Goal: Transaction & Acquisition: Book appointment/travel/reservation

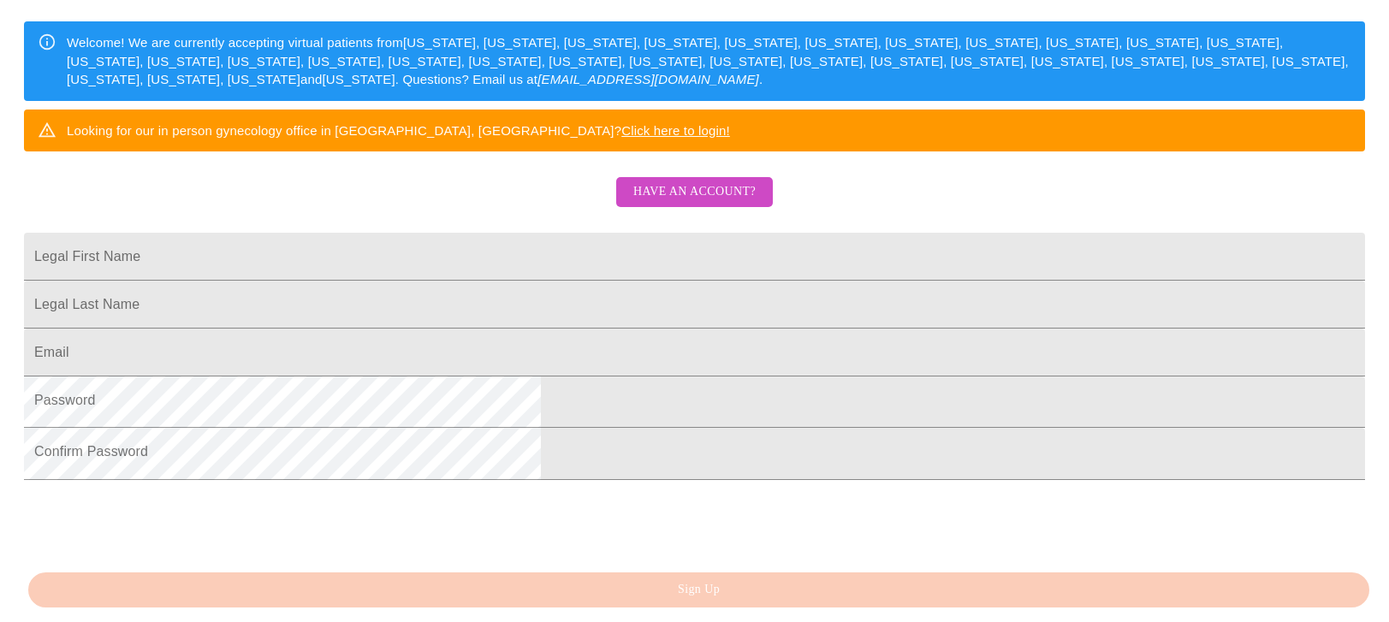
scroll to position [207, 0]
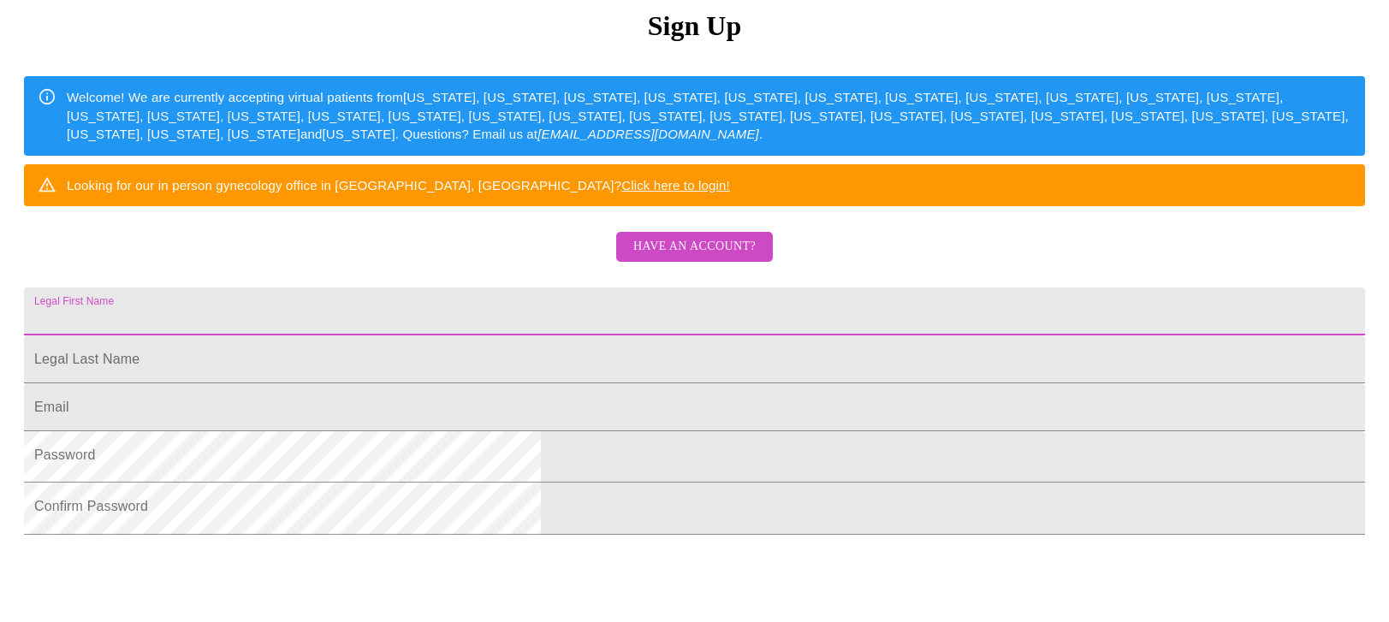
click at [493, 336] on input "Legal First Name" at bounding box center [694, 312] width 1341 height 48
type input "[PERSON_NAME]"
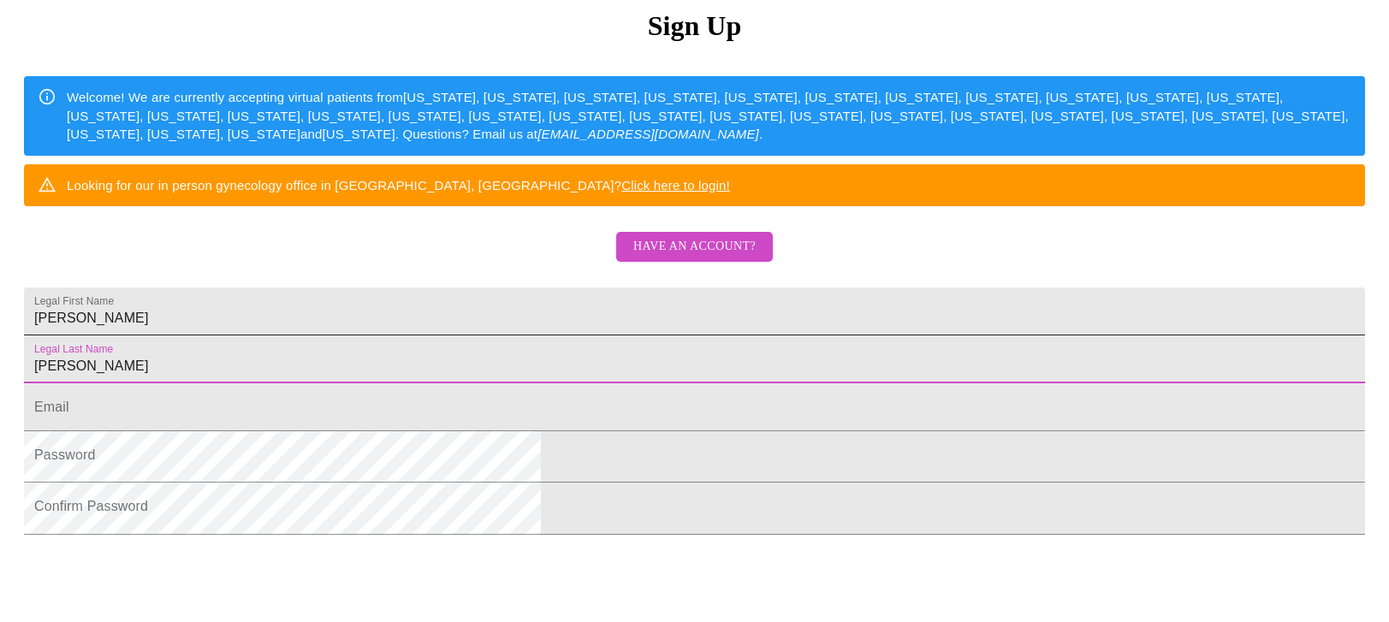
type input "[PERSON_NAME]"
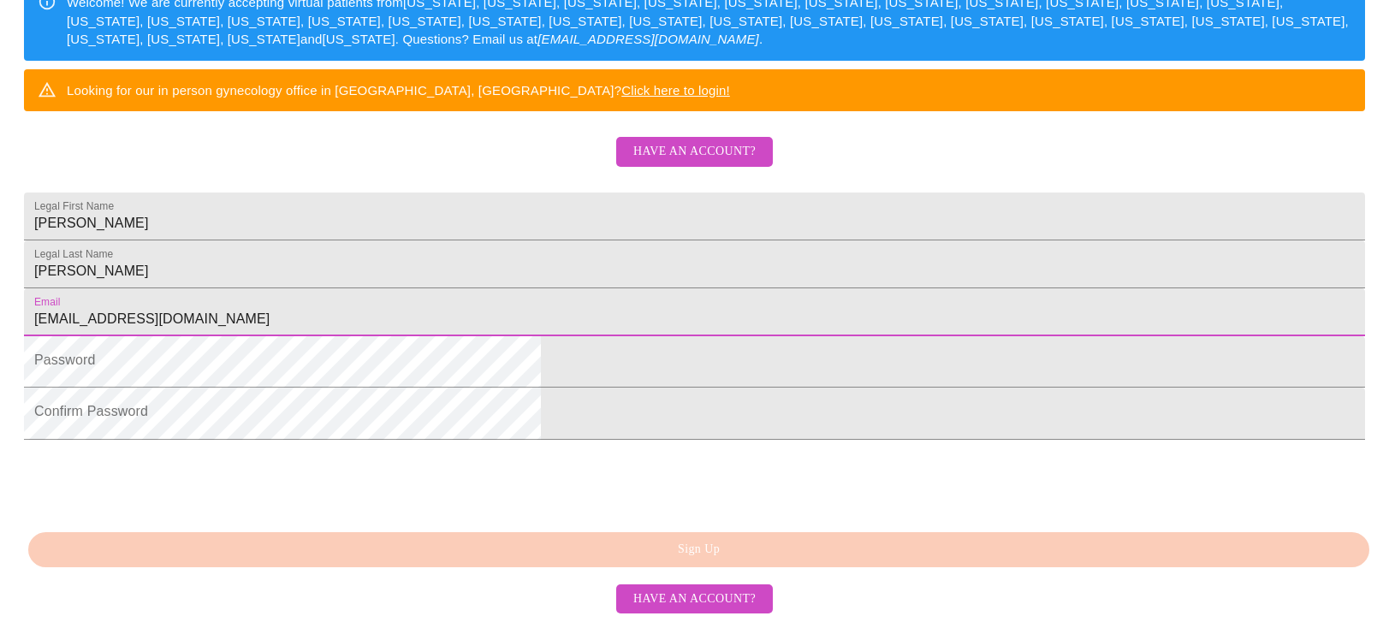
scroll to position [378, 0]
type input "[EMAIL_ADDRESS][DOMAIN_NAME]"
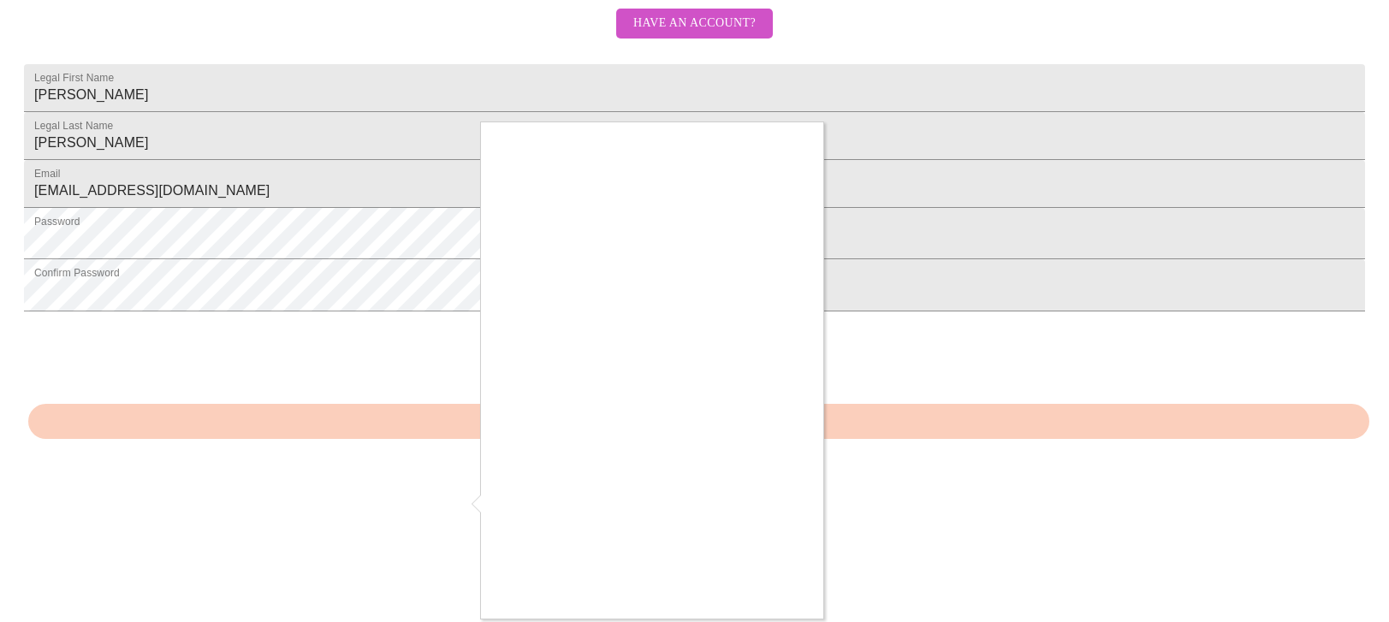
scroll to position [464, 0]
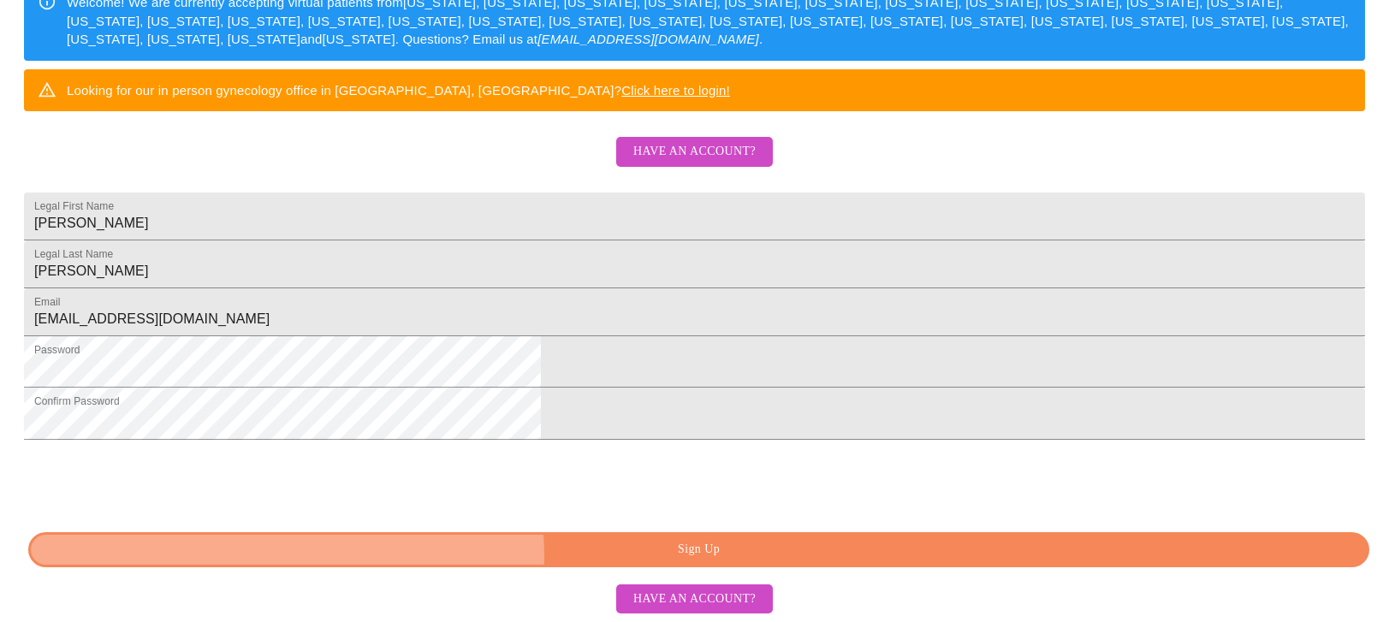
click at [696, 545] on span "Sign Up" at bounding box center [699, 549] width 1302 height 21
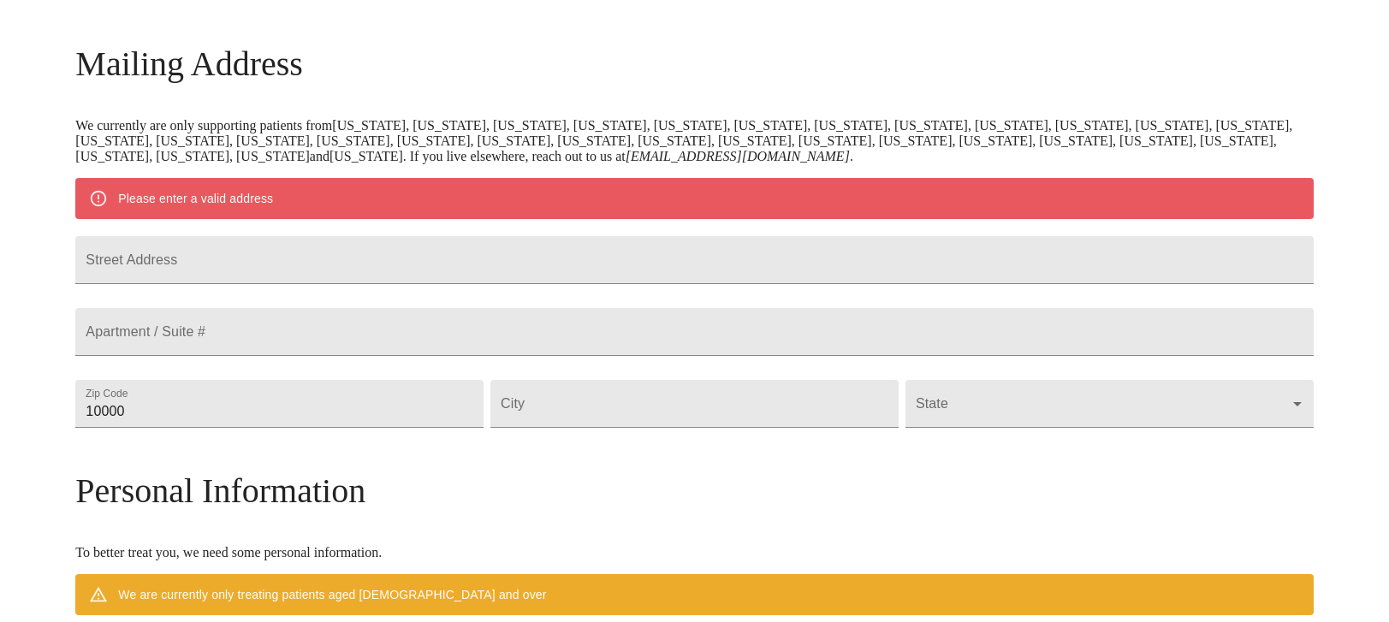
scroll to position [135, 0]
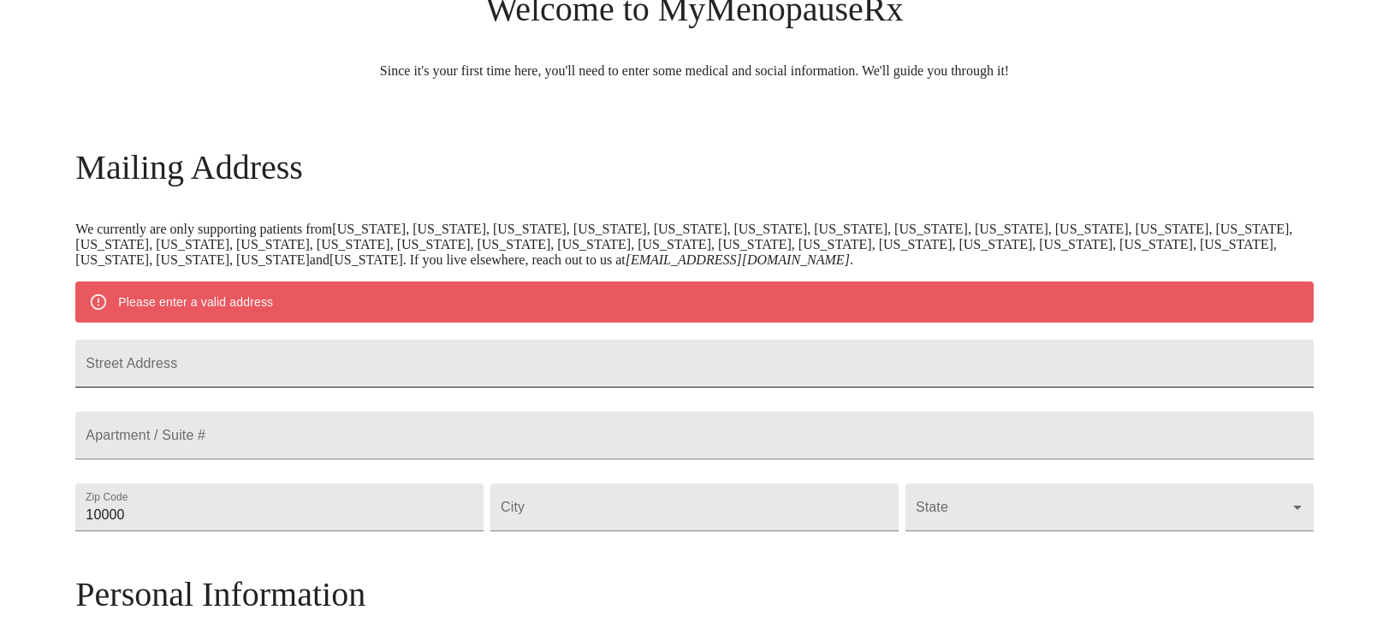
click at [544, 379] on input "Street Address" at bounding box center [694, 364] width 1238 height 48
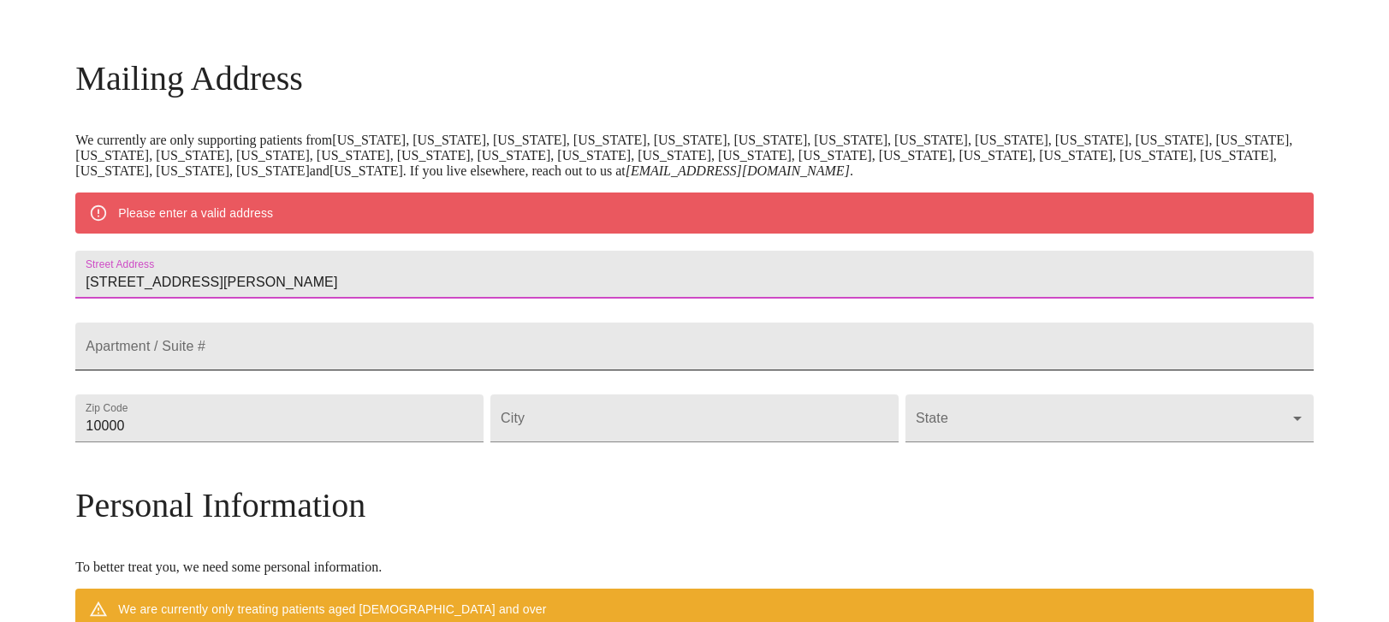
scroll to position [306, 0]
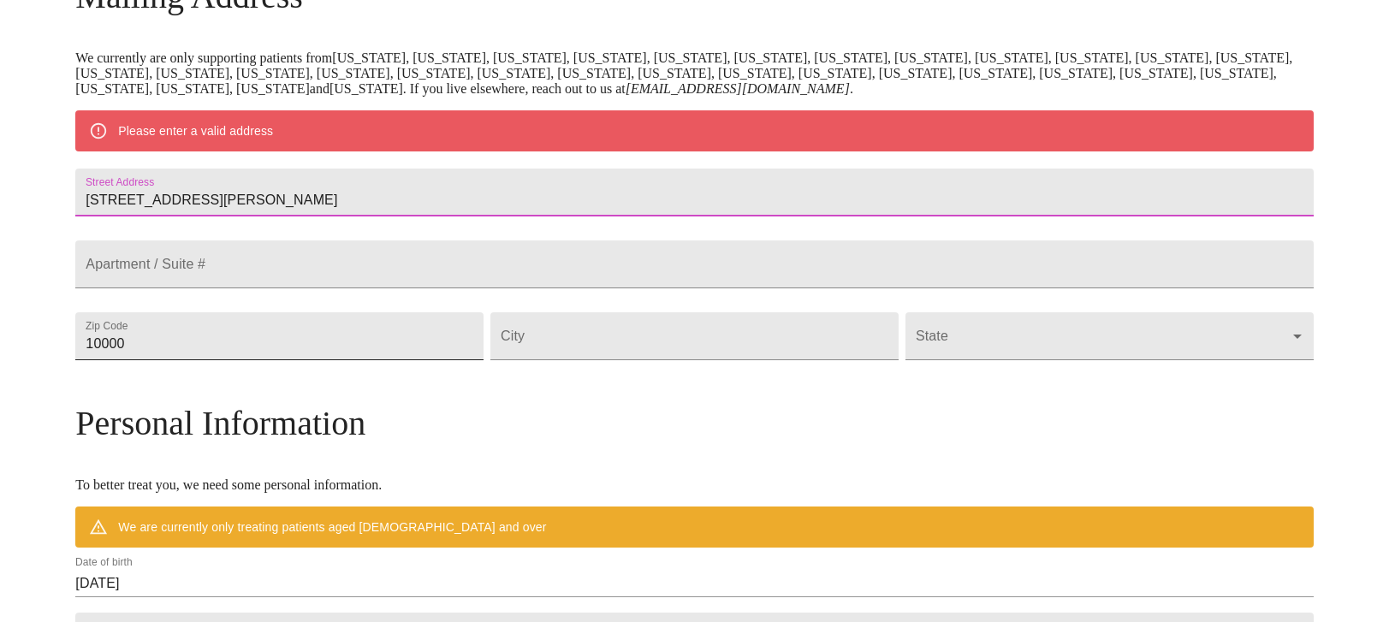
type input "[STREET_ADDRESS][PERSON_NAME]"
drag, startPoint x: 447, startPoint y: 423, endPoint x: 217, endPoint y: 390, distance: 231.7
click at [217, 390] on div "MyMenopauseRx Welcome to MyMenopauseRx Since it's your first time here, you'll …" at bounding box center [694, 367] width 1238 height 1334
type input "60134"
type input "[GEOGRAPHIC_DATA]"
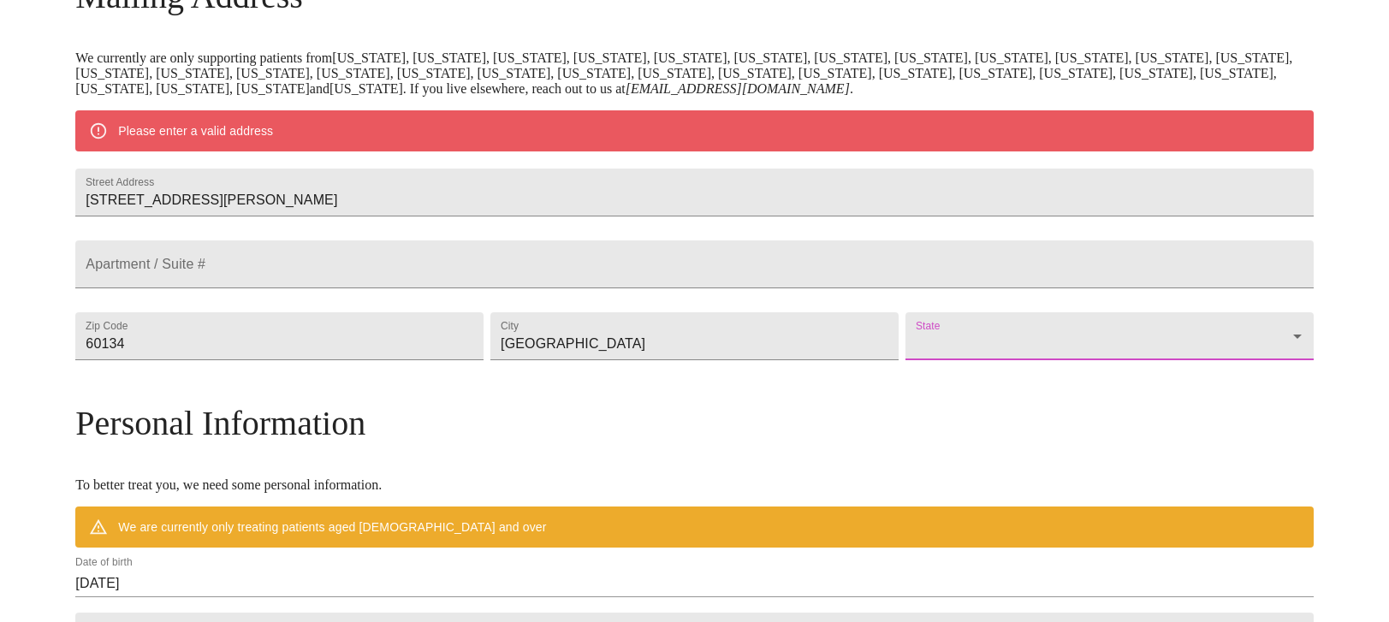
click at [910, 403] on body "MyMenopauseRx Welcome to MyMenopauseRx Since it's your first time here, you'll …" at bounding box center [695, 367] width 1376 height 1334
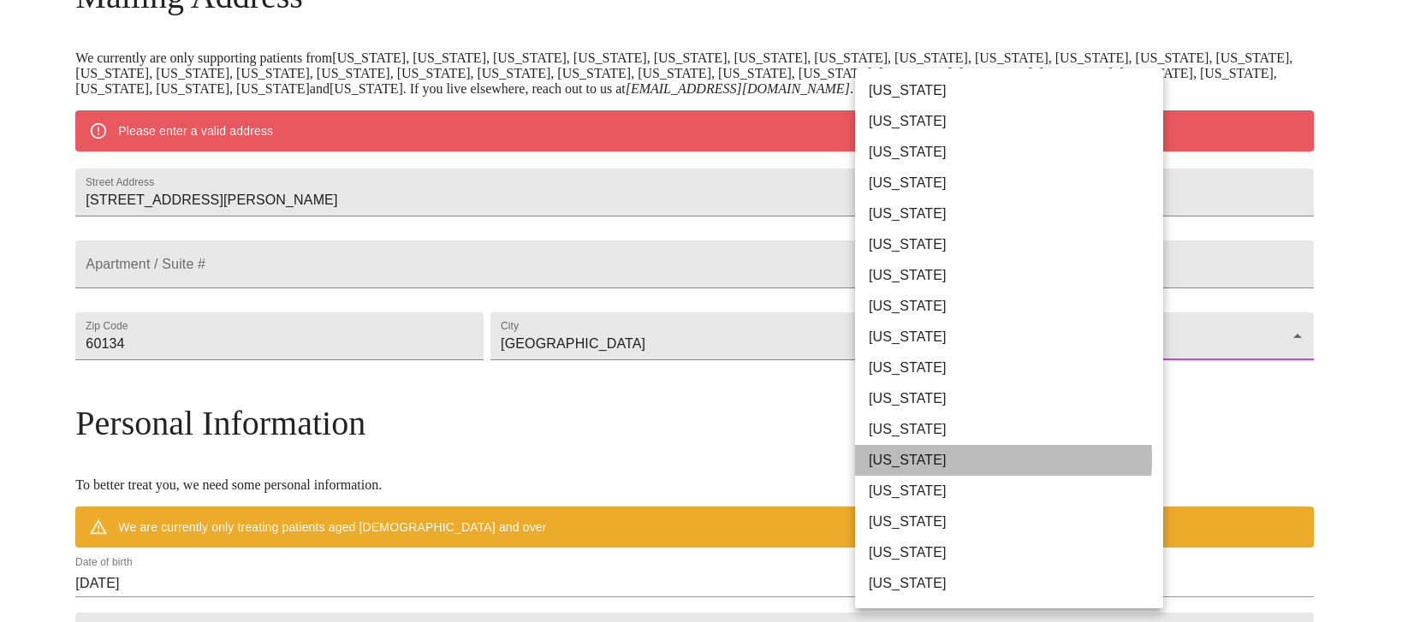
click at [884, 476] on li "[US_STATE]" at bounding box center [1015, 460] width 321 height 31
type input "[US_STATE]"
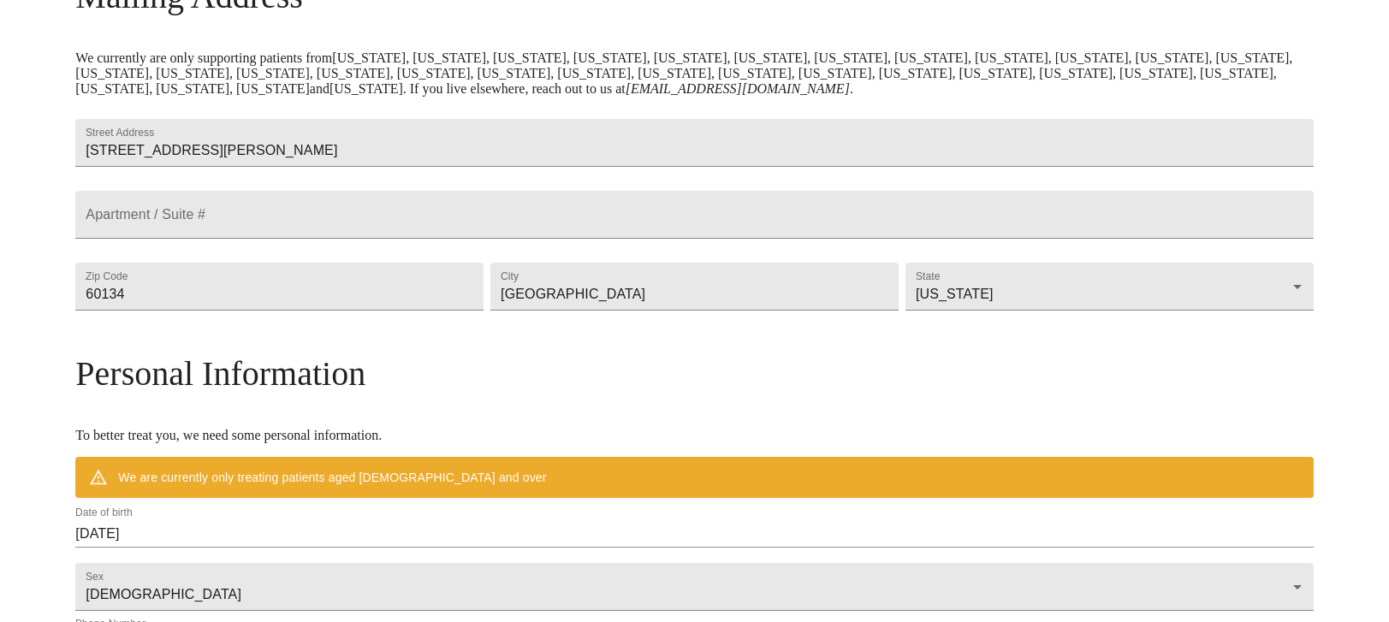
click at [669, 394] on h3 "Personal Information" at bounding box center [694, 374] width 1238 height 40
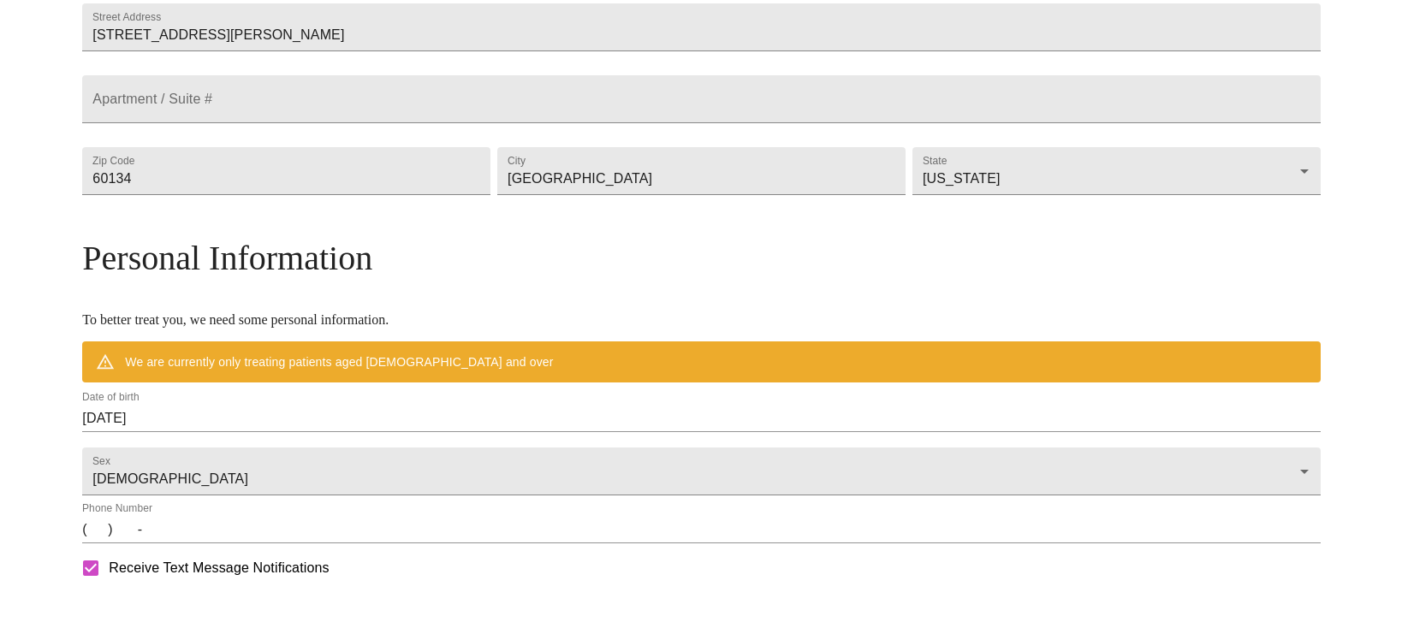
scroll to position [563, 0]
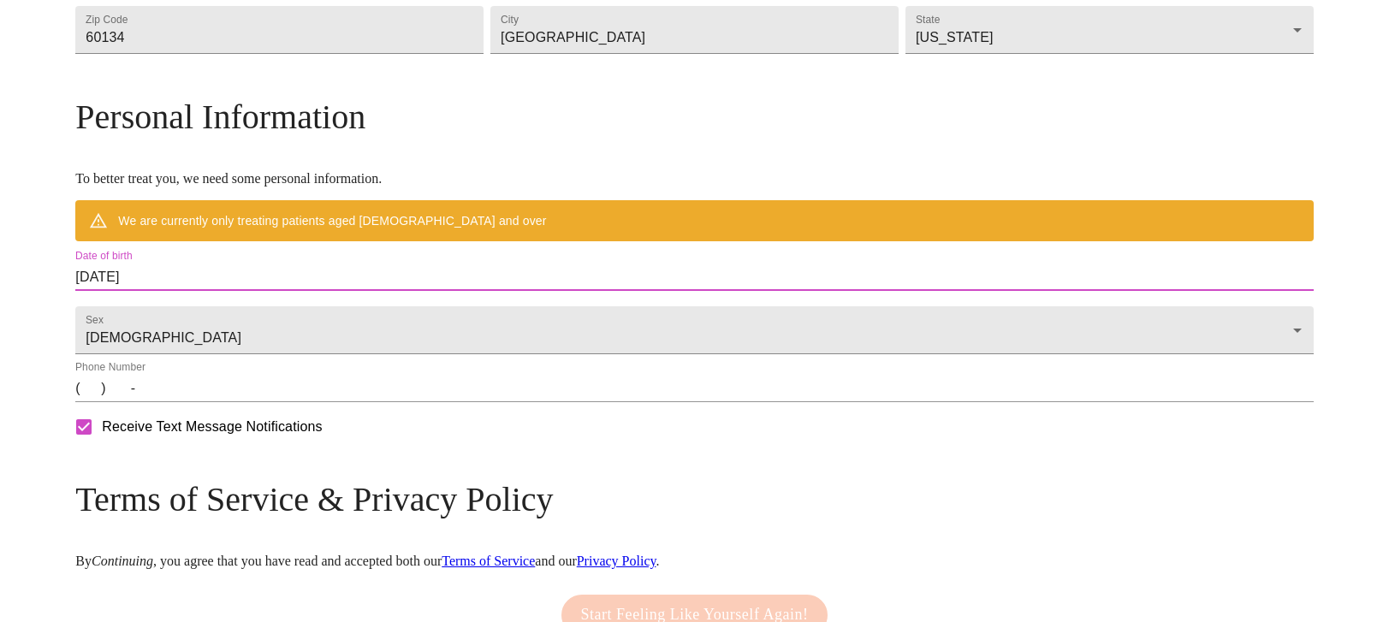
drag, startPoint x: 424, startPoint y: 350, endPoint x: 56, endPoint y: 343, distance: 368.1
click at [56, 343] on div "MyMenopauseRx Welcome to MyMenopauseRx Since it's your first time here, you'll …" at bounding box center [695, 86] width 1376 height 1285
drag, startPoint x: 56, startPoint y: 343, endPoint x: 316, endPoint y: 339, distance: 260.2
click at [316, 291] on input "[DATE]" at bounding box center [694, 277] width 1238 height 27
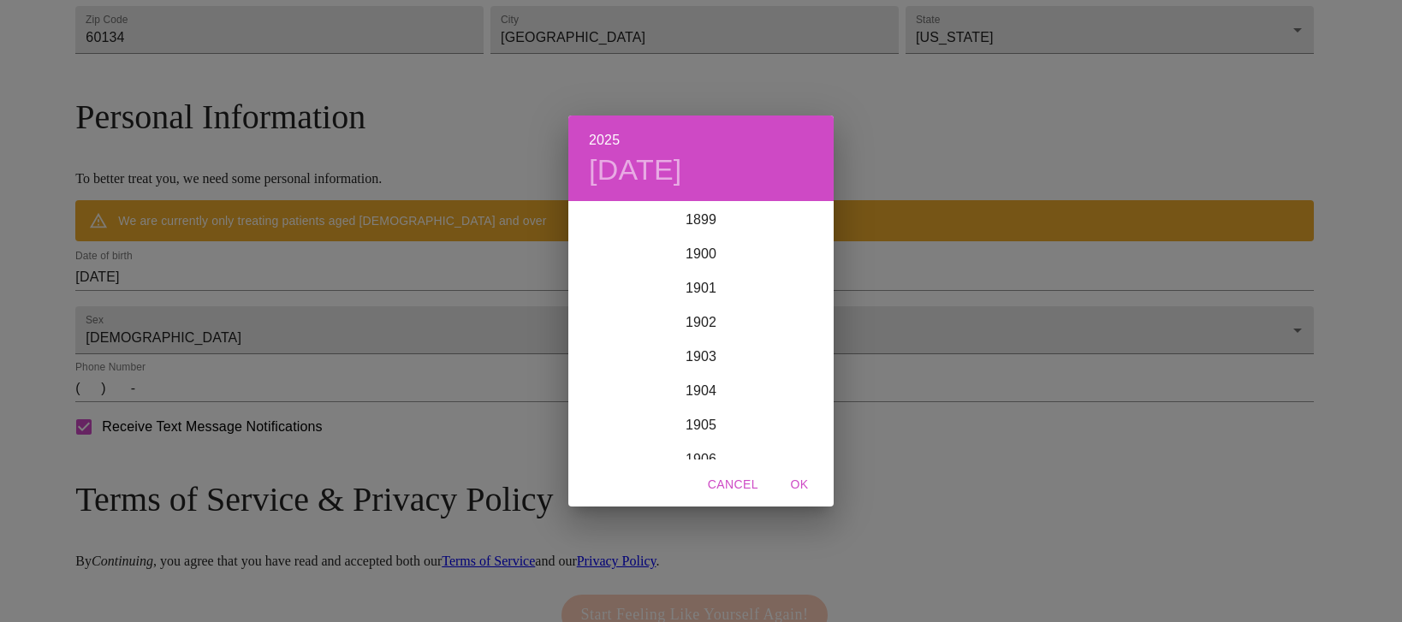
scroll to position [4211, 0]
click at [632, 163] on h4 "[DATE]" at bounding box center [635, 170] width 93 height 36
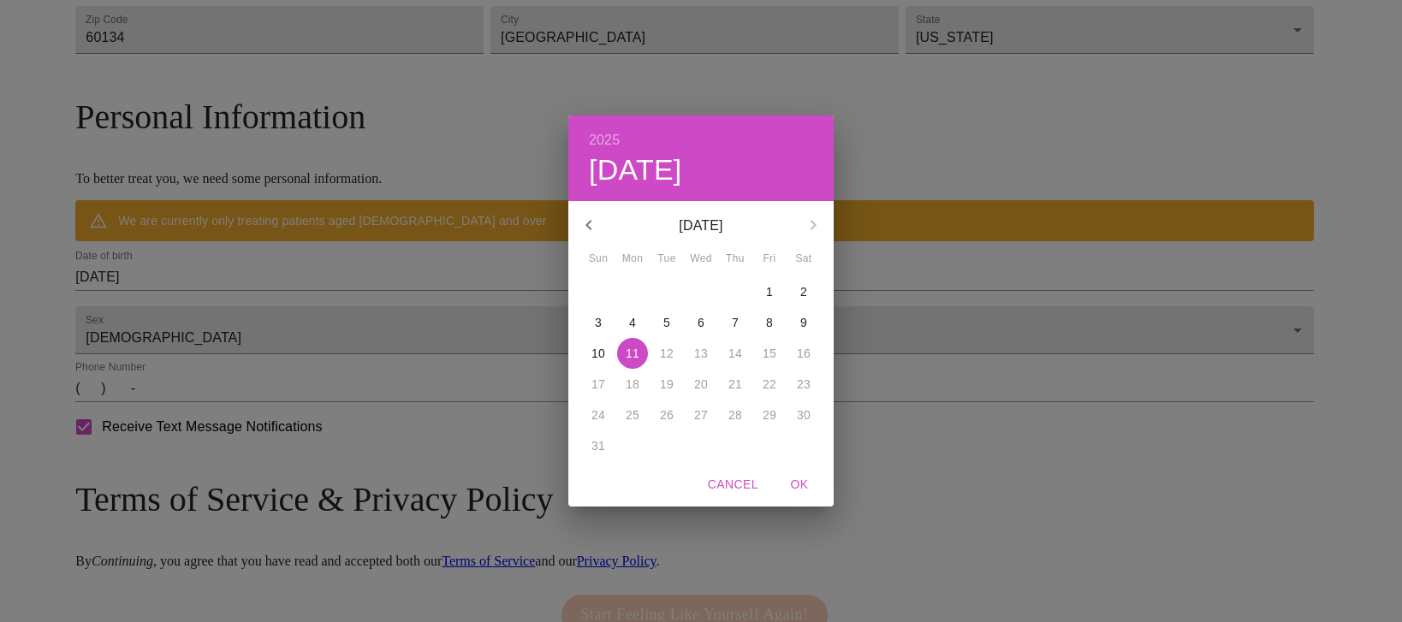
click at [592, 221] on icon "button" at bounding box center [589, 225] width 21 height 21
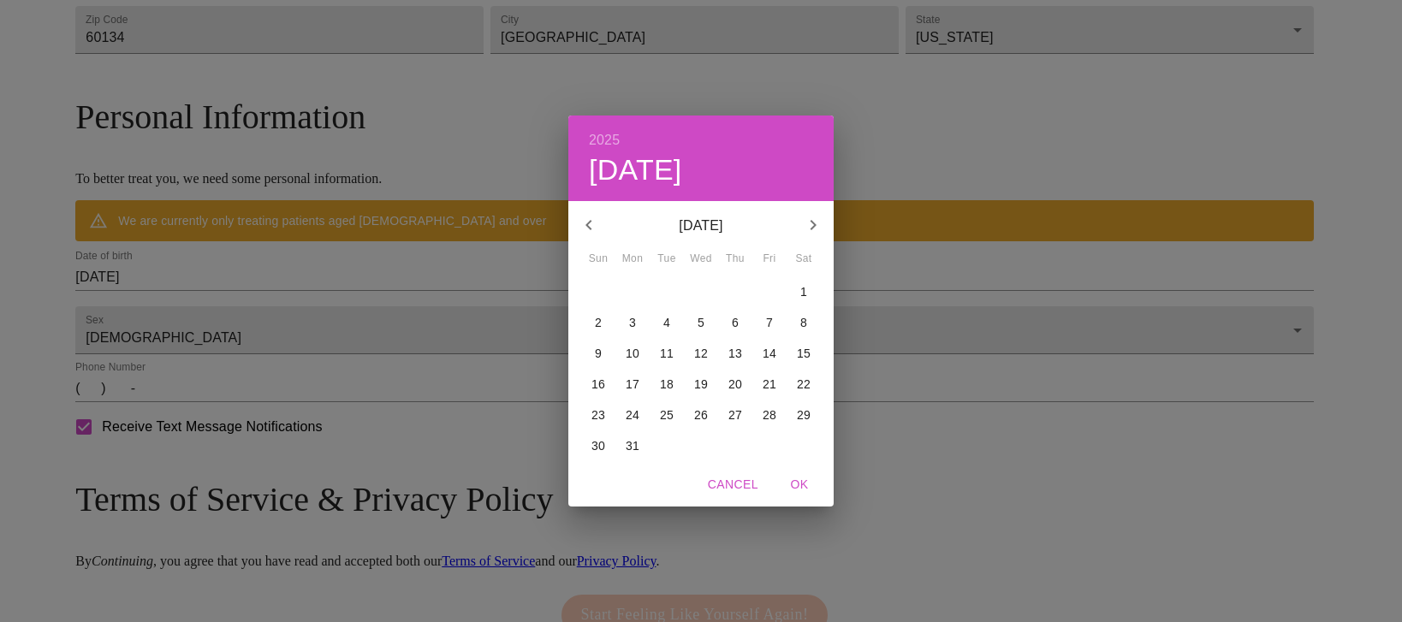
click at [592, 221] on icon "button" at bounding box center [589, 225] width 21 height 21
click at [773, 291] on p "3" at bounding box center [769, 291] width 7 height 17
click at [731, 229] on p "[DATE]" at bounding box center [700, 226] width 183 height 21
click at [604, 131] on h6 "2025" at bounding box center [604, 140] width 31 height 24
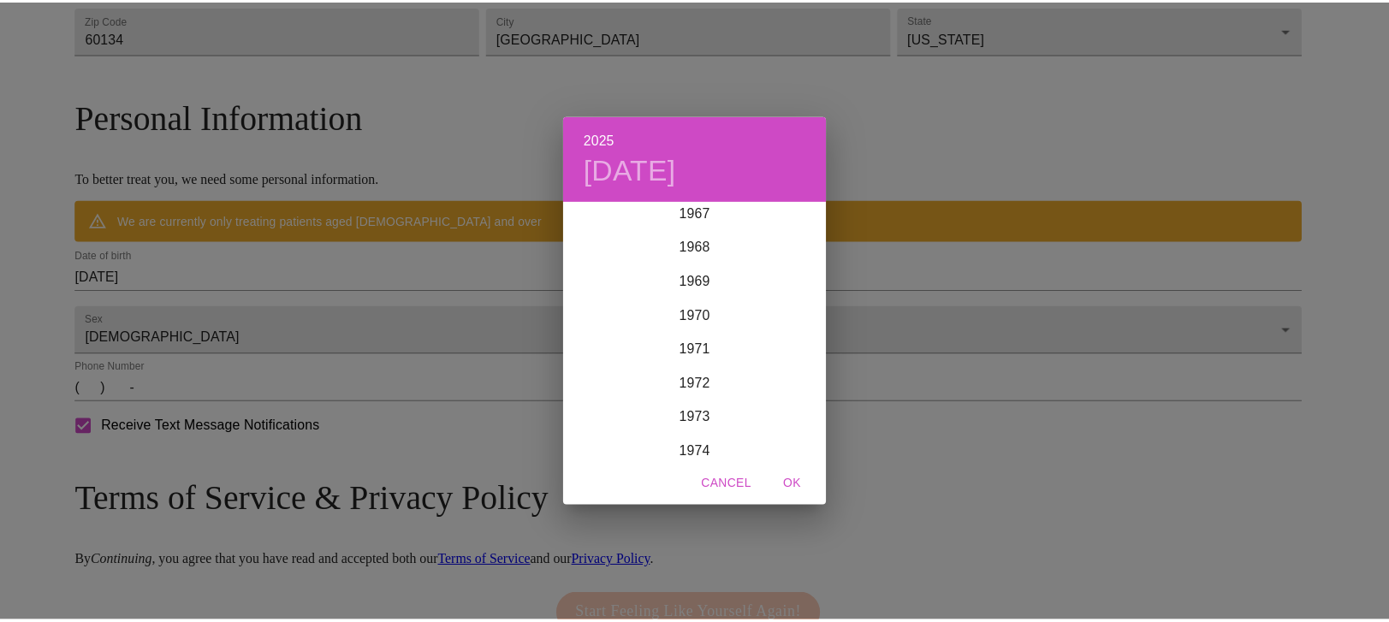
scroll to position [2414, 0]
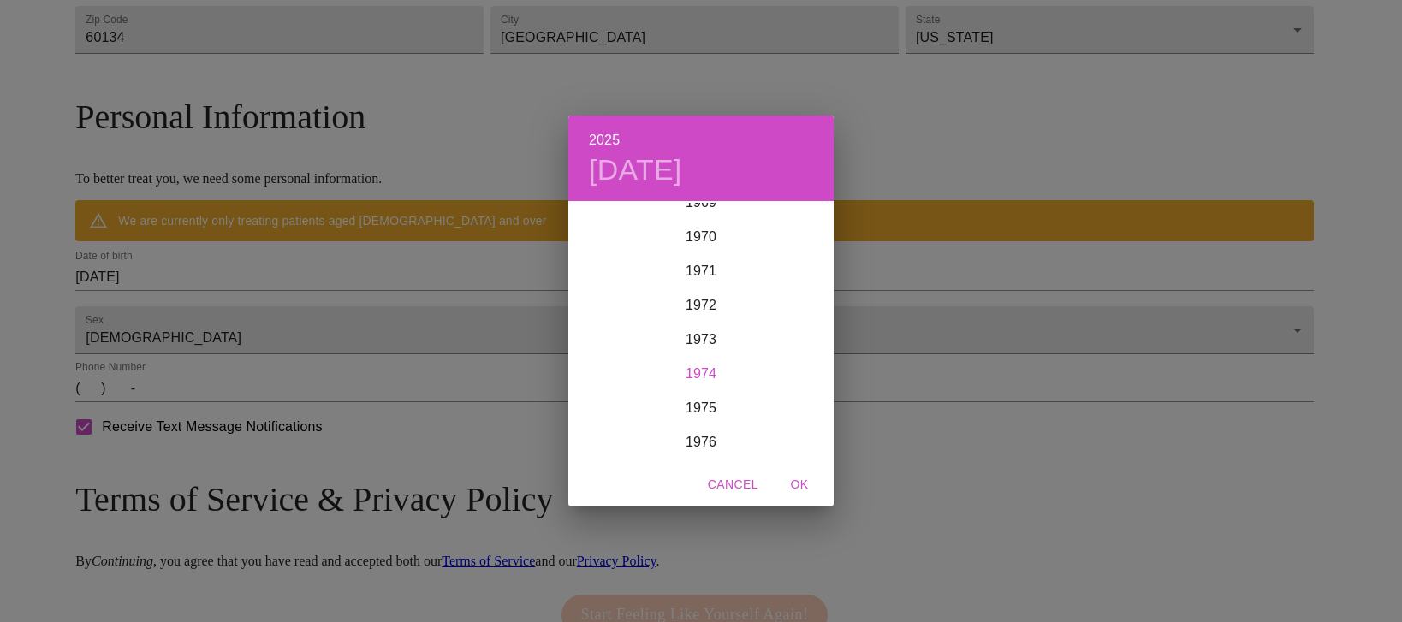
click at [693, 366] on div "1974" at bounding box center [700, 374] width 265 height 34
click at [610, 229] on div "Jan" at bounding box center [612, 235] width 88 height 64
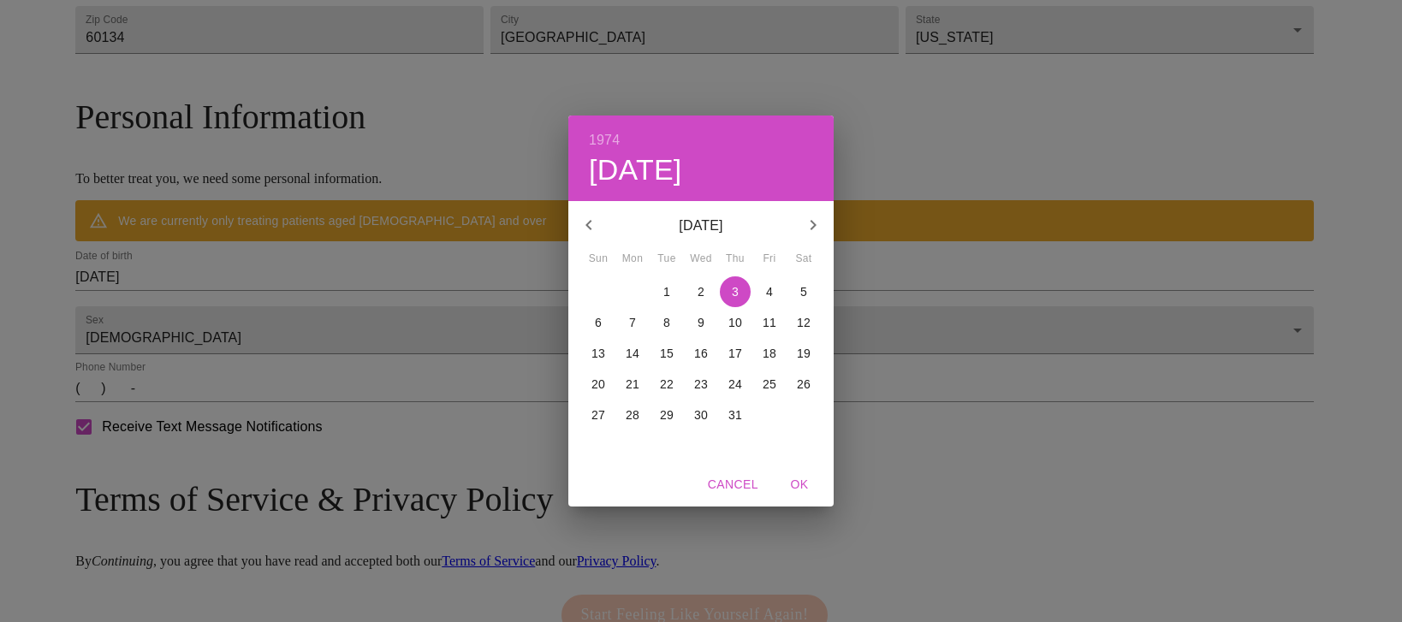
click at [735, 290] on p "3" at bounding box center [735, 291] width 7 height 17
click at [797, 482] on span "OK" at bounding box center [799, 484] width 41 height 21
type input "[DATE]"
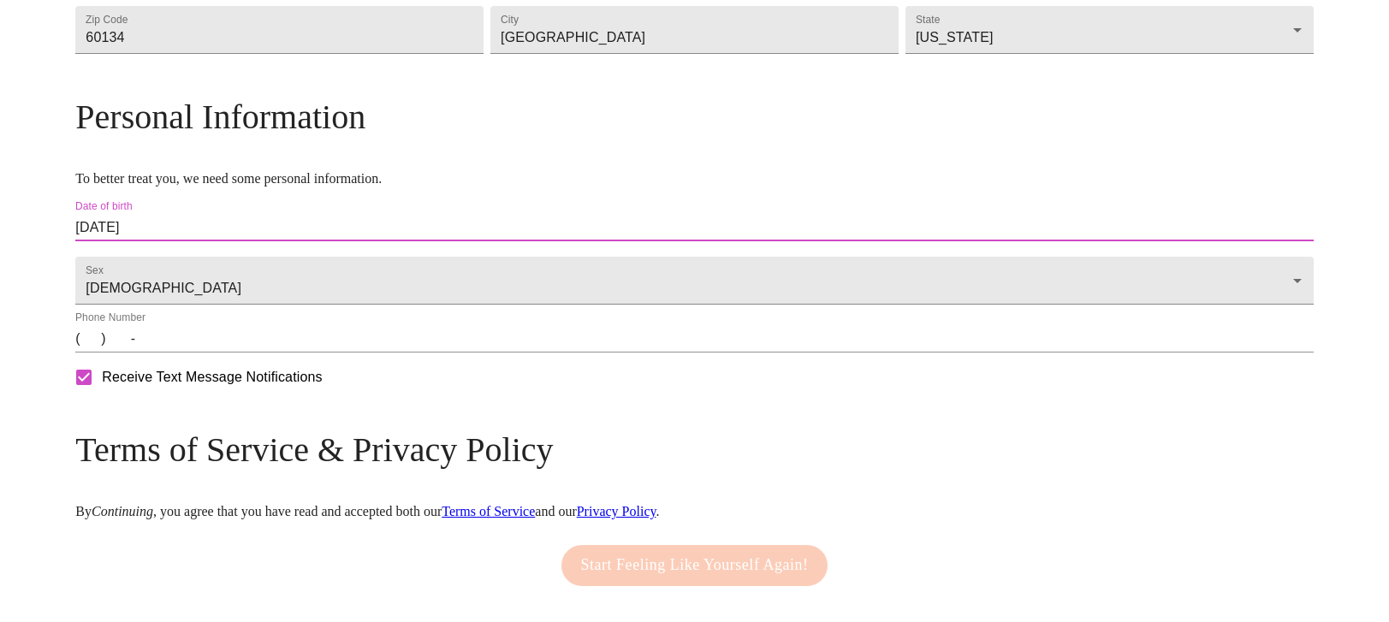
click at [239, 353] on input "(   )    -" at bounding box center [694, 338] width 1238 height 27
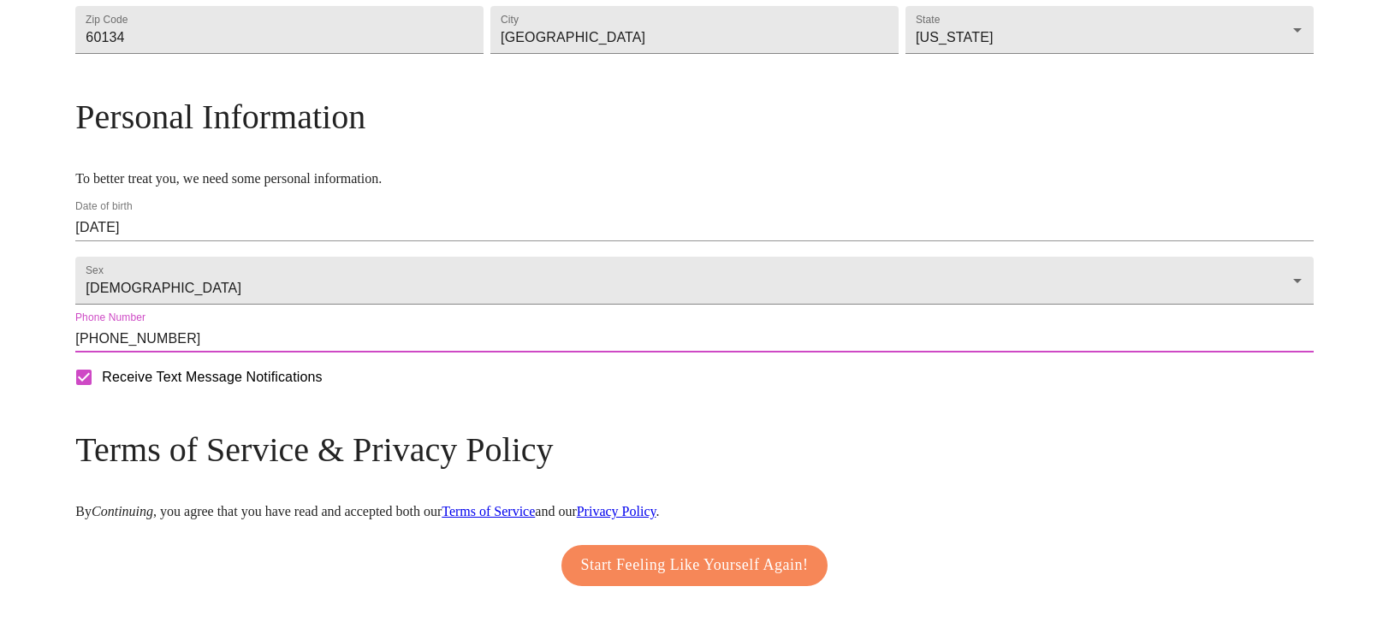
type input "[PHONE_NUMBER]"
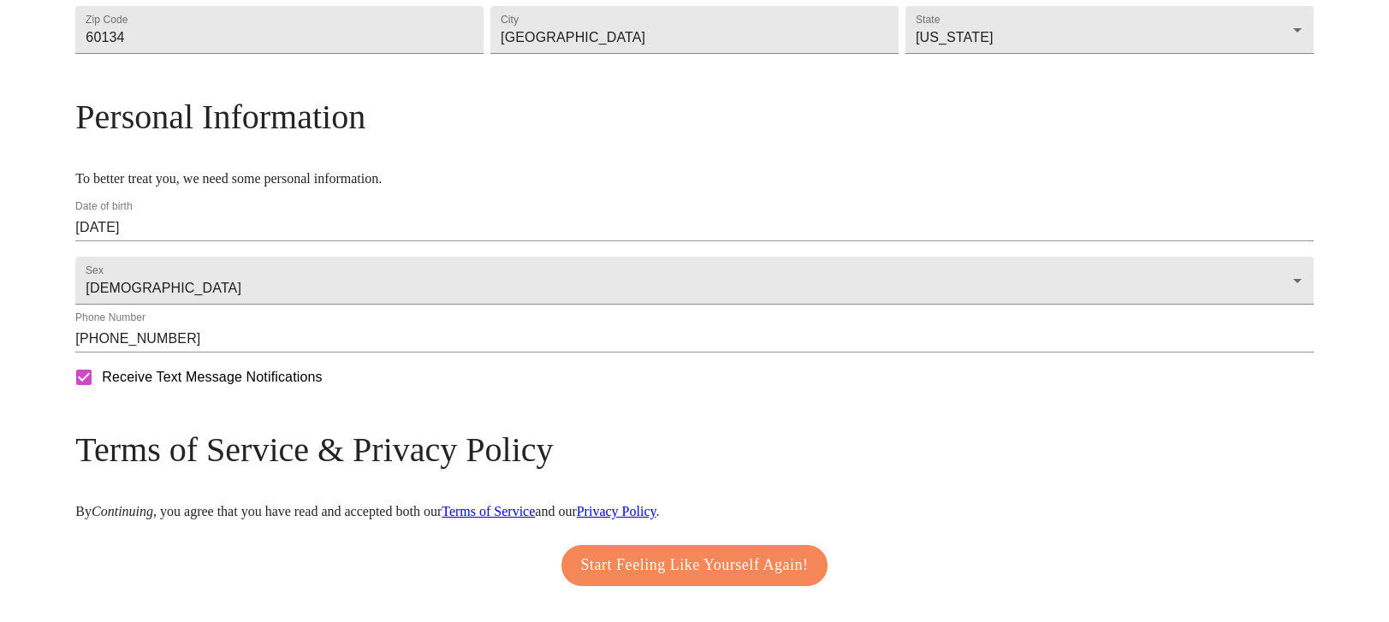
click at [1159, 399] on div "Receive Text Message Notifications" at bounding box center [694, 377] width 1245 height 43
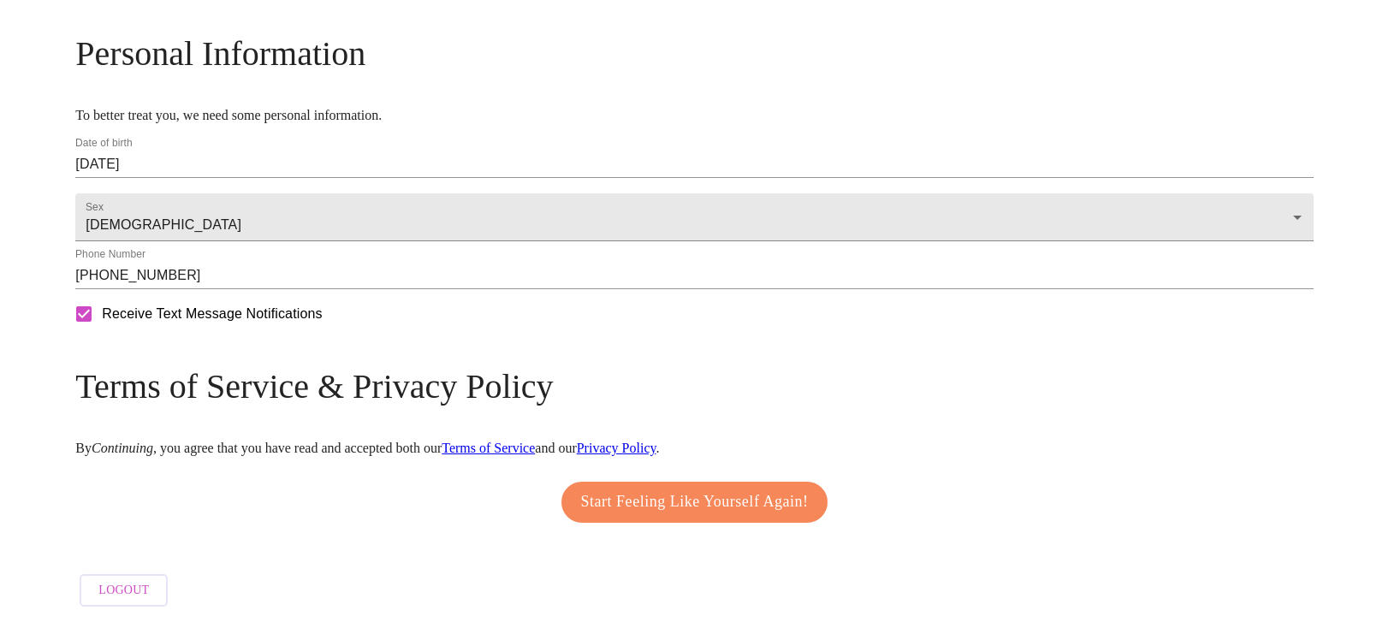
scroll to position [726, 0]
click at [650, 489] on span "Start Feeling Like Yourself Again!" at bounding box center [695, 502] width 228 height 27
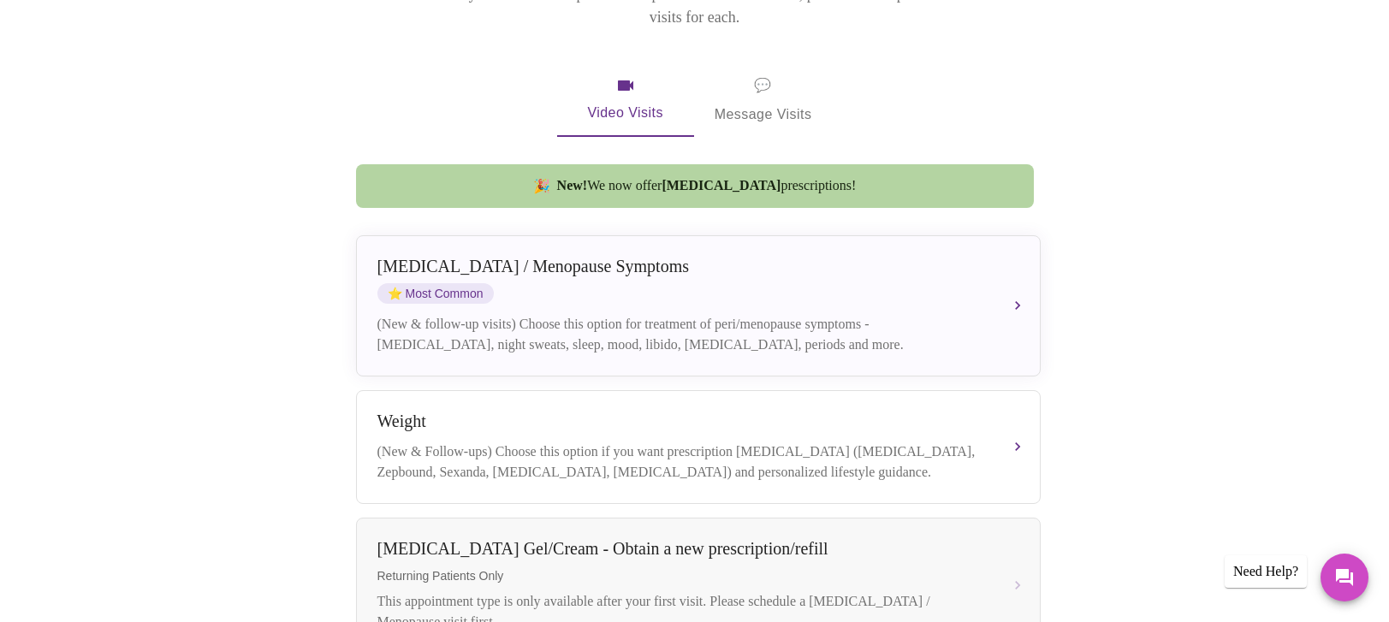
scroll to position [342, 0]
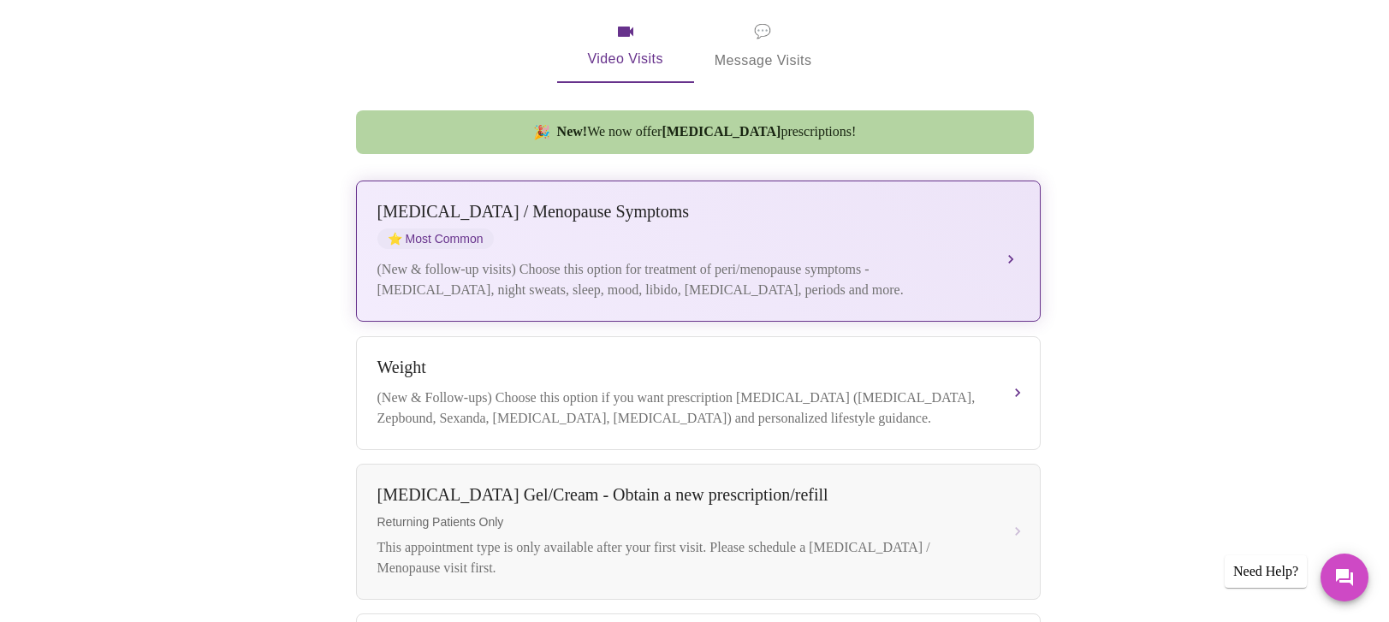
click at [981, 238] on div "[MEDICAL_DATA] / Menopause Symptoms ⭐ Most Common (New & follow-up visits) Choo…" at bounding box center [698, 251] width 642 height 98
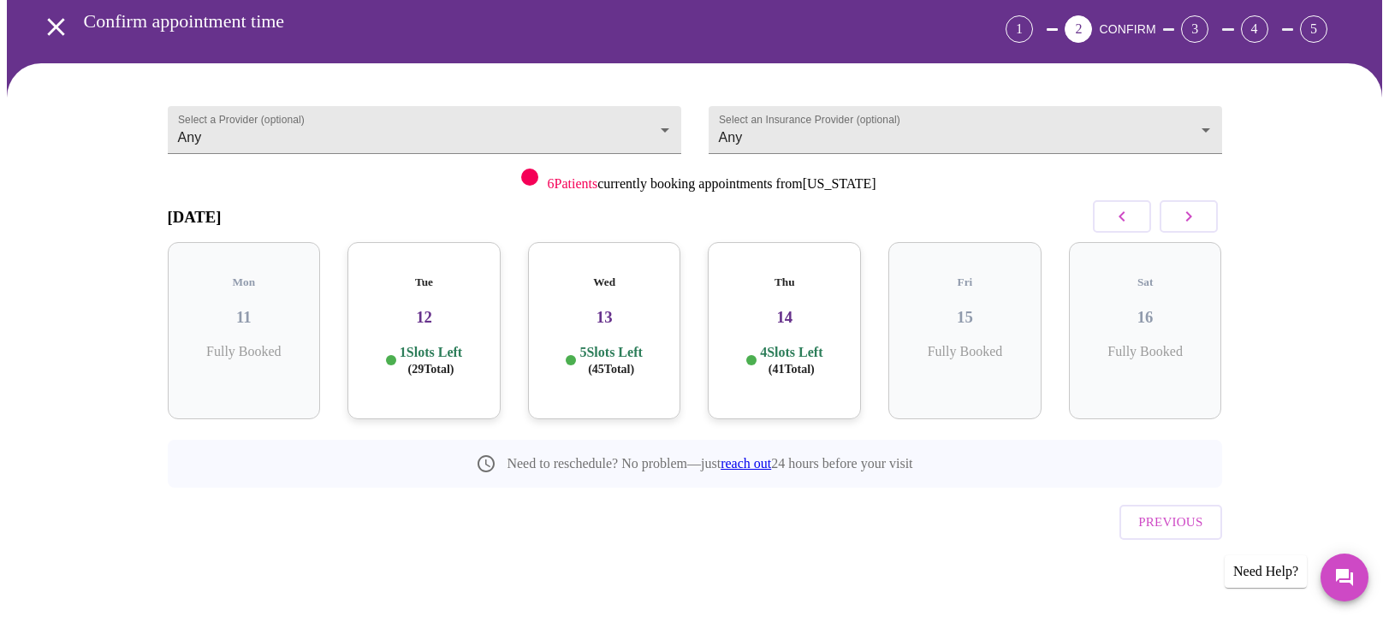
click at [1316, 232] on div "Select a Provider (optional) Any Any Select an Insurance Provider (optional) An…" at bounding box center [695, 344] width 1376 height 562
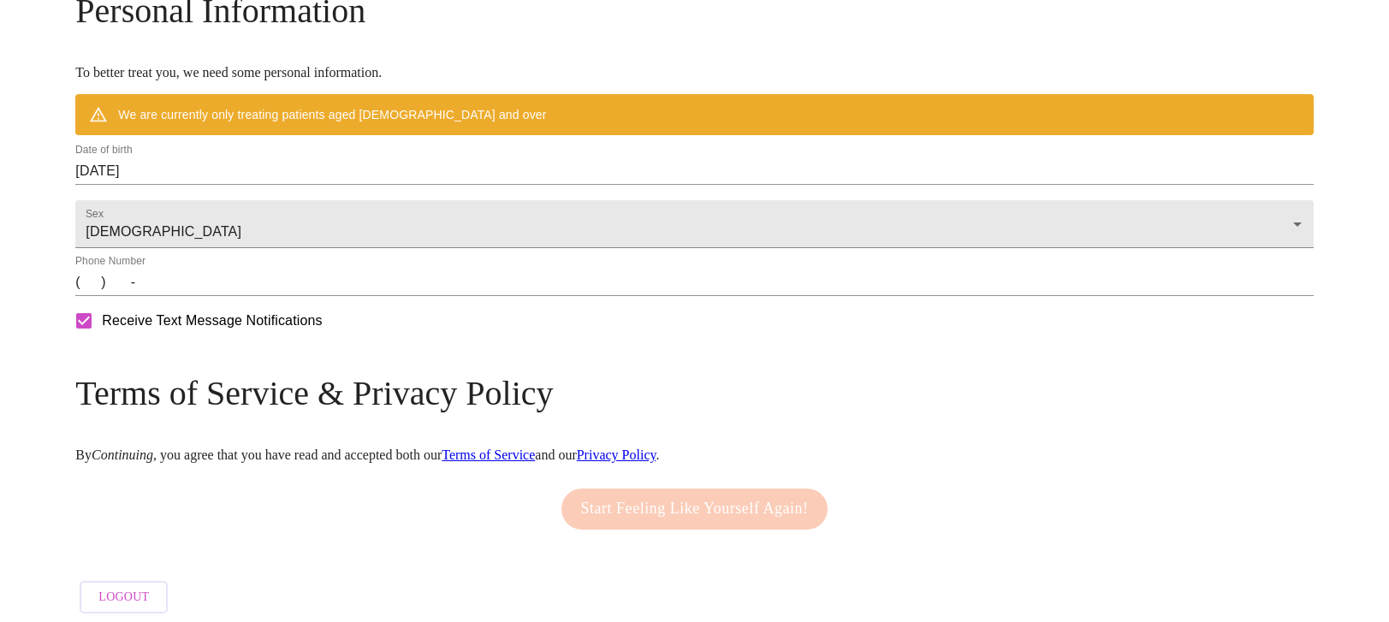
click at [240, 296] on input "(   )    -" at bounding box center [694, 282] width 1238 height 27
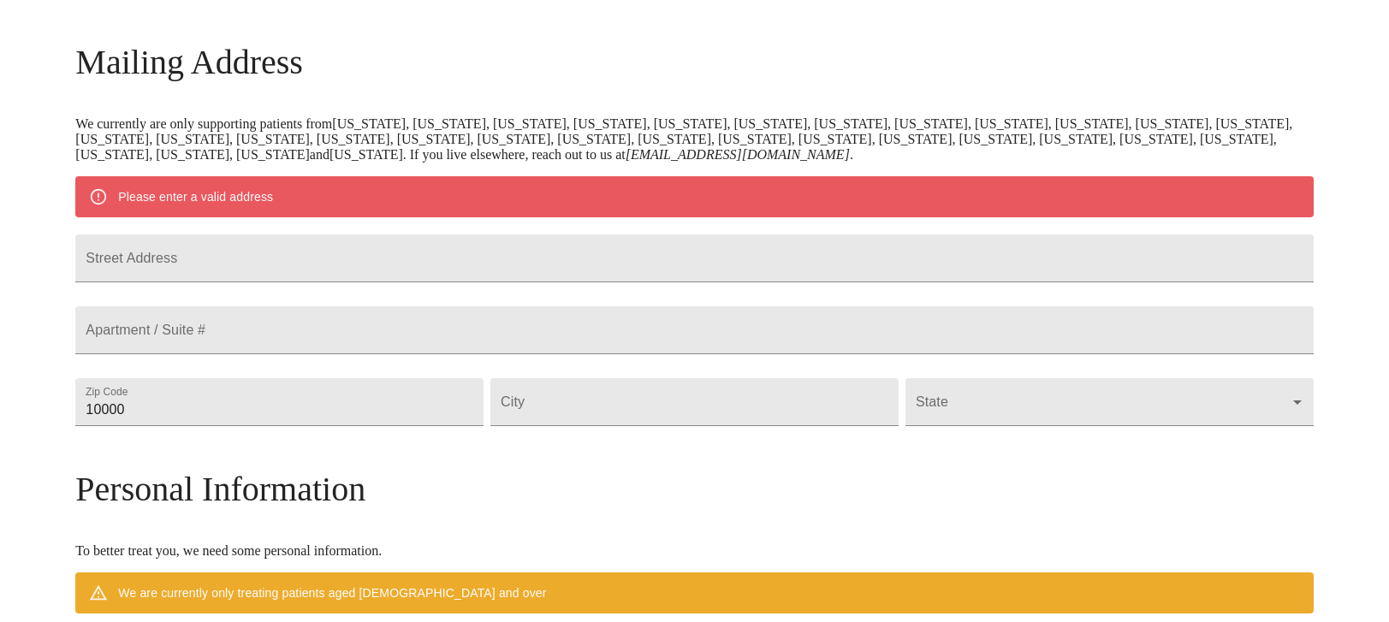
scroll to position [235, 0]
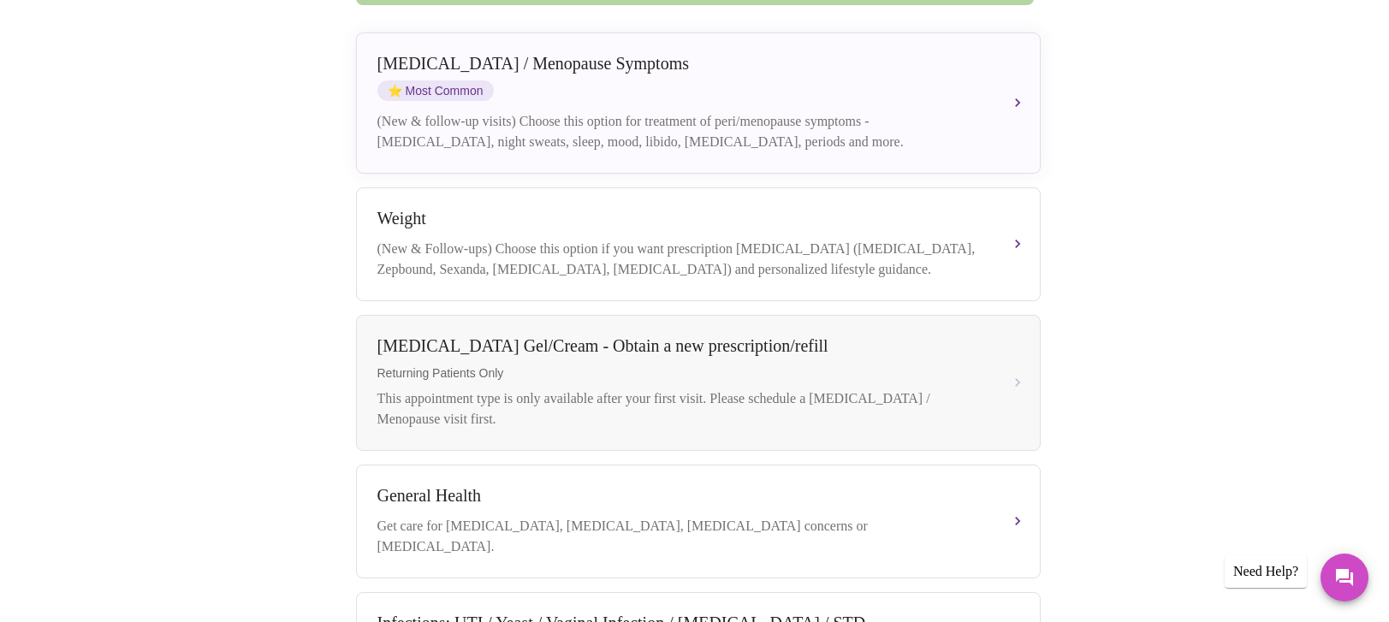
scroll to position [425, 0]
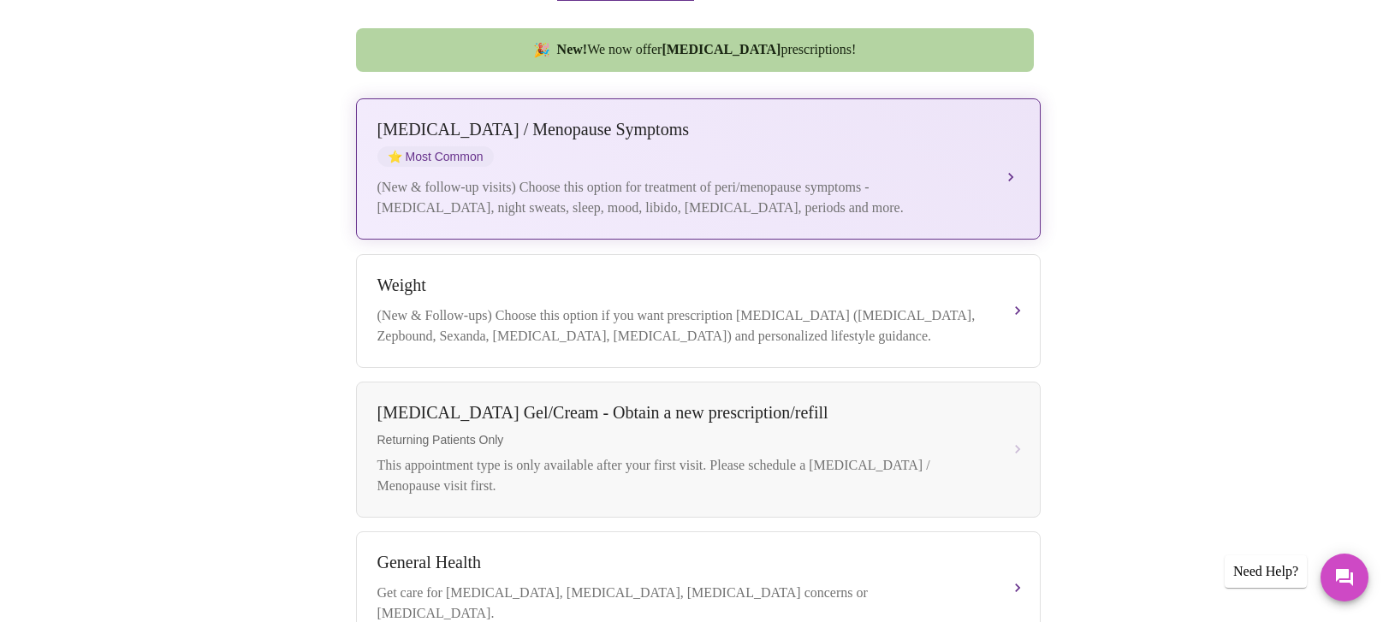
click at [1002, 157] on button "[MEDICAL_DATA] / Menopause Symptoms ⭐ Most Common (New & follow-up visits) Choo…" at bounding box center [698, 168] width 685 height 141
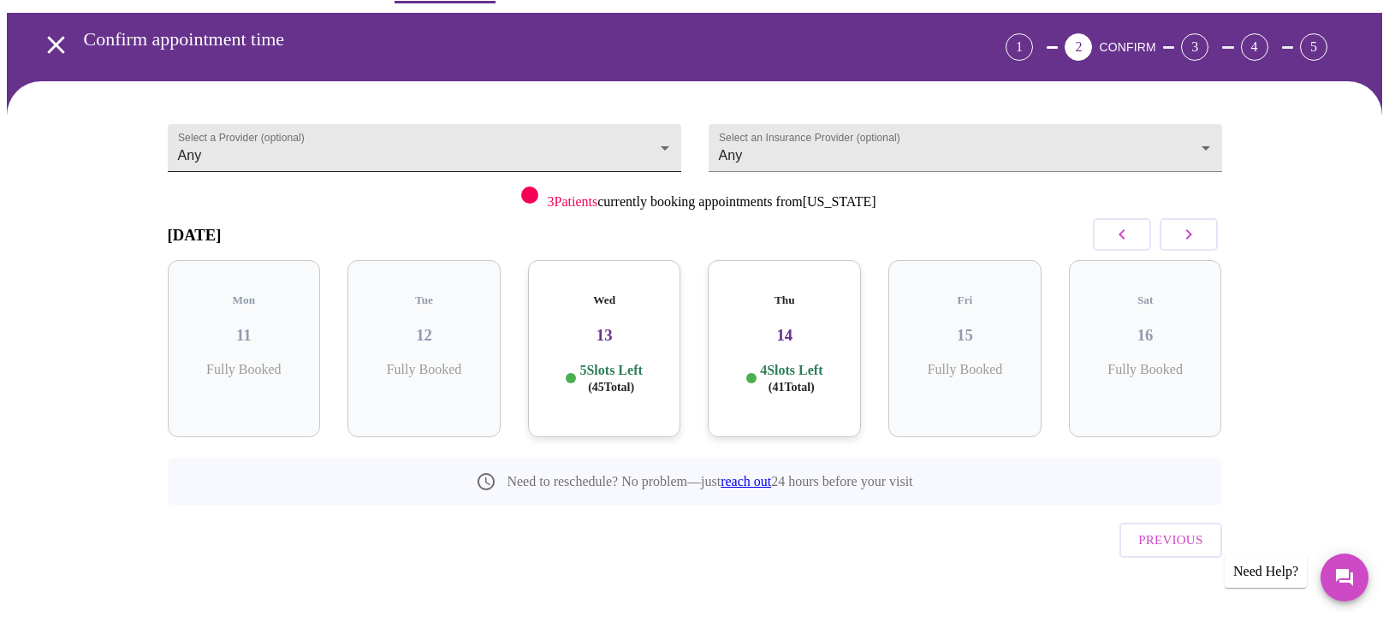
scroll to position [0, 0]
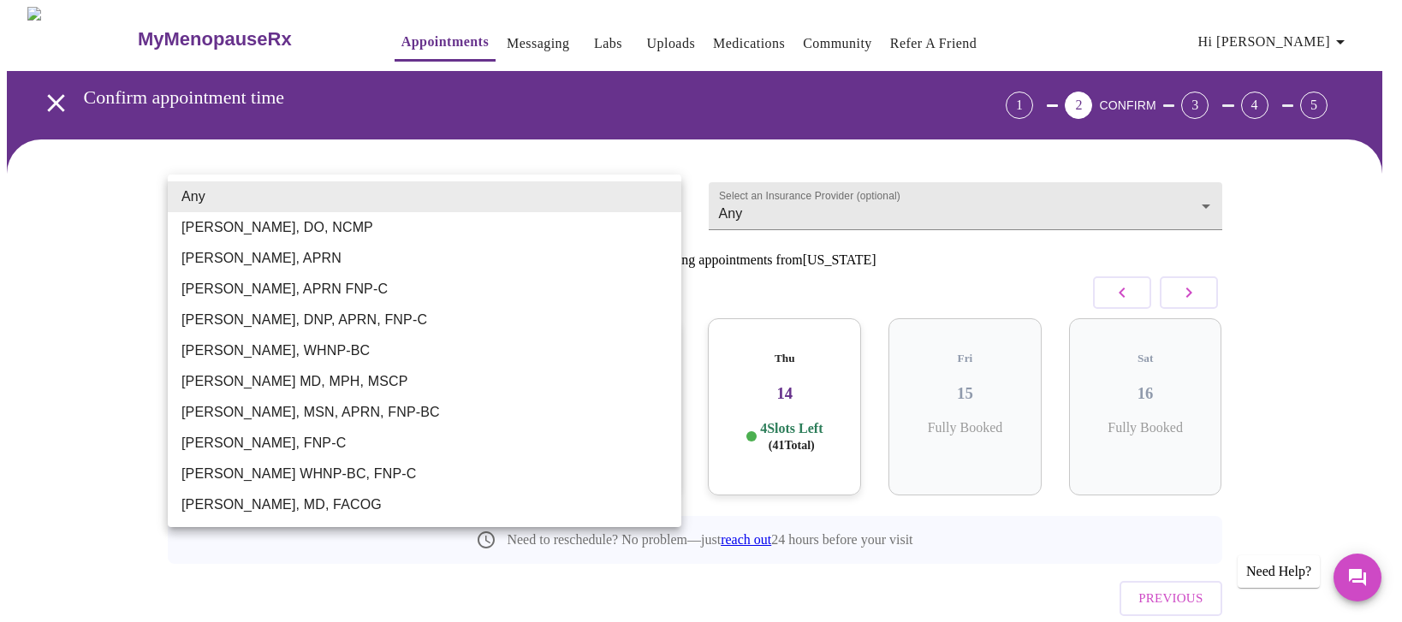
click at [466, 203] on body "MyMenopauseRx Appointments Messaging Labs Uploads Medications Community Refer a…" at bounding box center [701, 354] width 1388 height 695
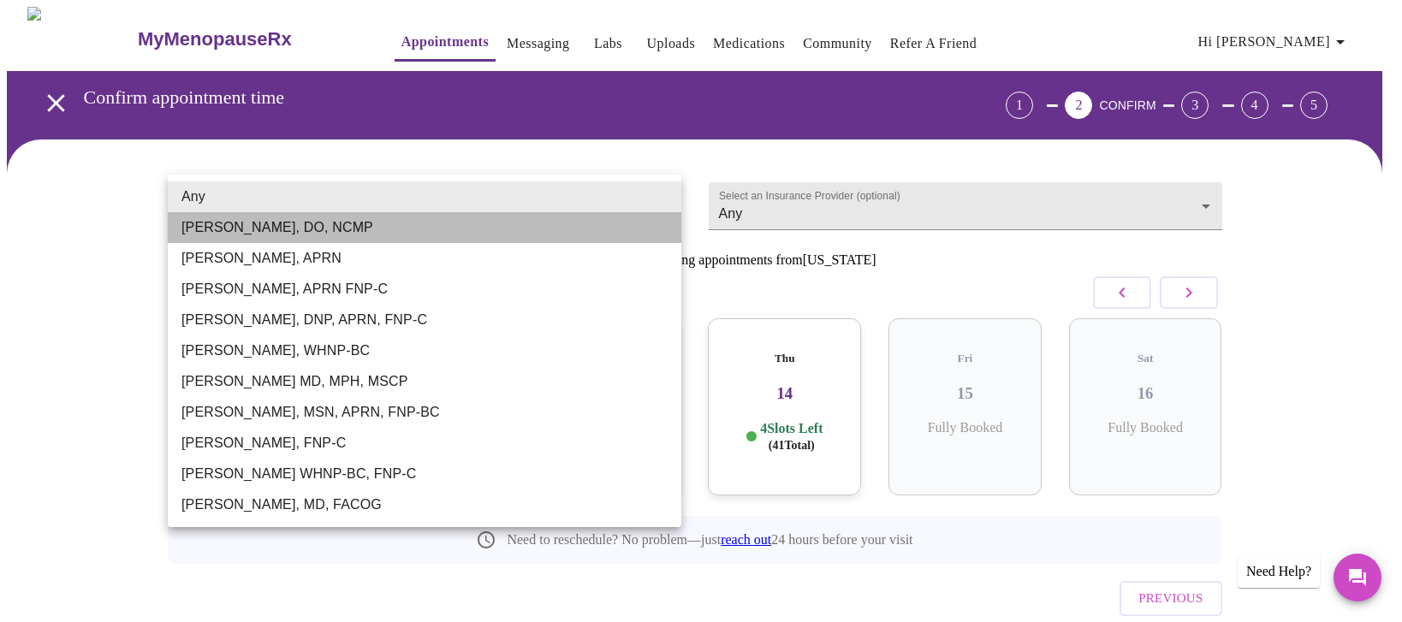
click at [367, 236] on li "[PERSON_NAME], DO, NCMP" at bounding box center [425, 227] width 514 height 31
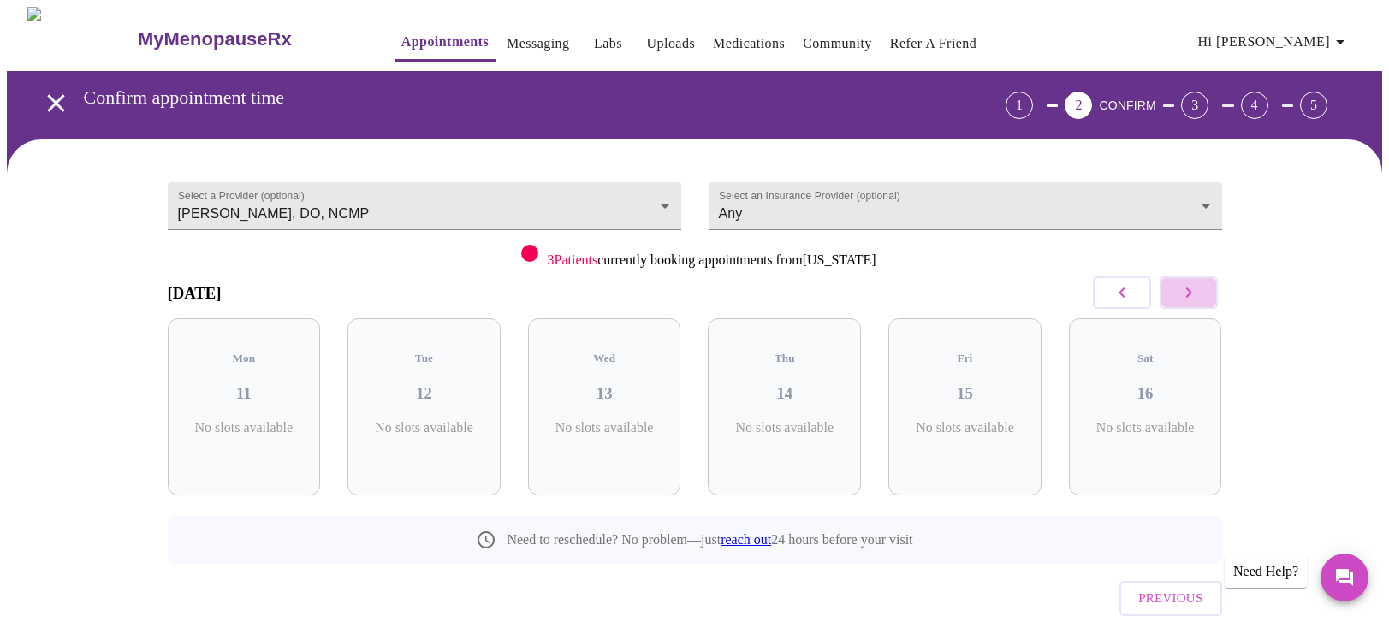
click at [1185, 303] on icon "button" at bounding box center [1189, 292] width 21 height 21
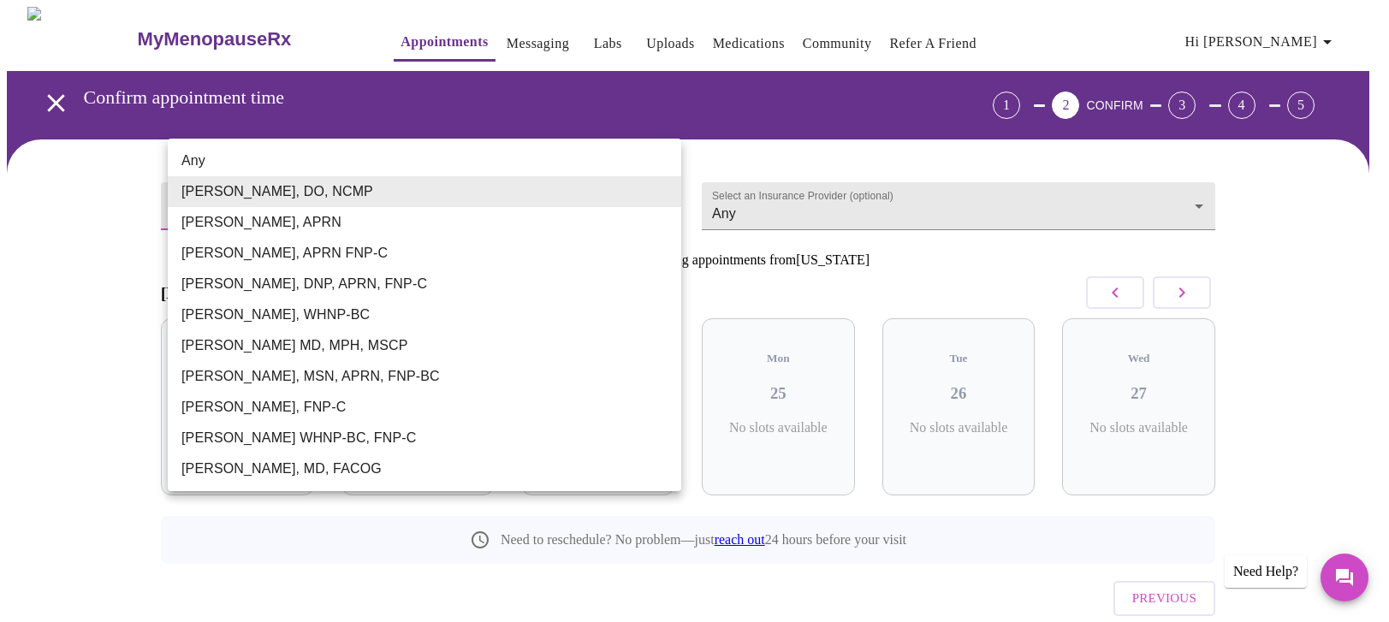
click at [640, 199] on body "MyMenopauseRx Appointments Messaging Labs Uploads Medications Community Refer a…" at bounding box center [695, 354] width 1376 height 695
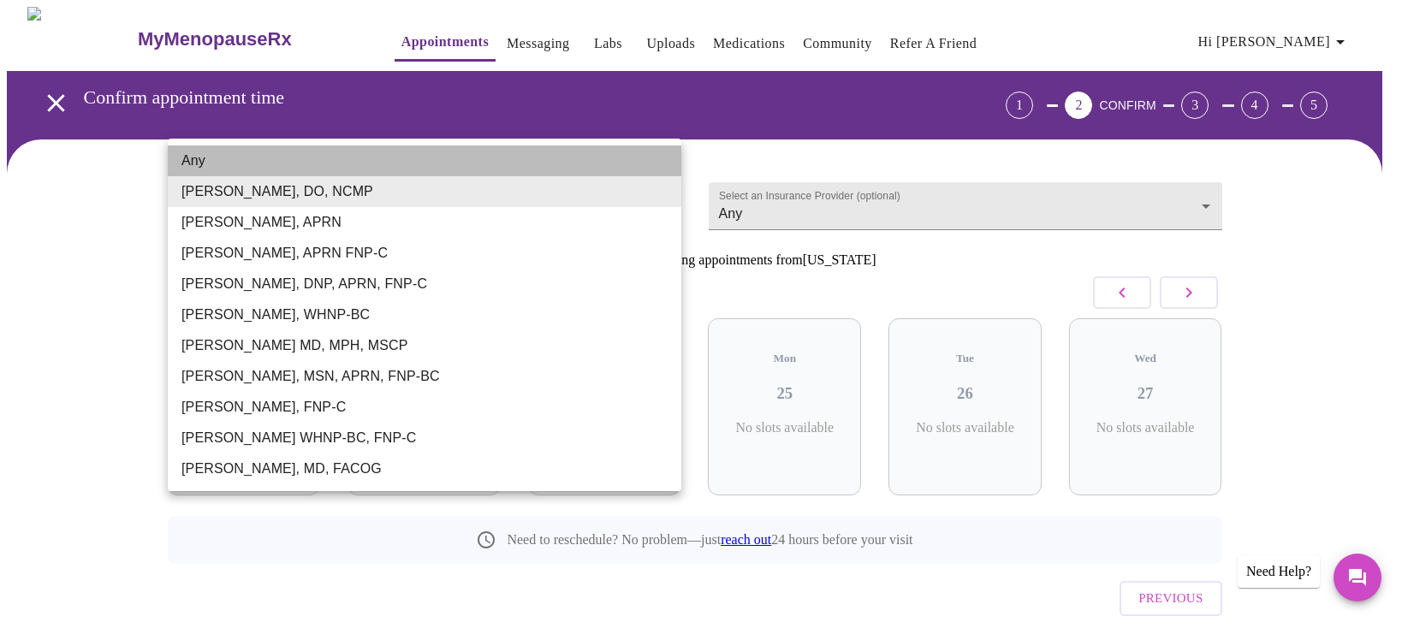
click at [326, 156] on li "Any" at bounding box center [425, 161] width 514 height 31
type input "Any"
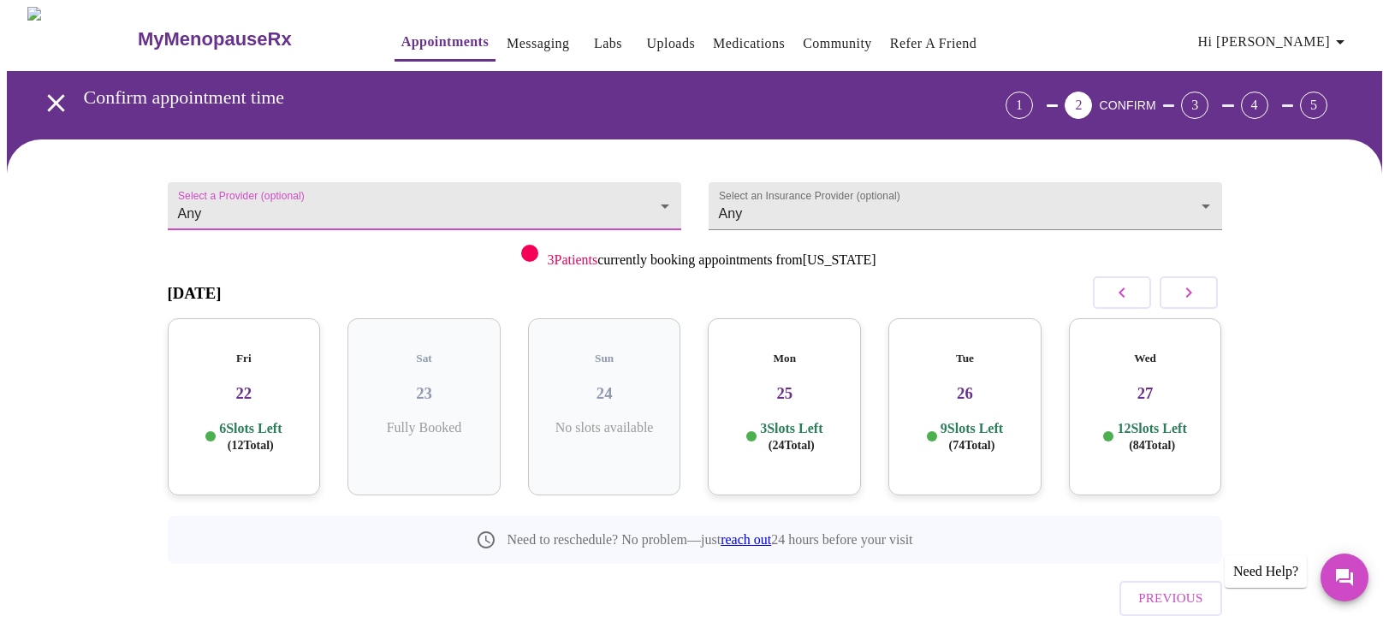
click at [1119, 301] on icon "button" at bounding box center [1122, 292] width 21 height 21
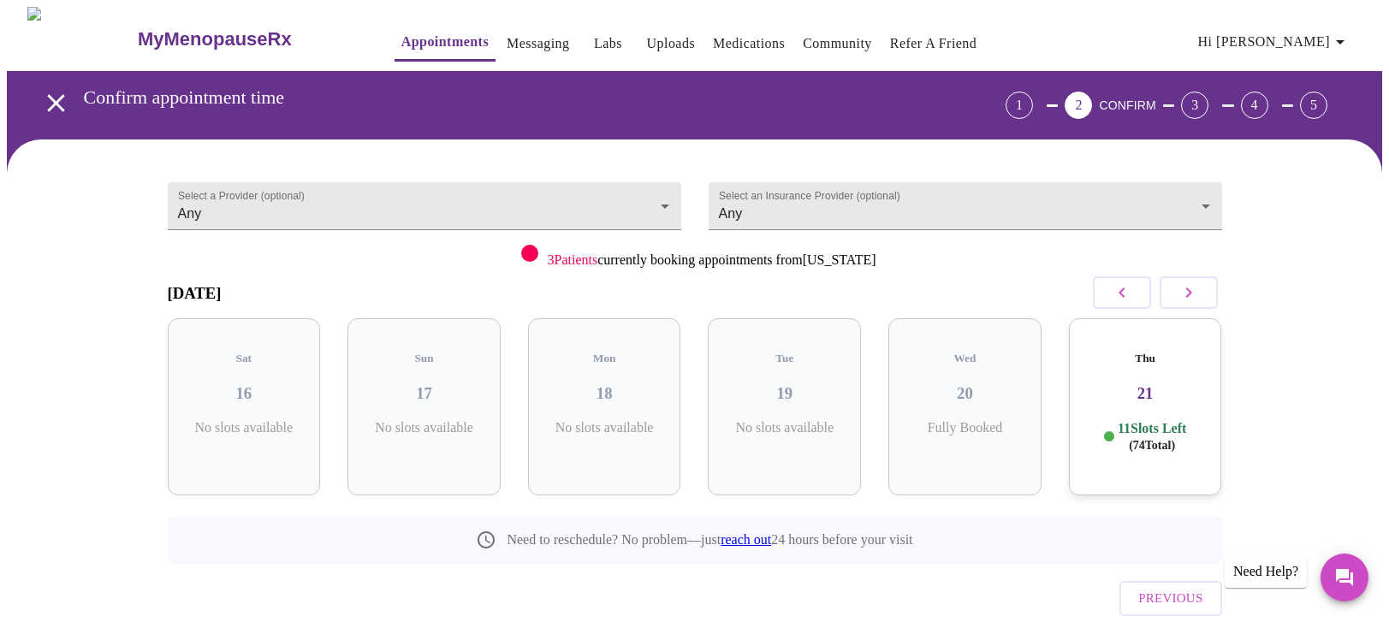
click at [1119, 301] on icon "button" at bounding box center [1122, 292] width 21 height 21
click at [779, 443] on p "5 Slots Left ( 45 Total)" at bounding box center [791, 436] width 62 height 33
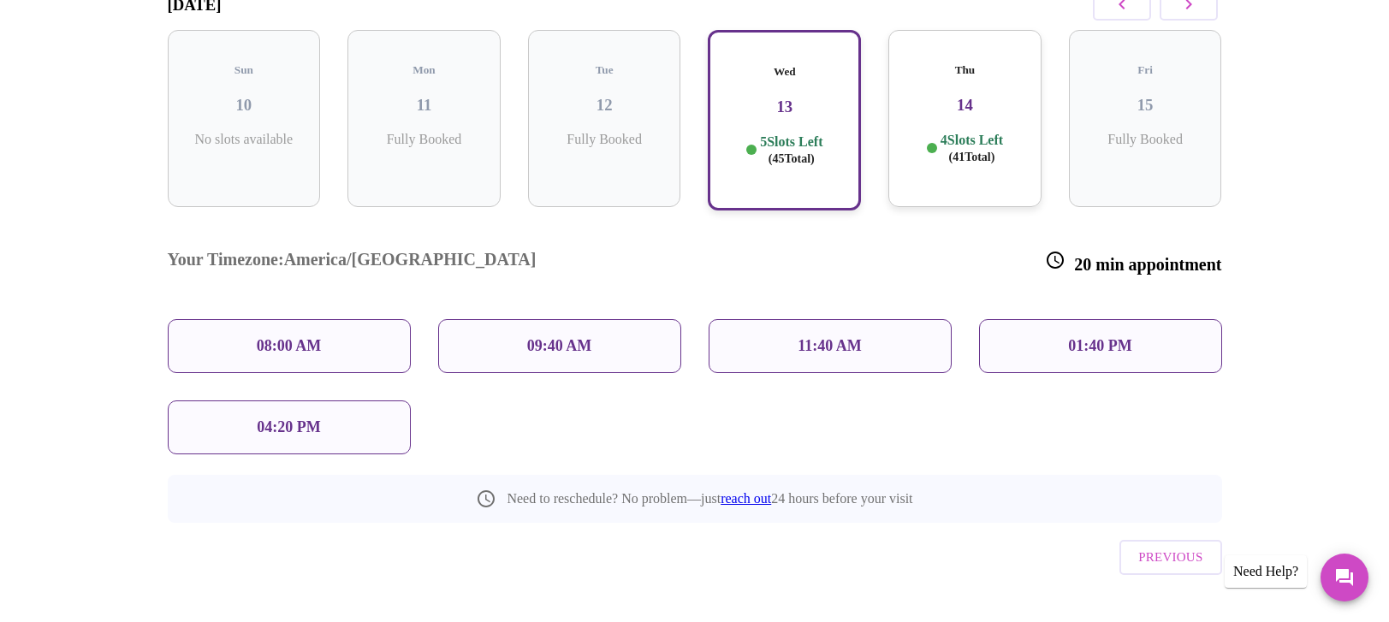
scroll to position [306, 0]
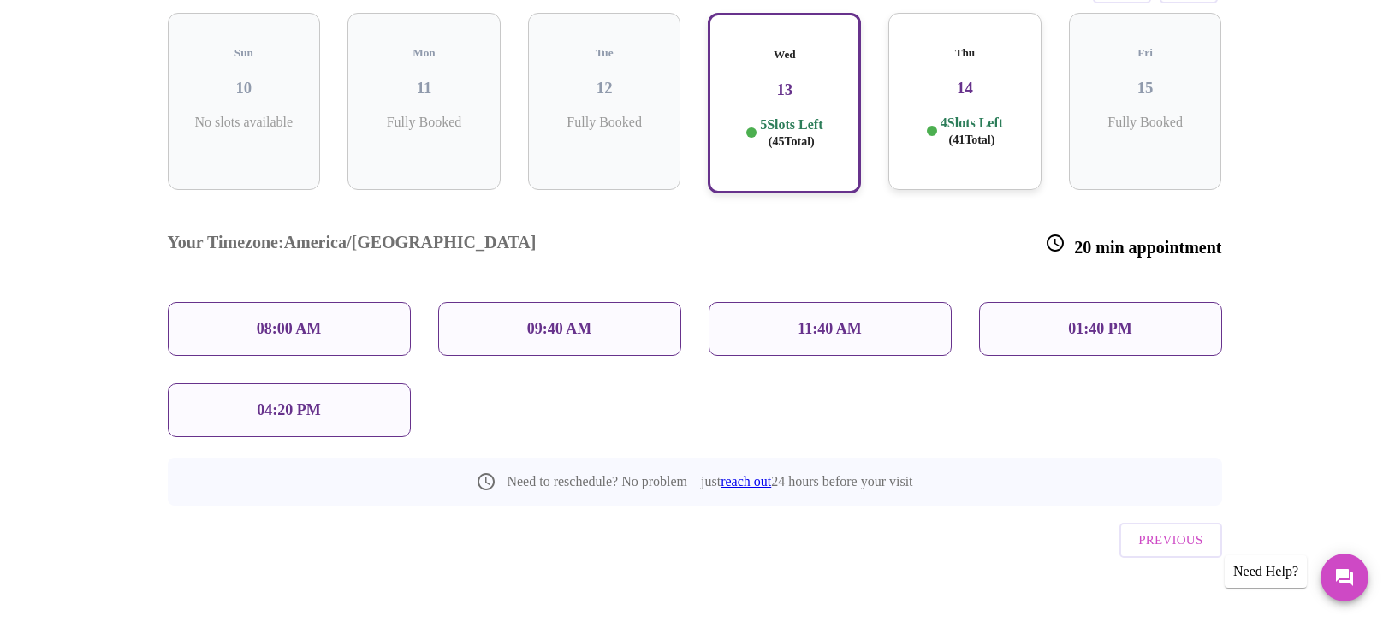
click at [277, 320] on p "08:00 AM" at bounding box center [289, 329] width 65 height 18
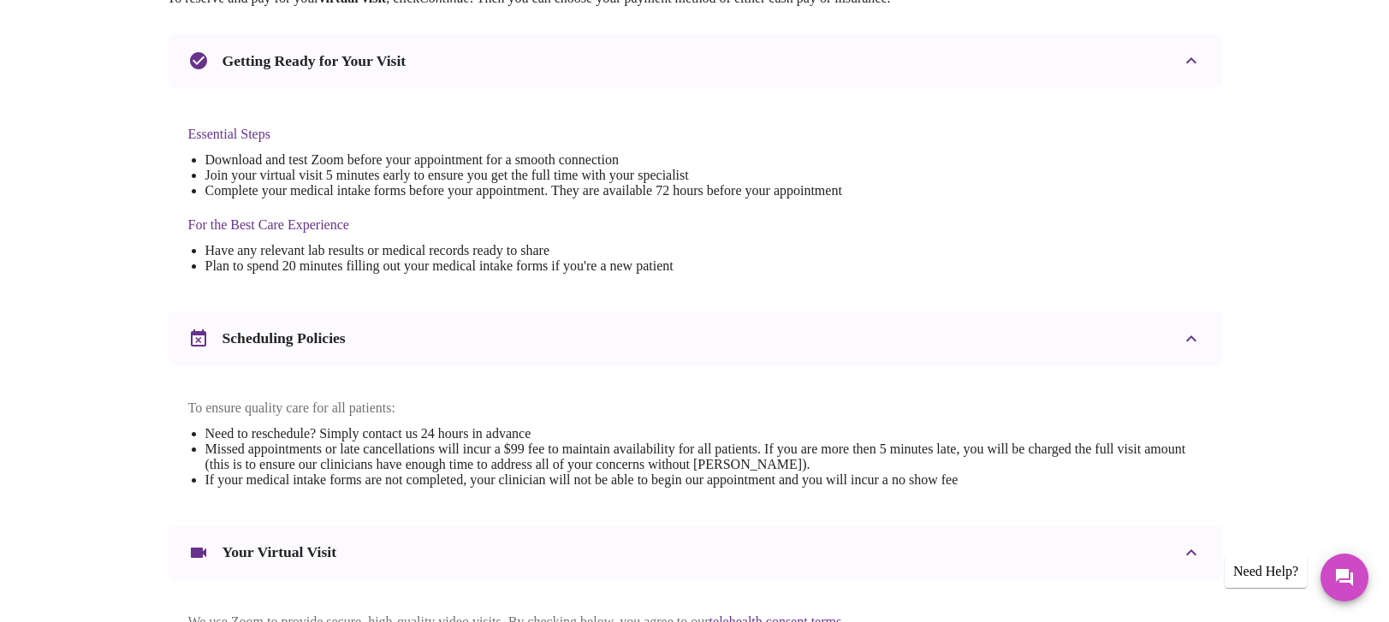
scroll to position [0, 0]
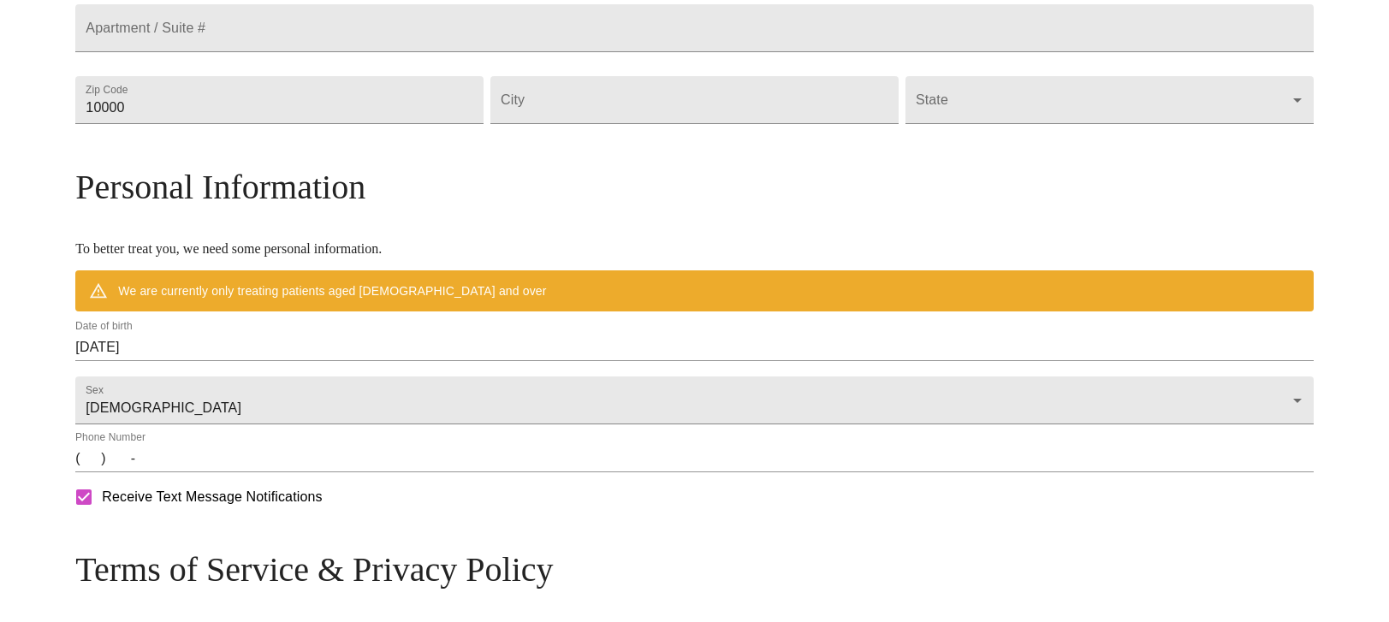
scroll to position [577, 0]
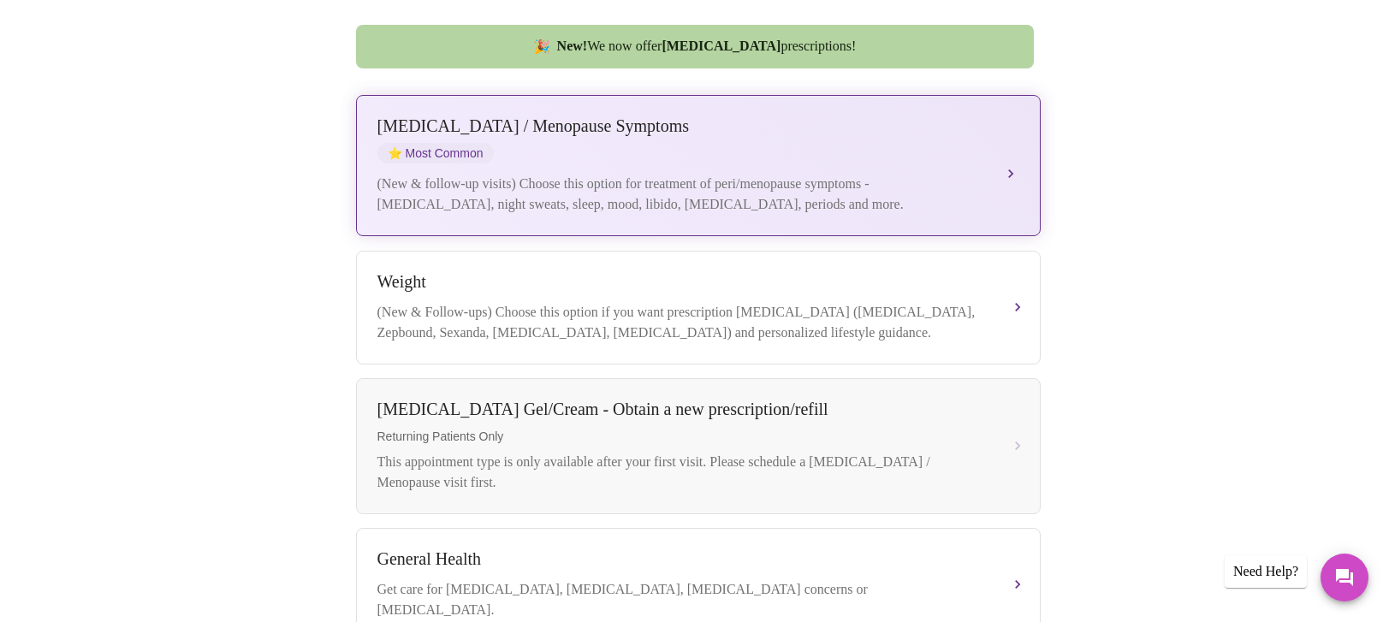
click at [939, 150] on div "[MEDICAL_DATA] / Menopause Symptoms ⭐ Most Common (New & follow-up visits) Choo…" at bounding box center [698, 165] width 642 height 98
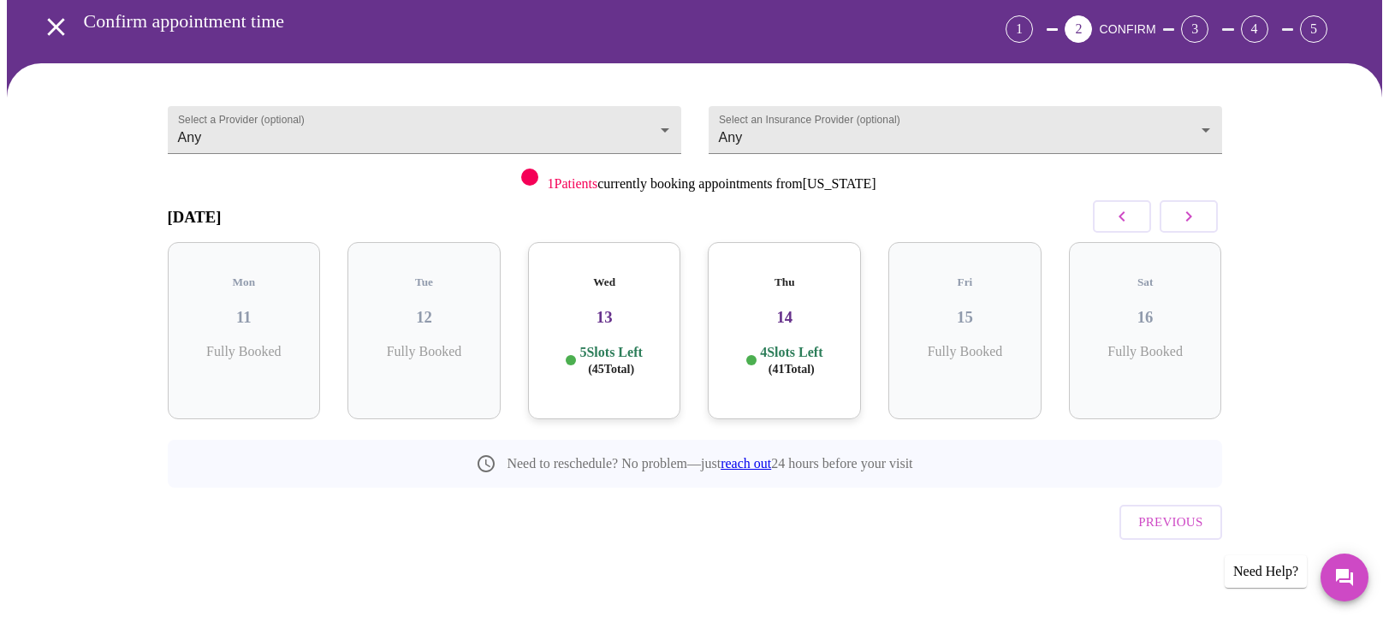
click at [784, 365] on p "4 Slots Left ( 41 Total)" at bounding box center [791, 360] width 62 height 33
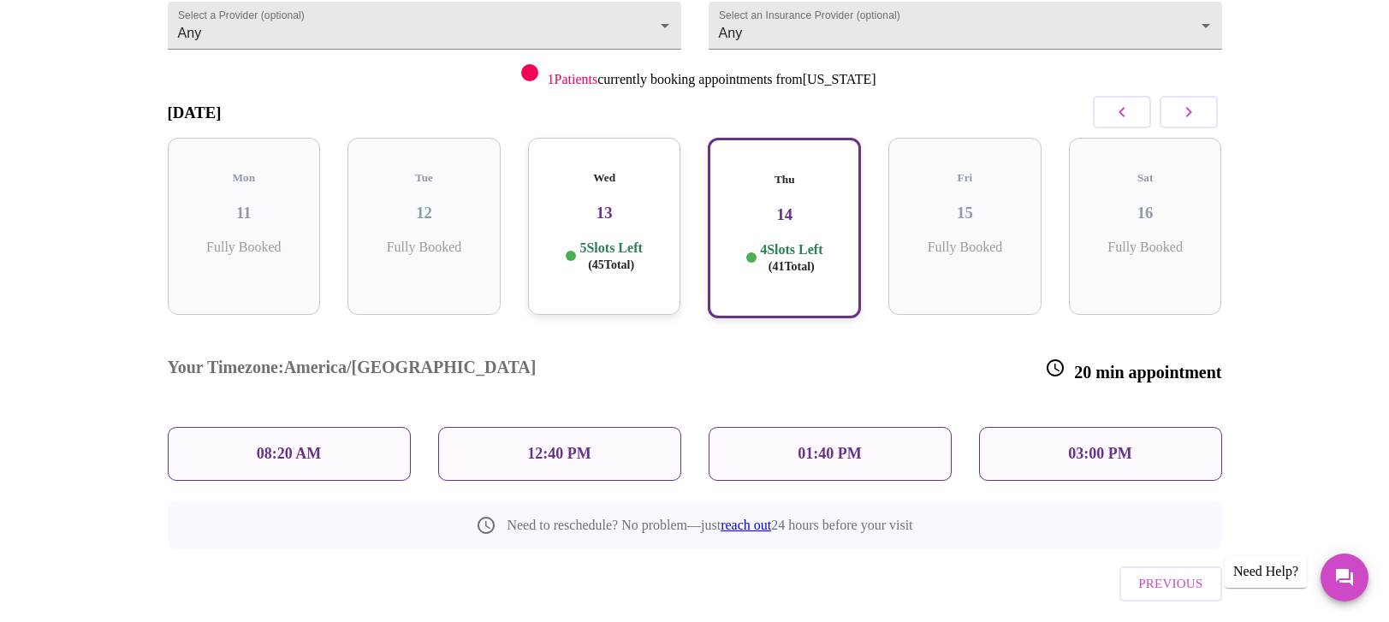
scroll to position [219, 0]
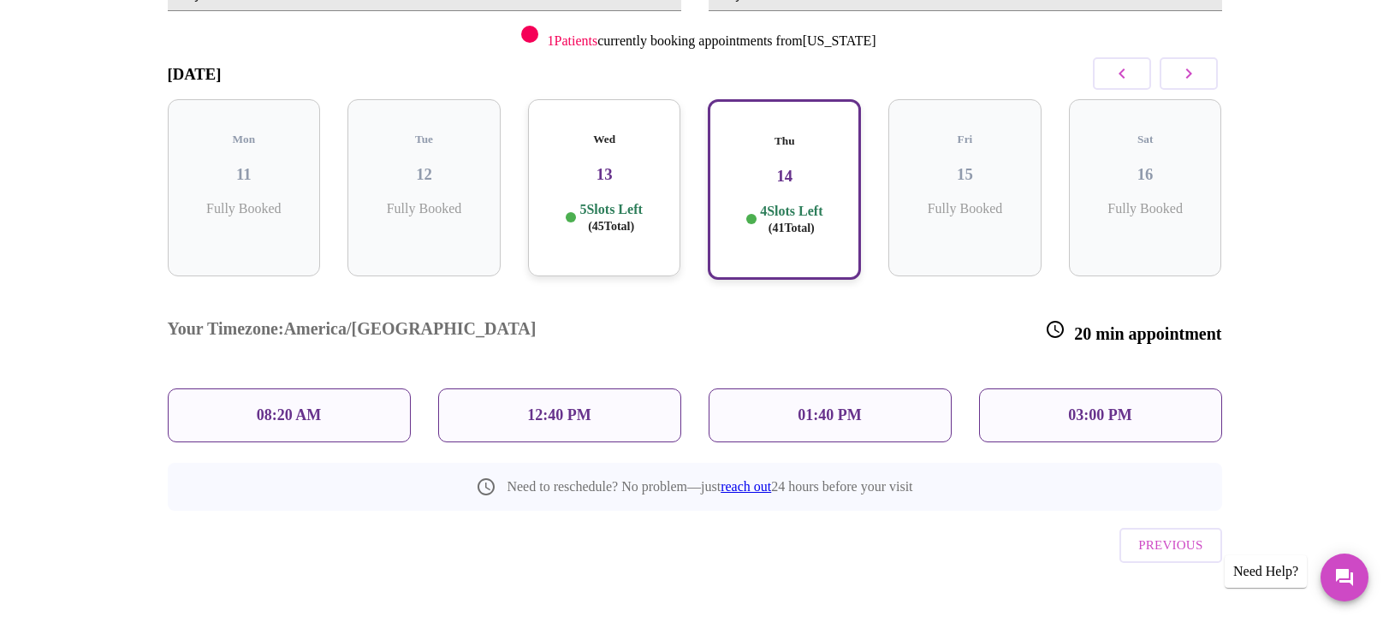
click at [601, 183] on h3 "13" at bounding box center [605, 174] width 126 height 19
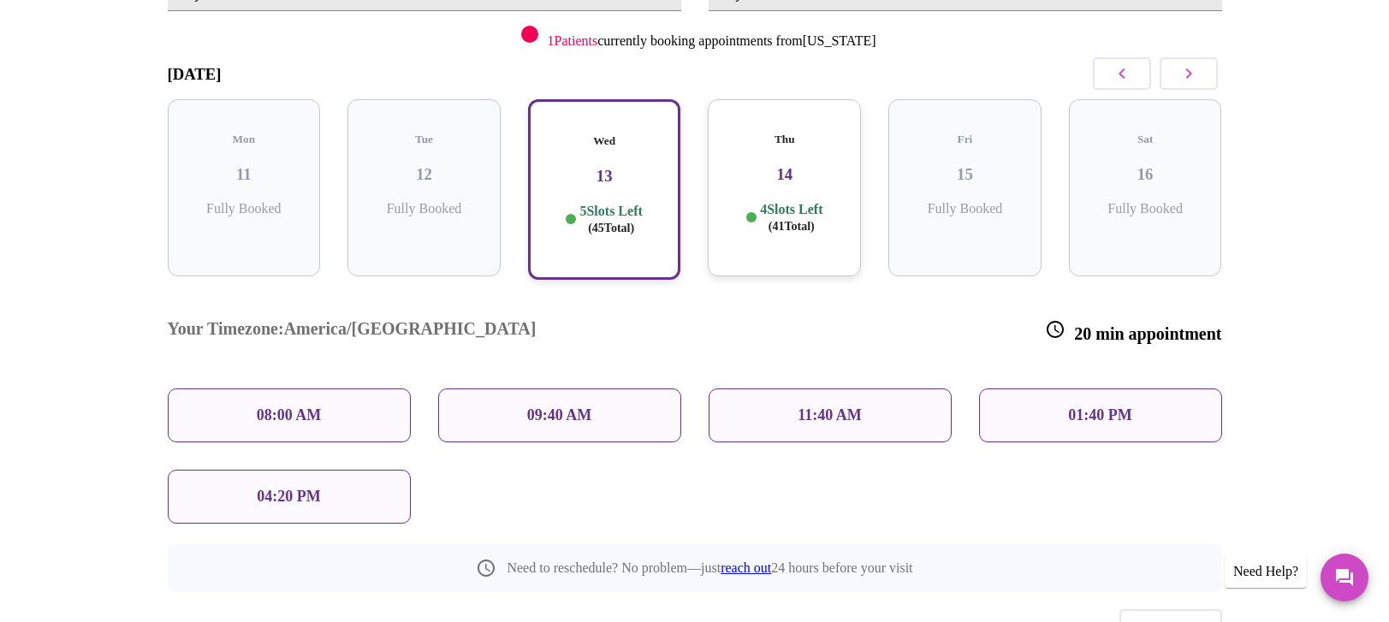
click at [802, 172] on h3 "14" at bounding box center [785, 174] width 126 height 19
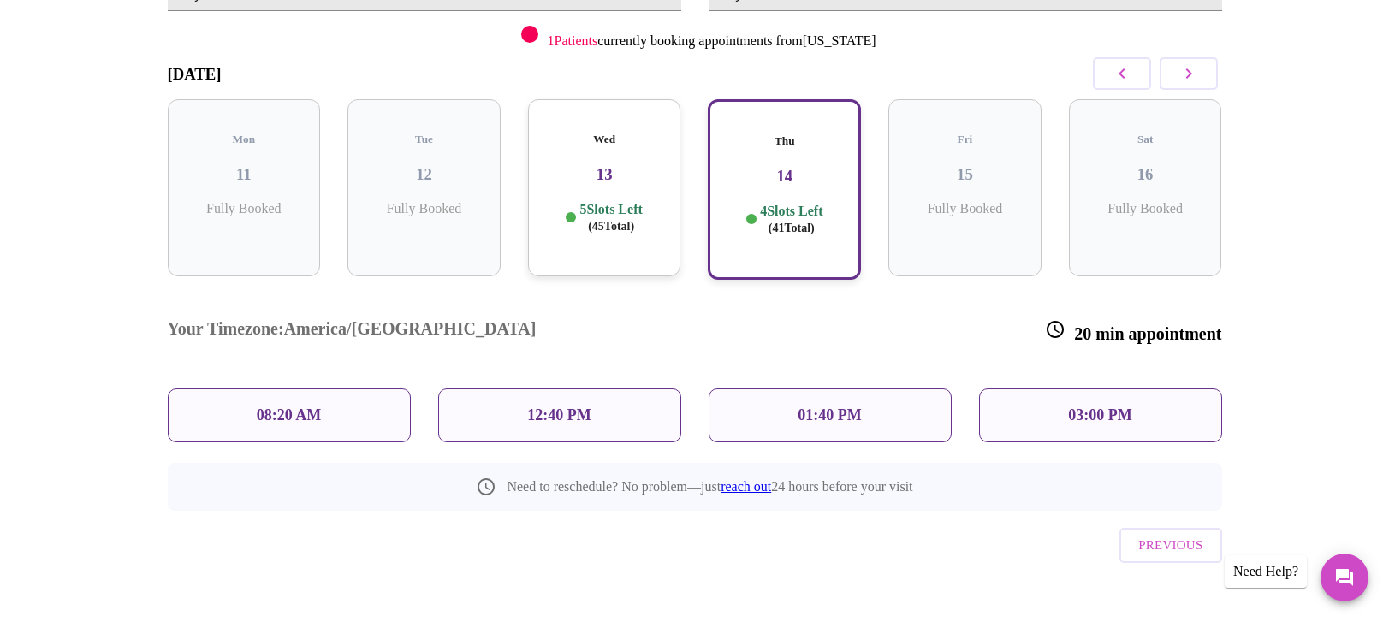
click at [592, 202] on div "Wed 13 5 Slots Left ( 45 Total)" at bounding box center [604, 187] width 153 height 177
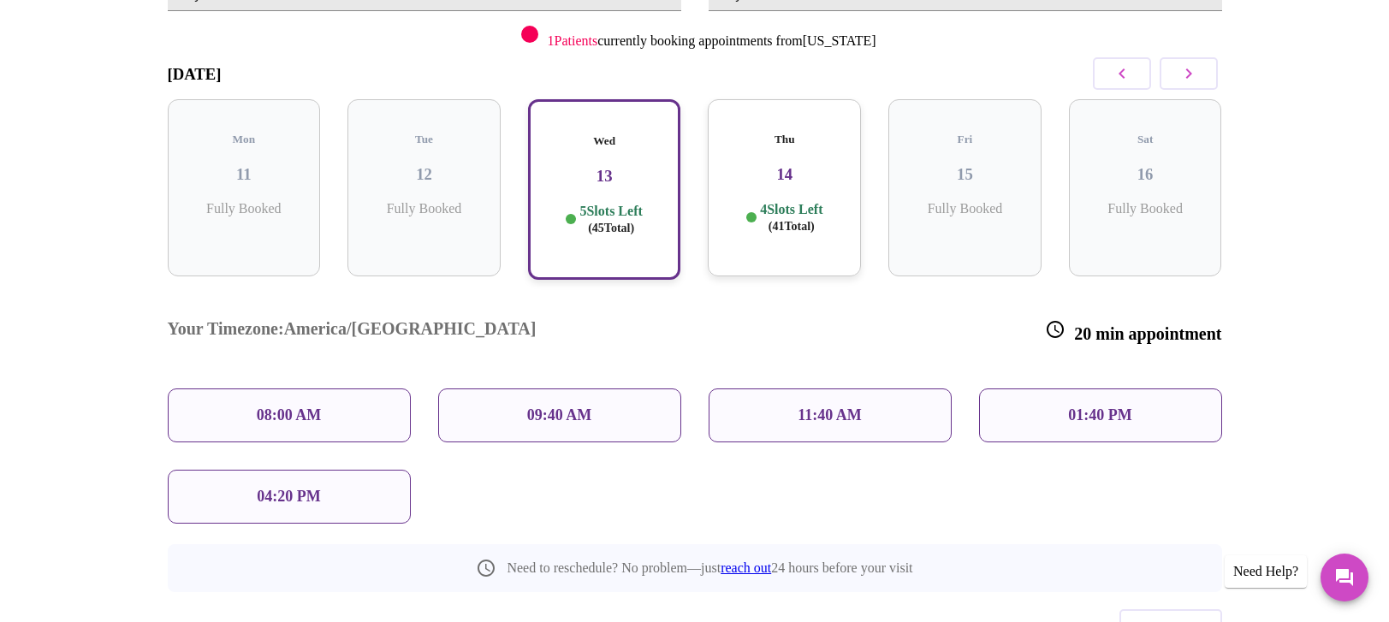
click at [550, 407] on p "09:40 AM" at bounding box center [559, 416] width 65 height 18
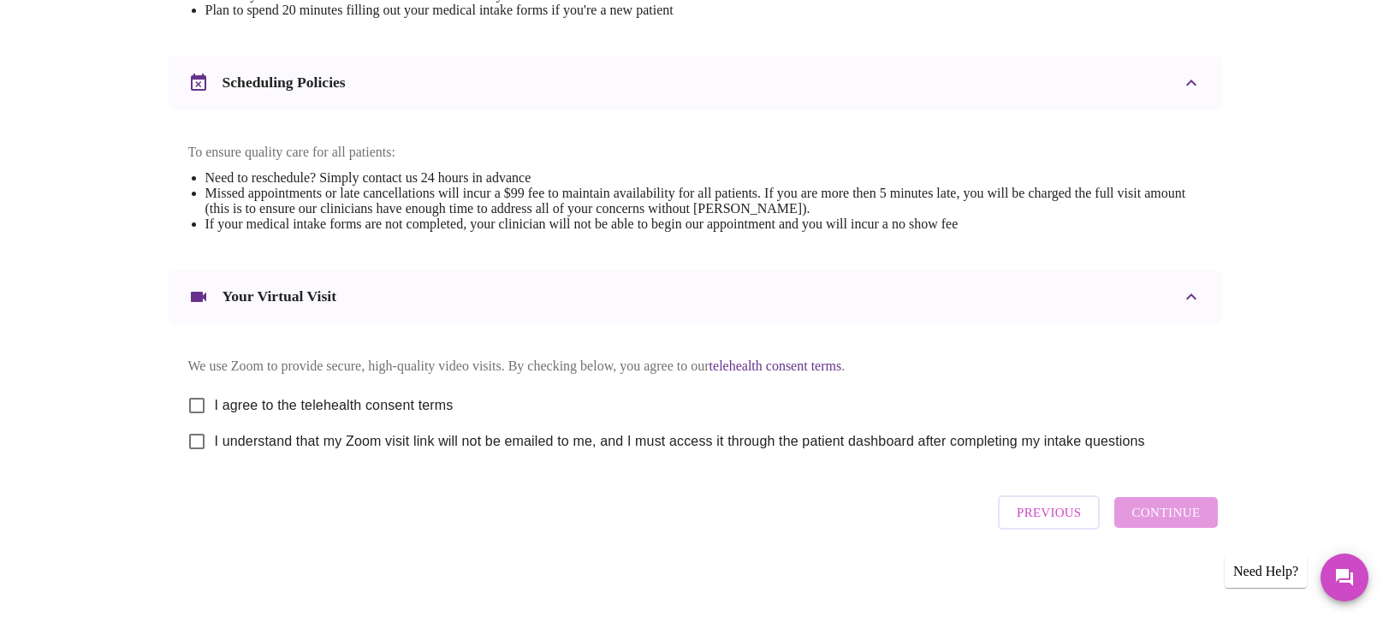
scroll to position [770, 0]
click at [1035, 524] on span "Previous" at bounding box center [1049, 513] width 64 height 22
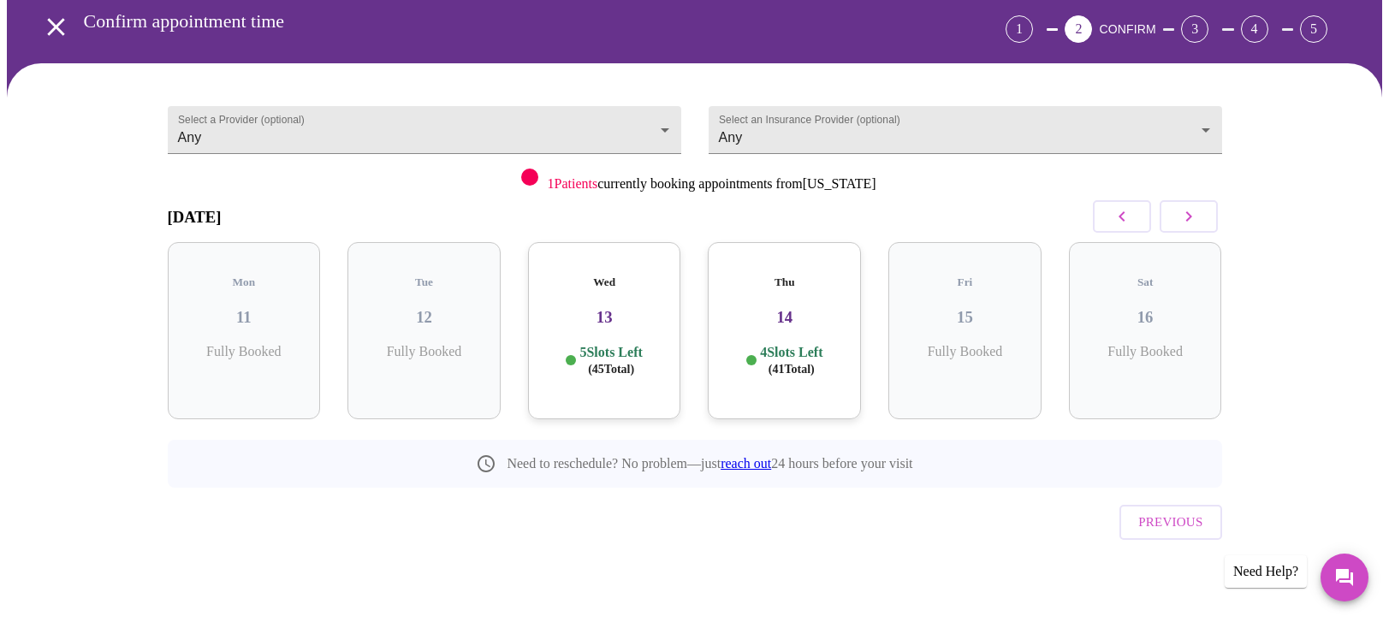
click at [588, 353] on div "Wed 13 5 Slots Left ( 45 Total)" at bounding box center [604, 330] width 153 height 177
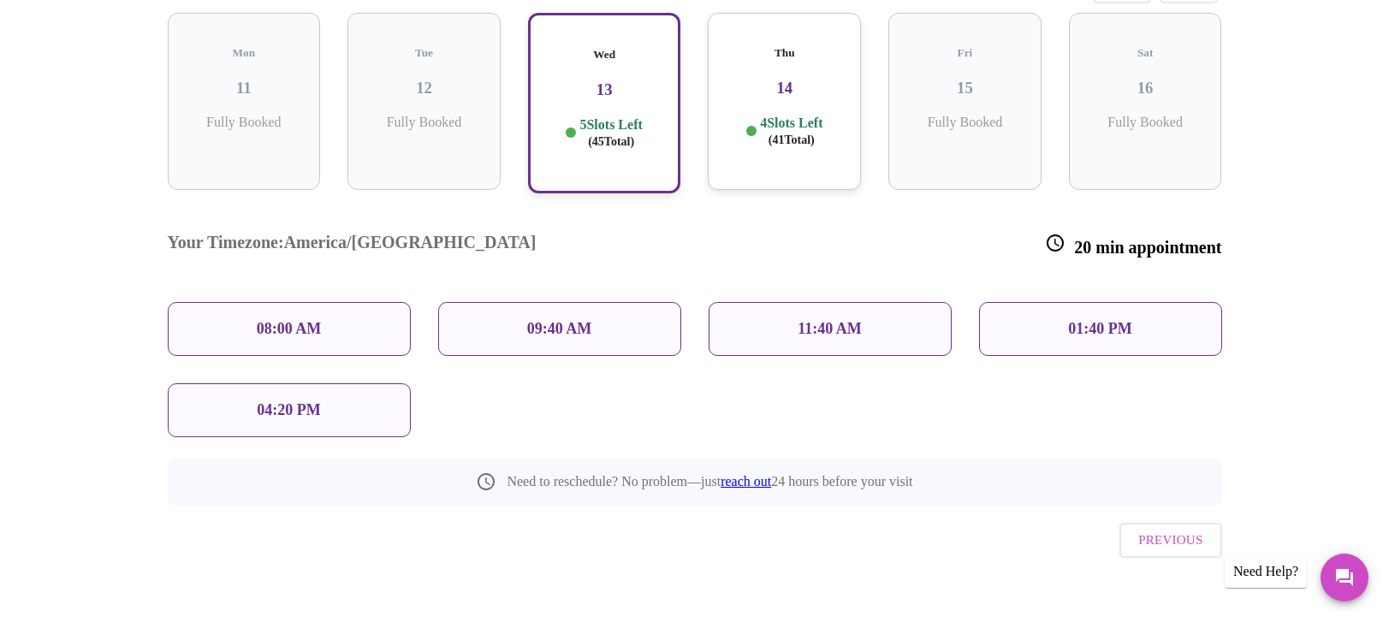
click at [304, 320] on p "08:00 AM" at bounding box center [289, 329] width 65 height 18
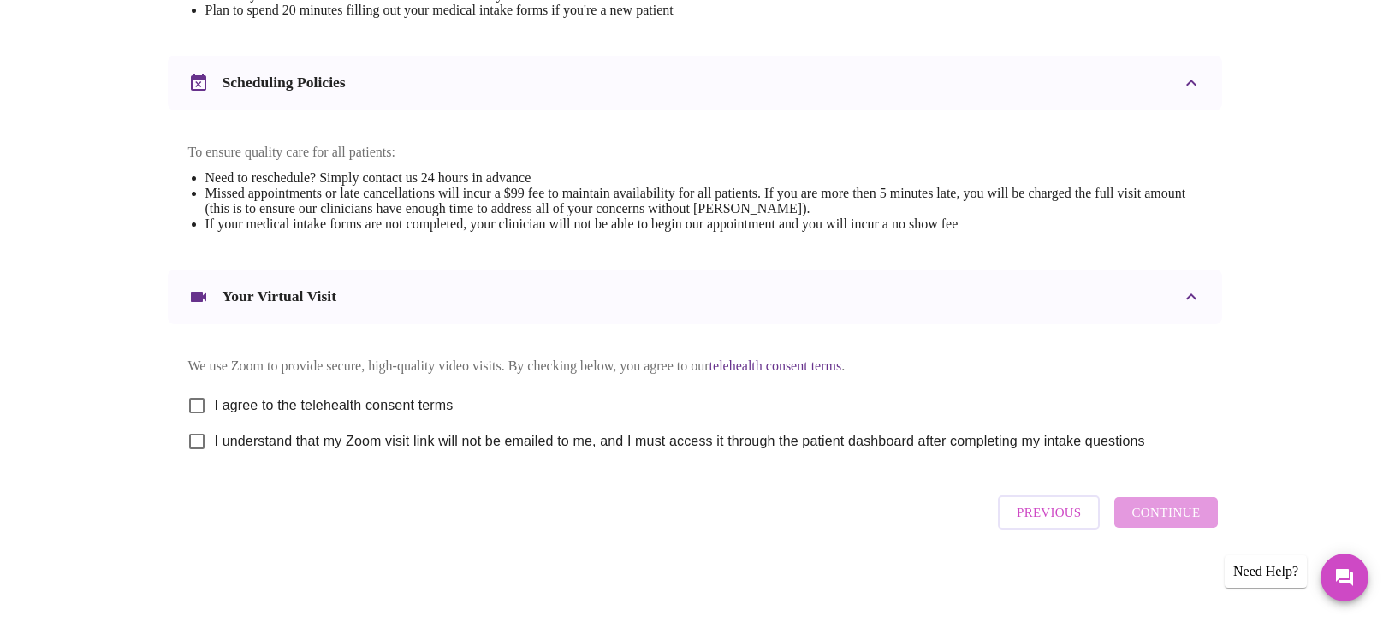
scroll to position [806, 0]
click at [208, 388] on input "I agree to the telehealth consent terms" at bounding box center [197, 406] width 36 height 36
checkbox input "true"
click at [198, 424] on input "I understand that my Zoom visit link will not be emailed to me, and I must acce…" at bounding box center [197, 442] width 36 height 36
checkbox input "true"
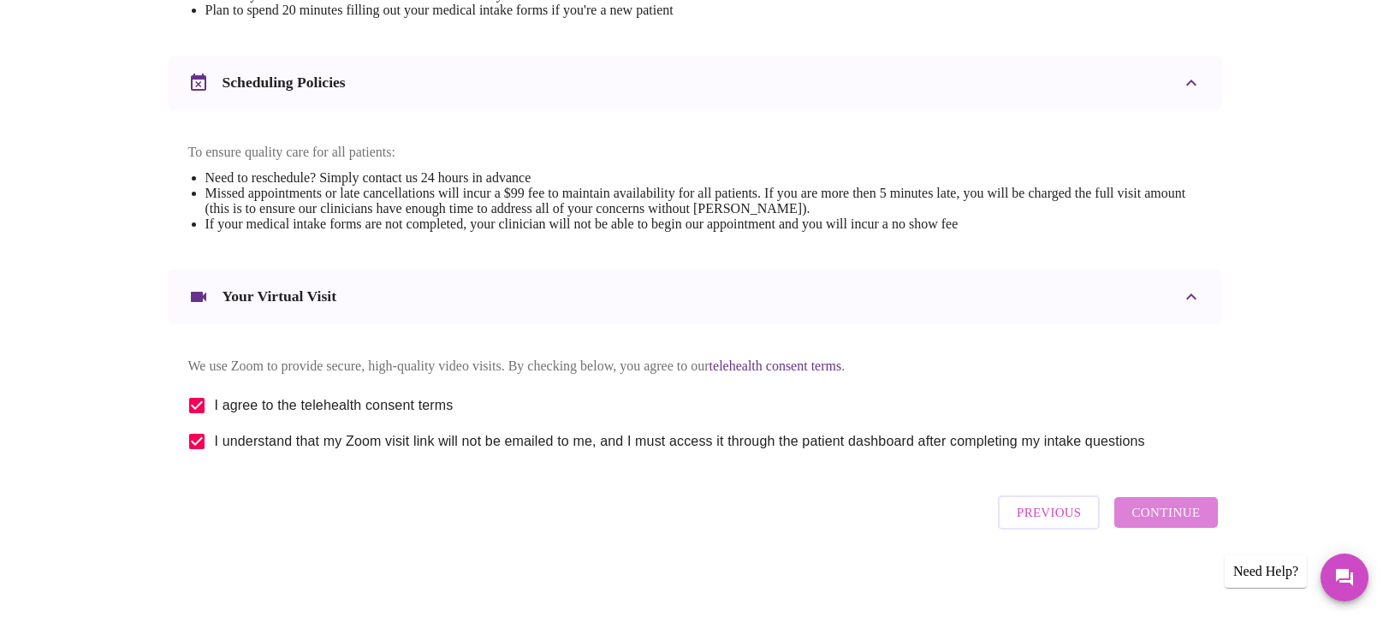
click at [1156, 516] on span "Continue" at bounding box center [1166, 513] width 68 height 22
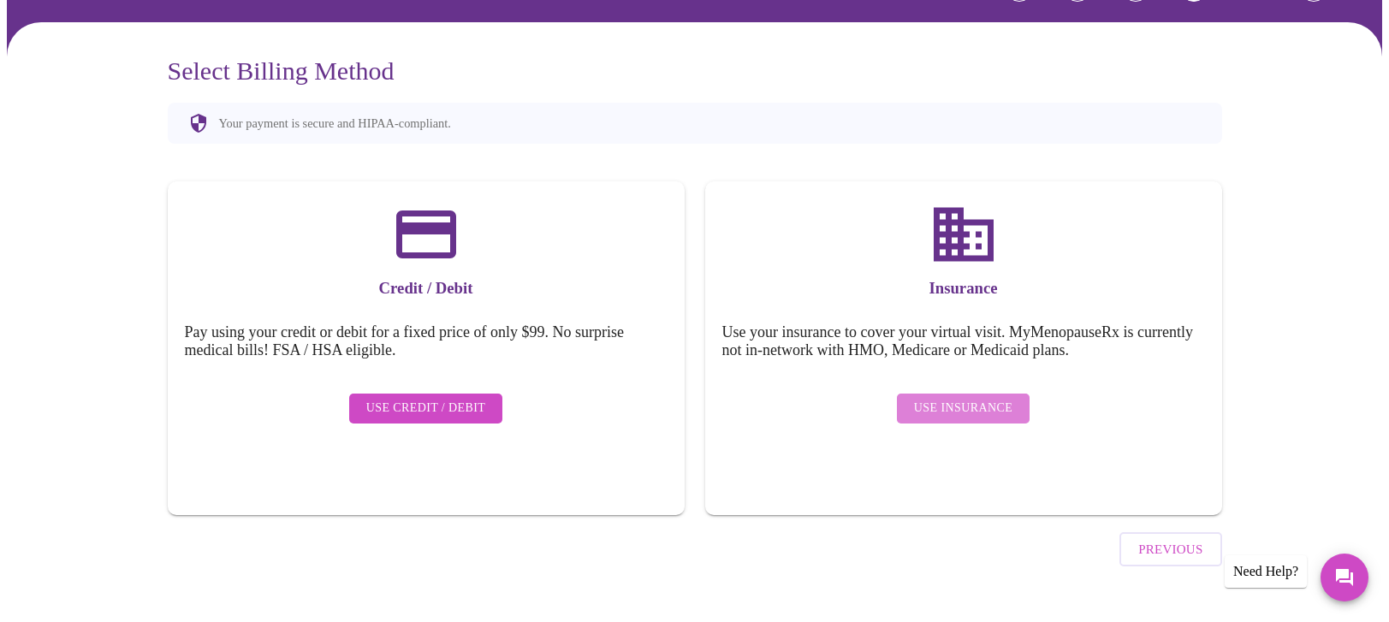
click at [984, 407] on span "Use Insurance" at bounding box center [963, 408] width 98 height 21
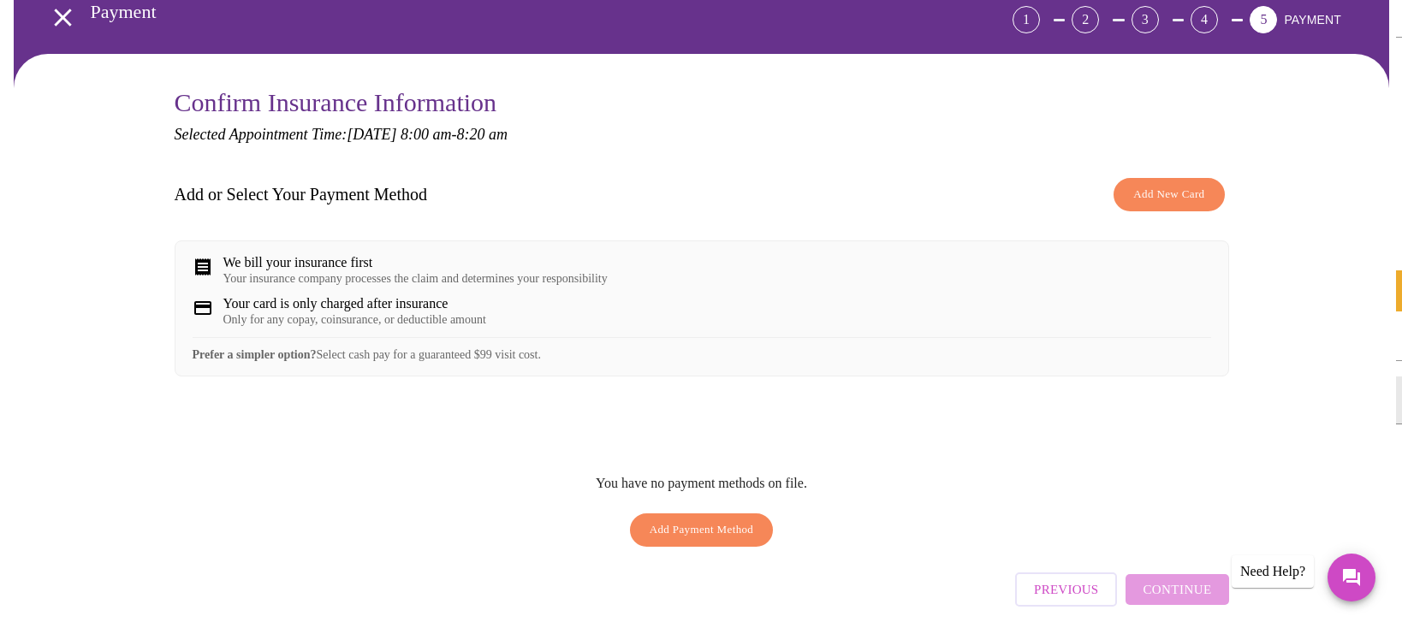
scroll to position [171, 0]
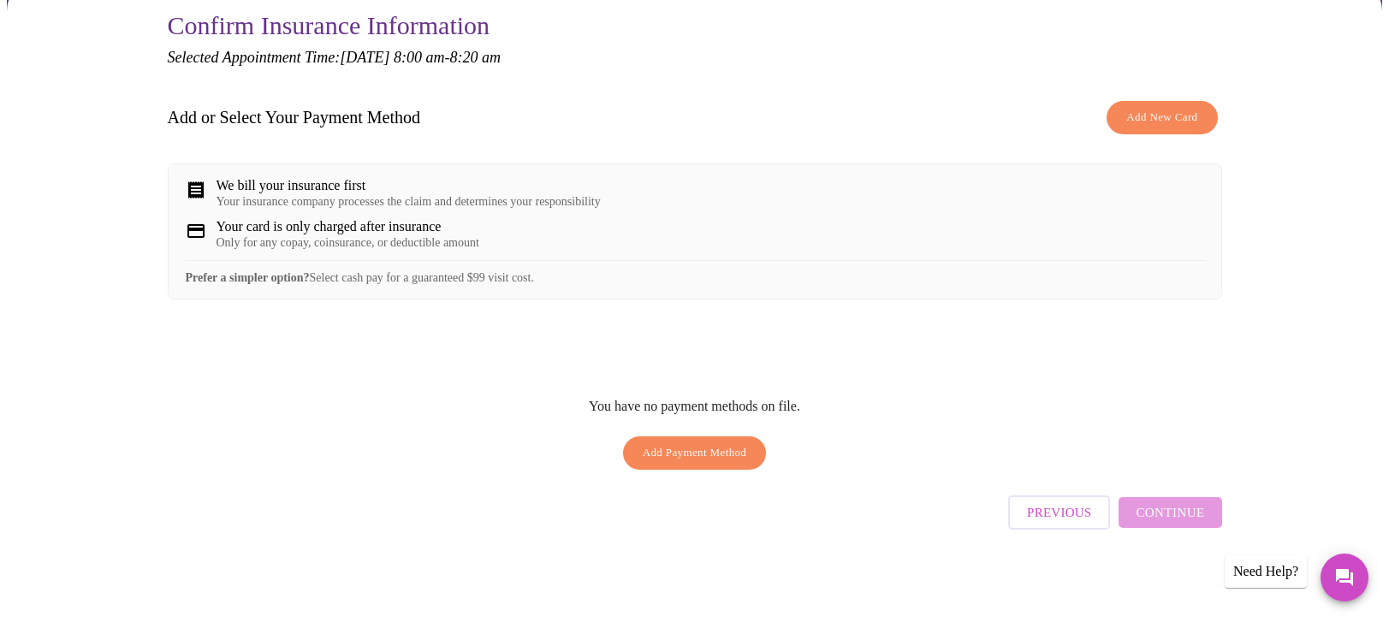
click at [1126, 114] on span "Add New Card" at bounding box center [1161, 118] width 71 height 20
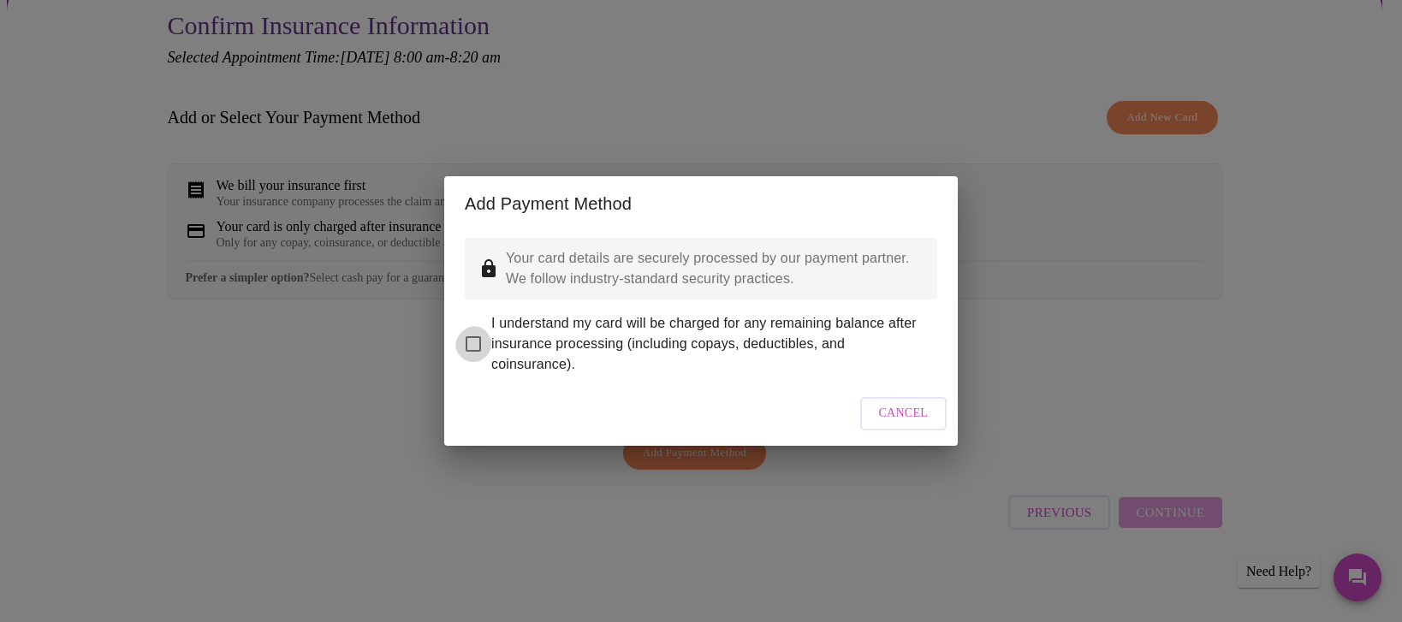
click at [478, 352] on input "I understand my card will be charged for any remaining balance after insurance …" at bounding box center [473, 344] width 36 height 36
checkbox input "true"
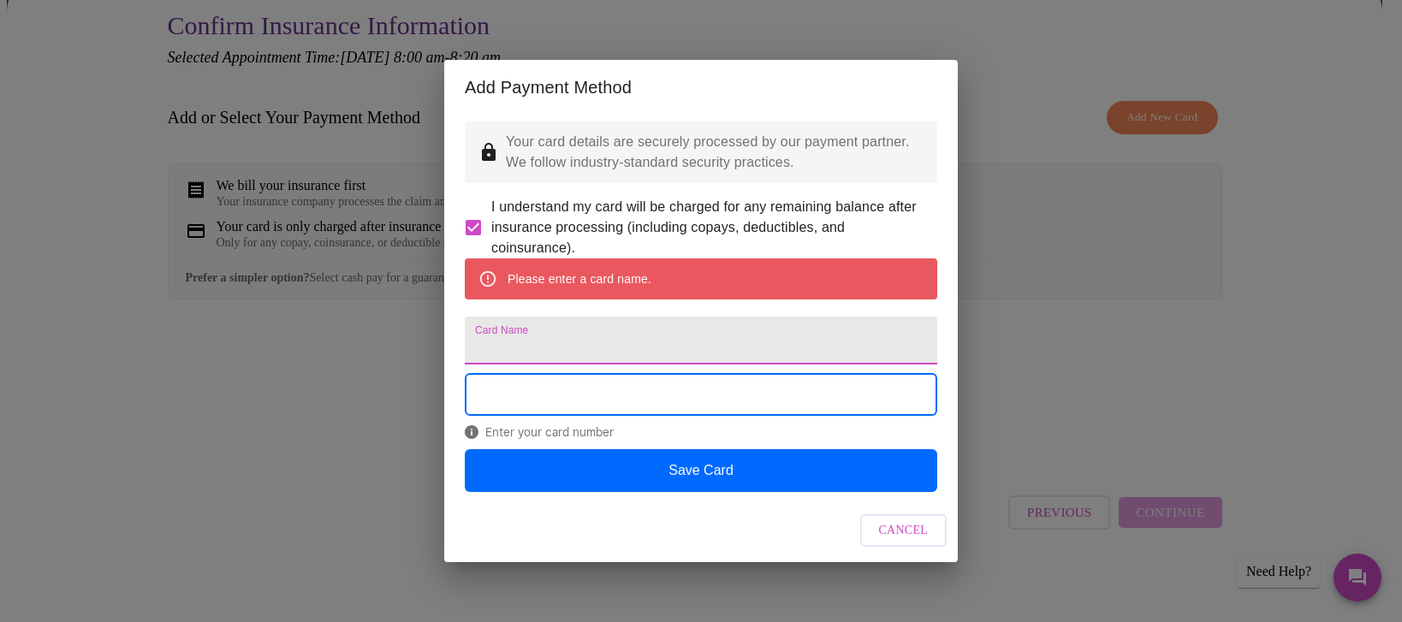
click at [531, 365] on input "Card Name" at bounding box center [701, 341] width 472 height 48
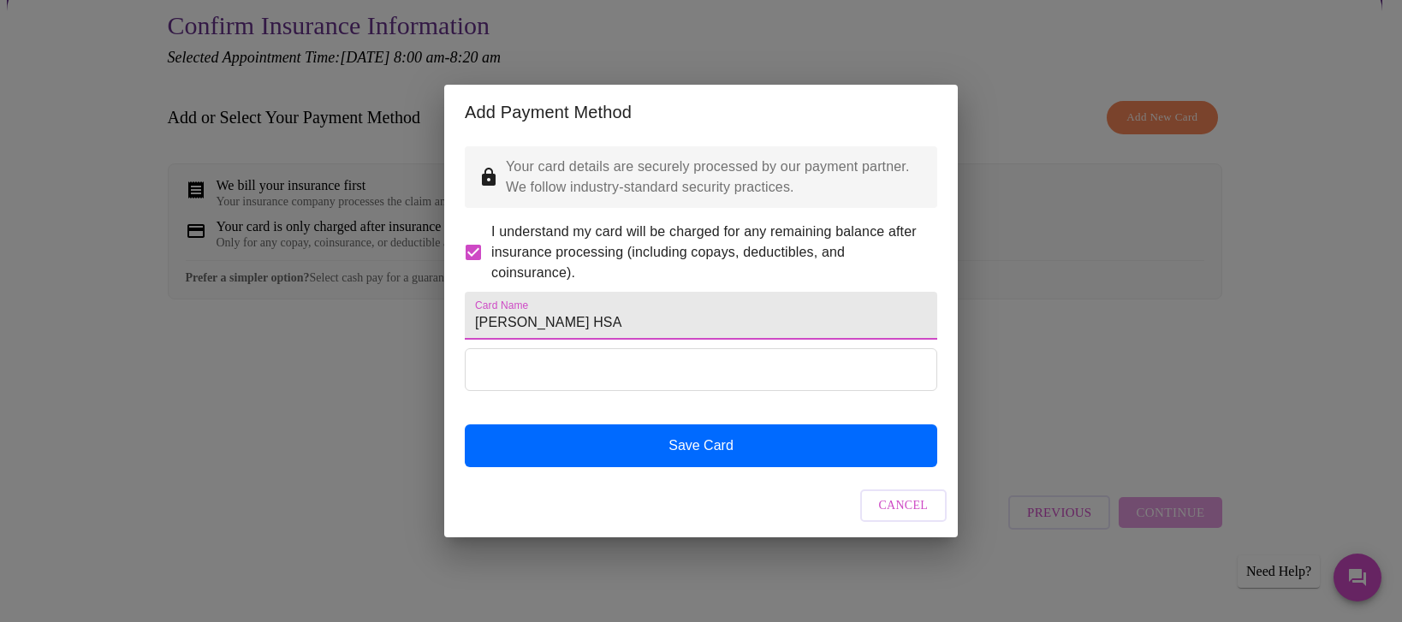
type input "[PERSON_NAME] HSA"
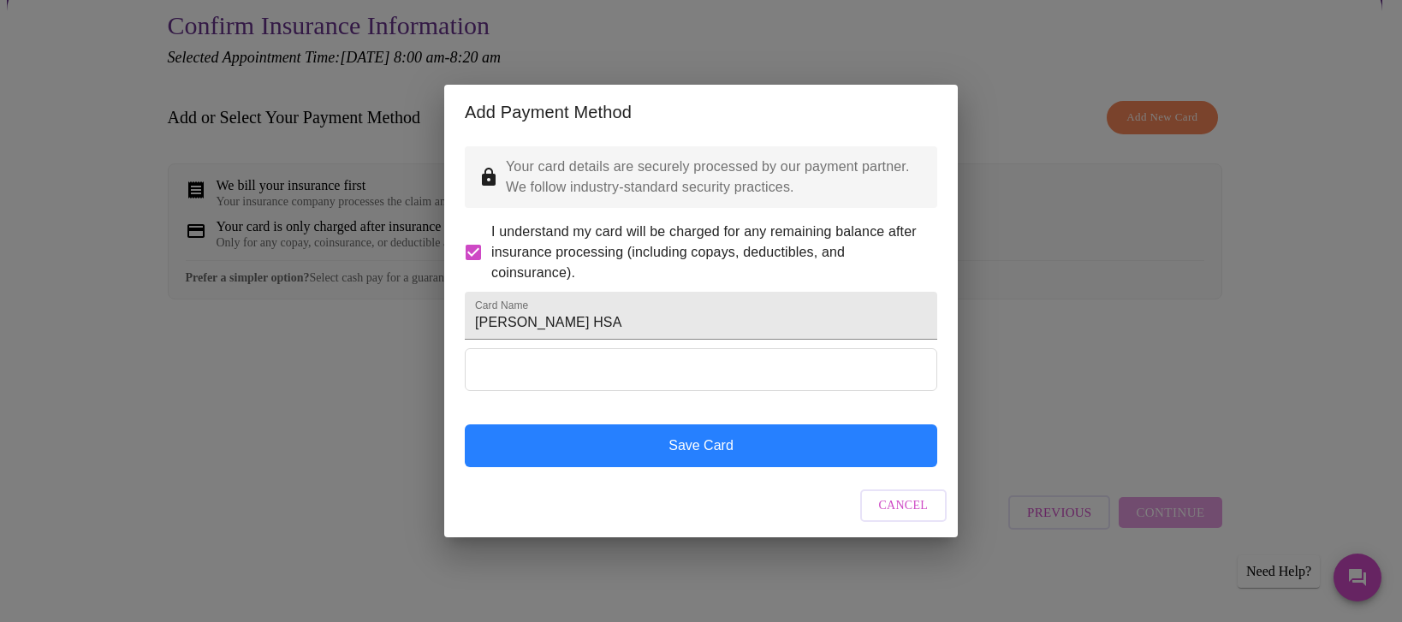
click at [659, 467] on button "Save Card" at bounding box center [701, 446] width 472 height 43
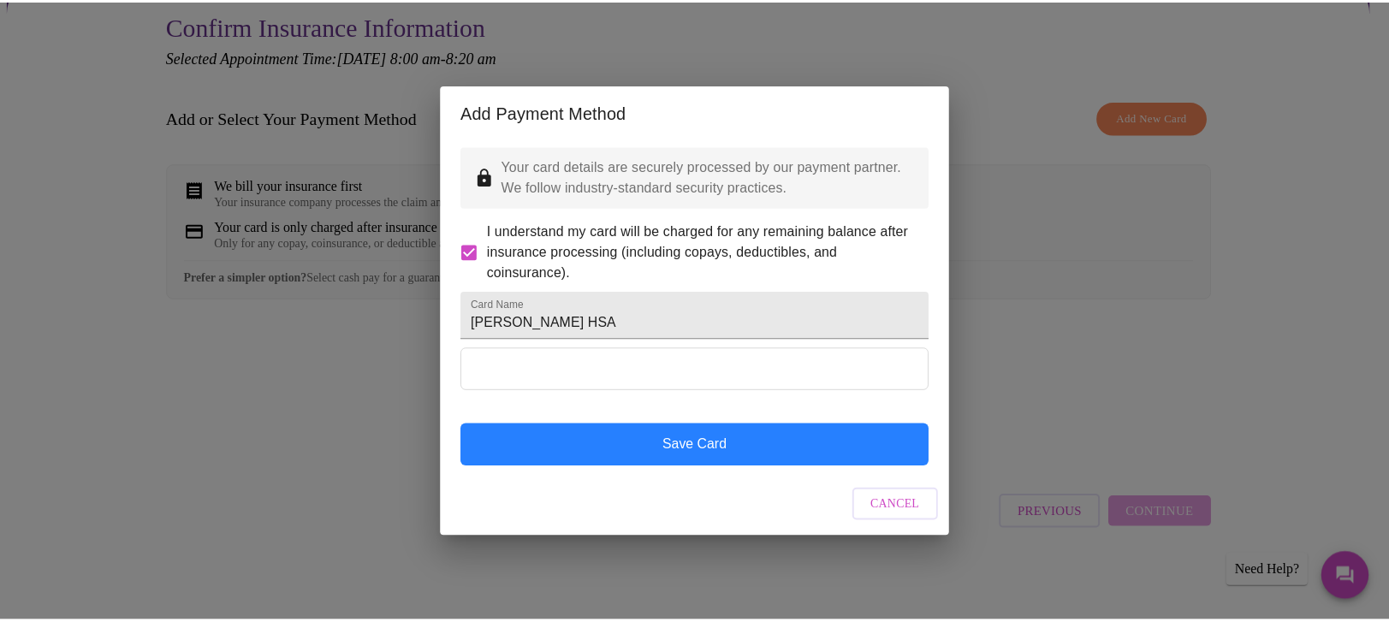
scroll to position [0, 0]
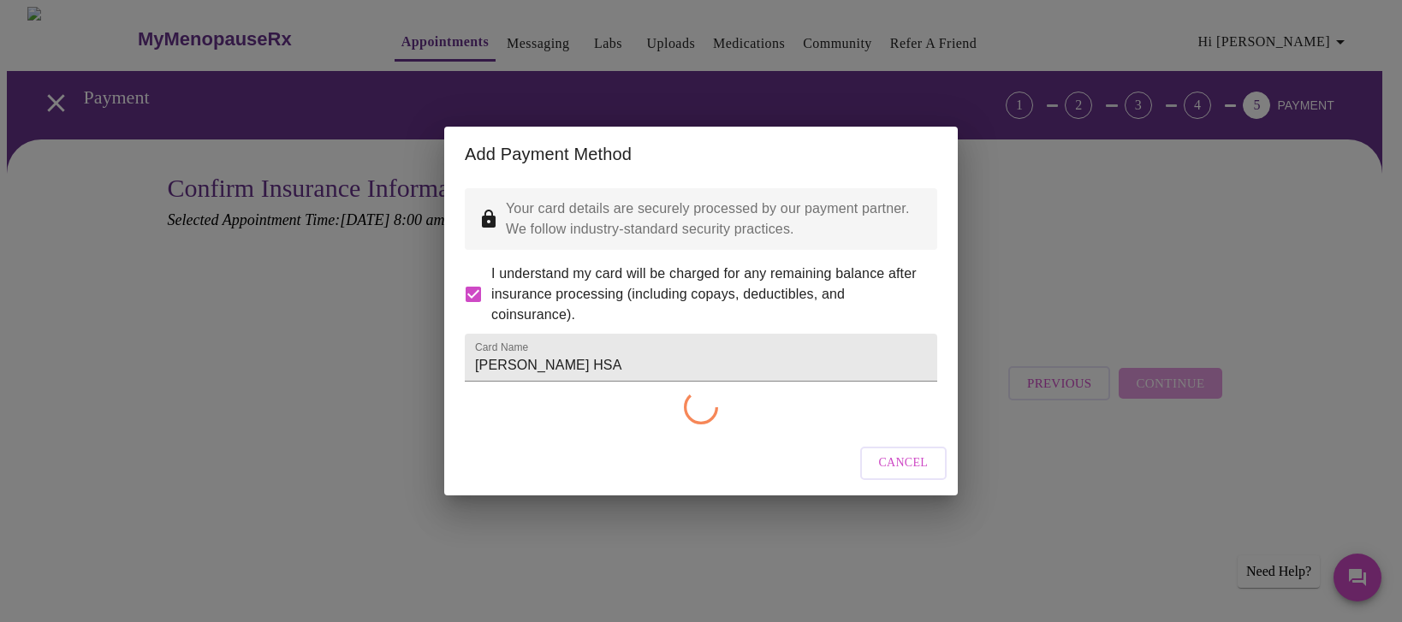
checkbox input "false"
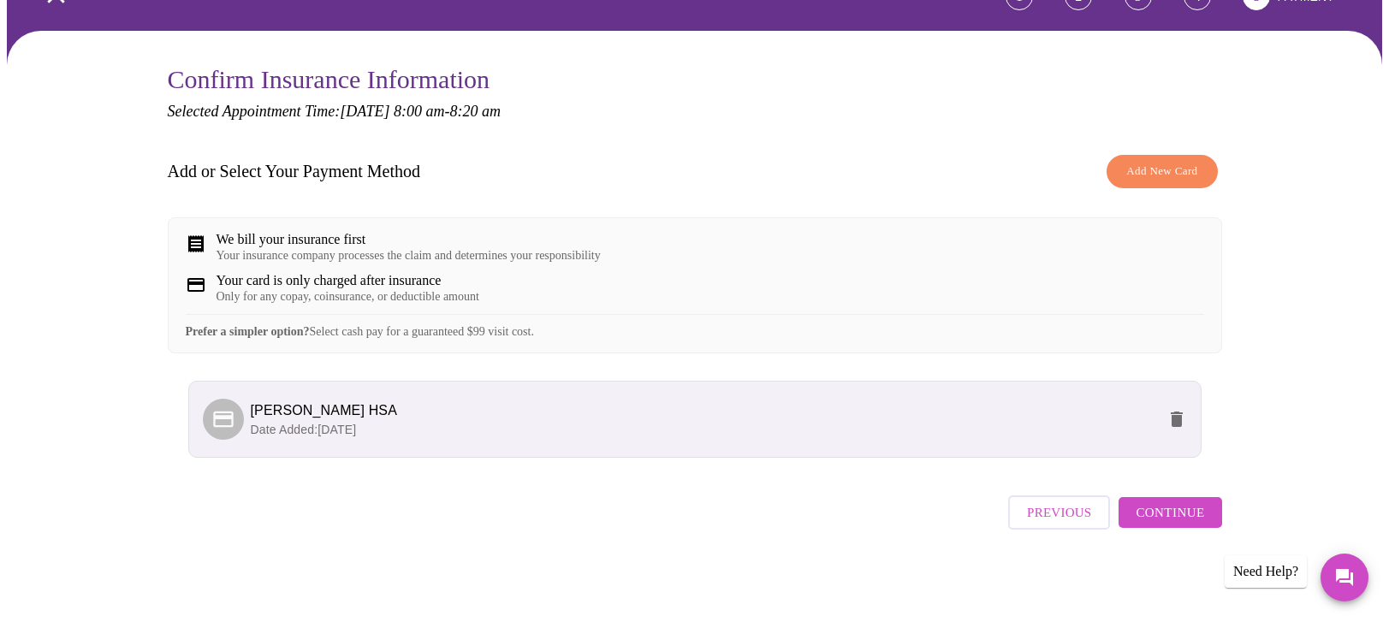
scroll to position [153, 0]
click at [1174, 514] on span "Continue" at bounding box center [1170, 513] width 68 height 22
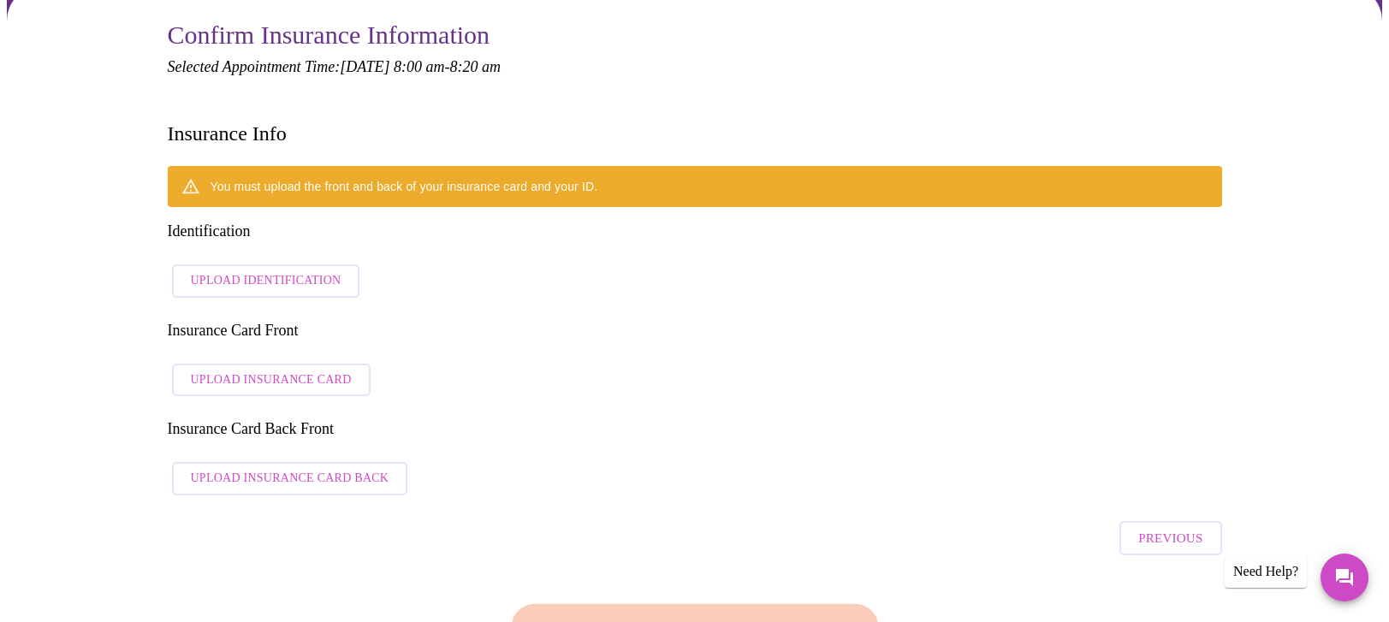
click at [259, 370] on span "Upload Insurance Card" at bounding box center [271, 380] width 161 height 21
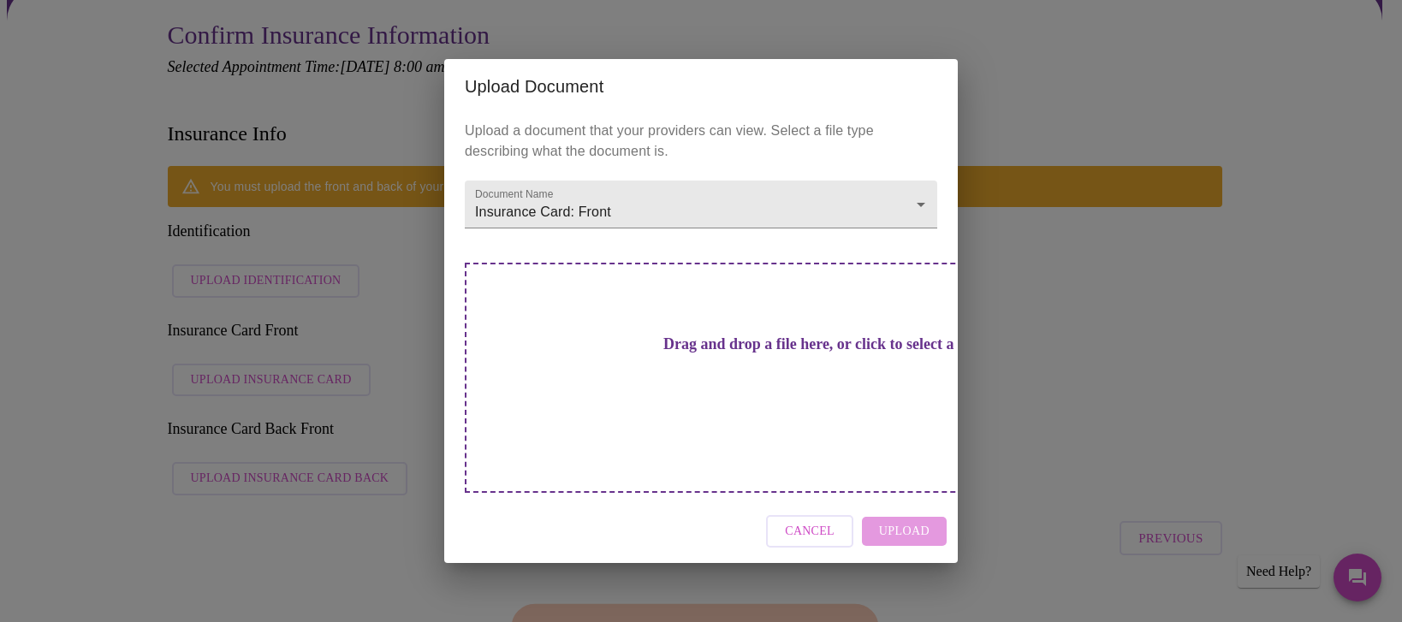
click at [632, 354] on h3 "Drag and drop a file here, or click to select a file" at bounding box center [821, 345] width 472 height 18
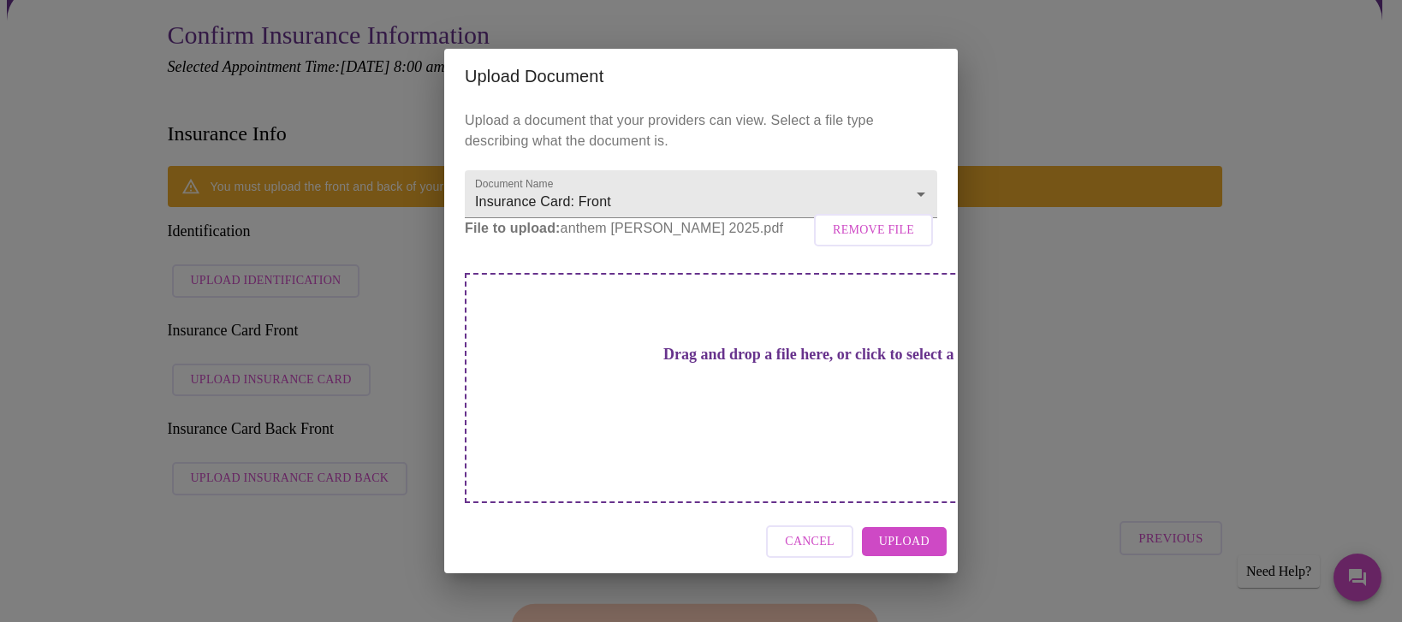
click at [682, 364] on h3 "Drag and drop a file here, or click to select a file" at bounding box center [821, 355] width 472 height 18
click at [916, 535] on span "Upload" at bounding box center [904, 542] width 51 height 21
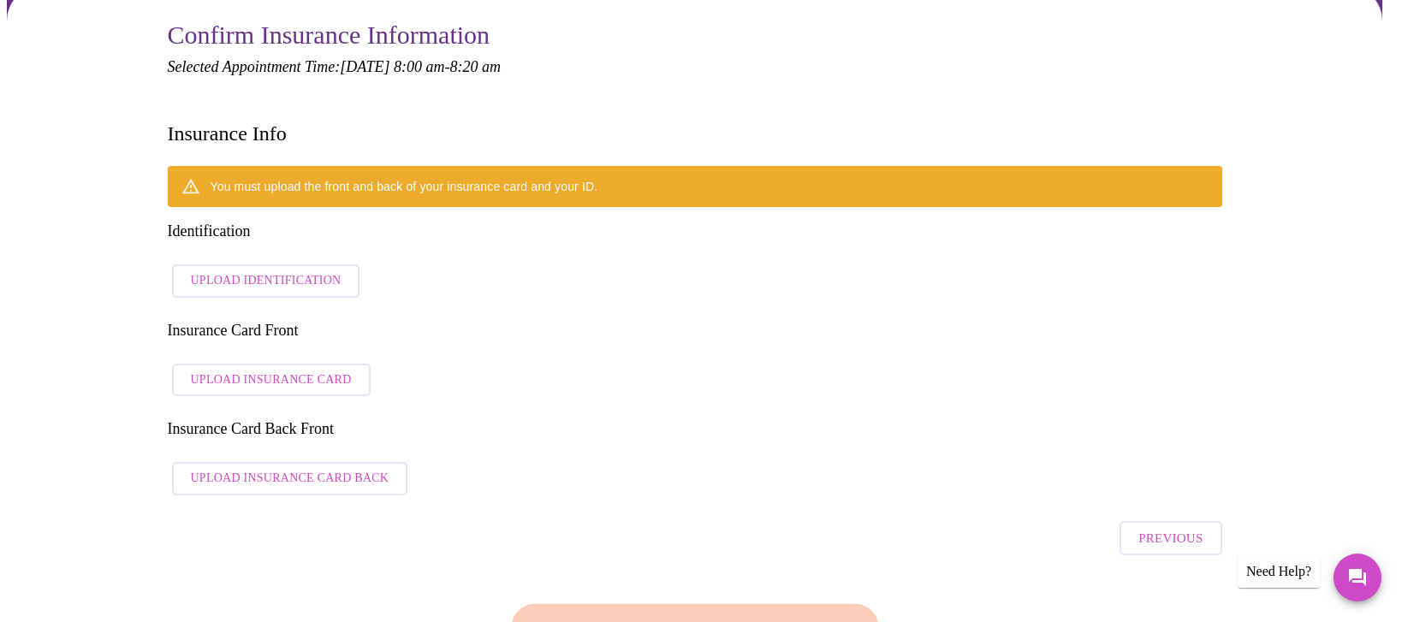
click at [642, 354] on h3 "Drag and drop a file here, or click to select a file" at bounding box center [821, 345] width 472 height 18
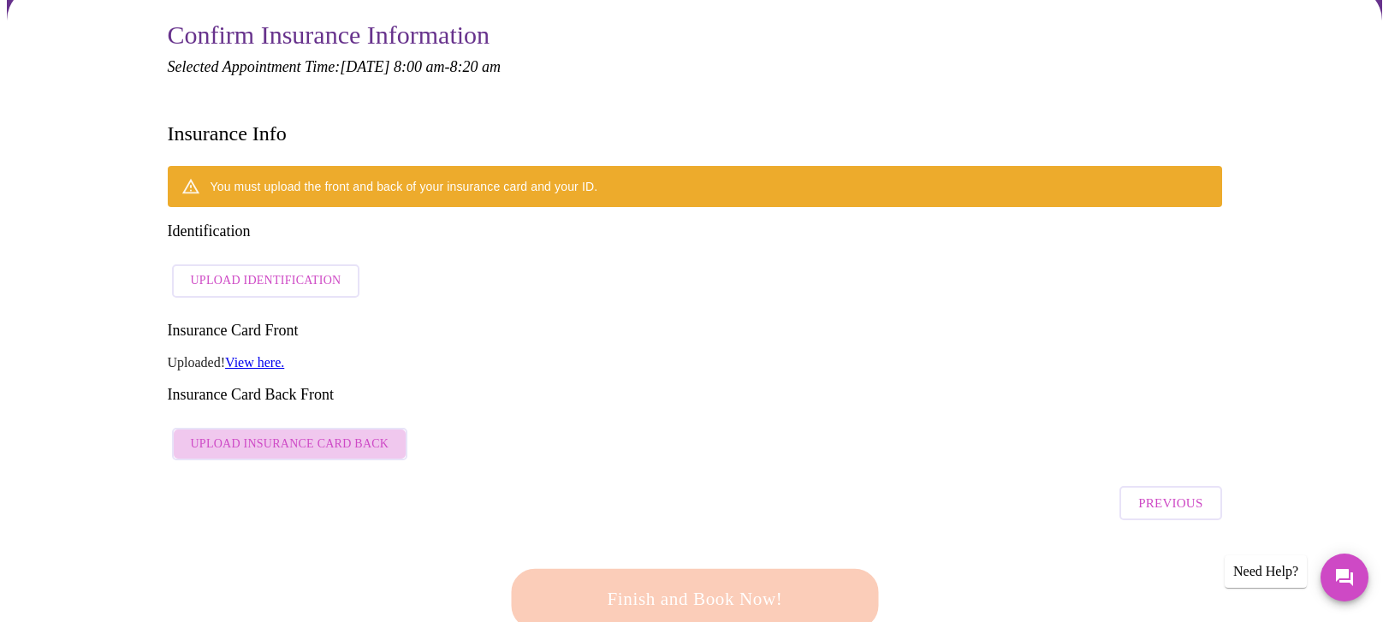
click at [266, 434] on span "Upload Insurance Card Back" at bounding box center [290, 444] width 199 height 21
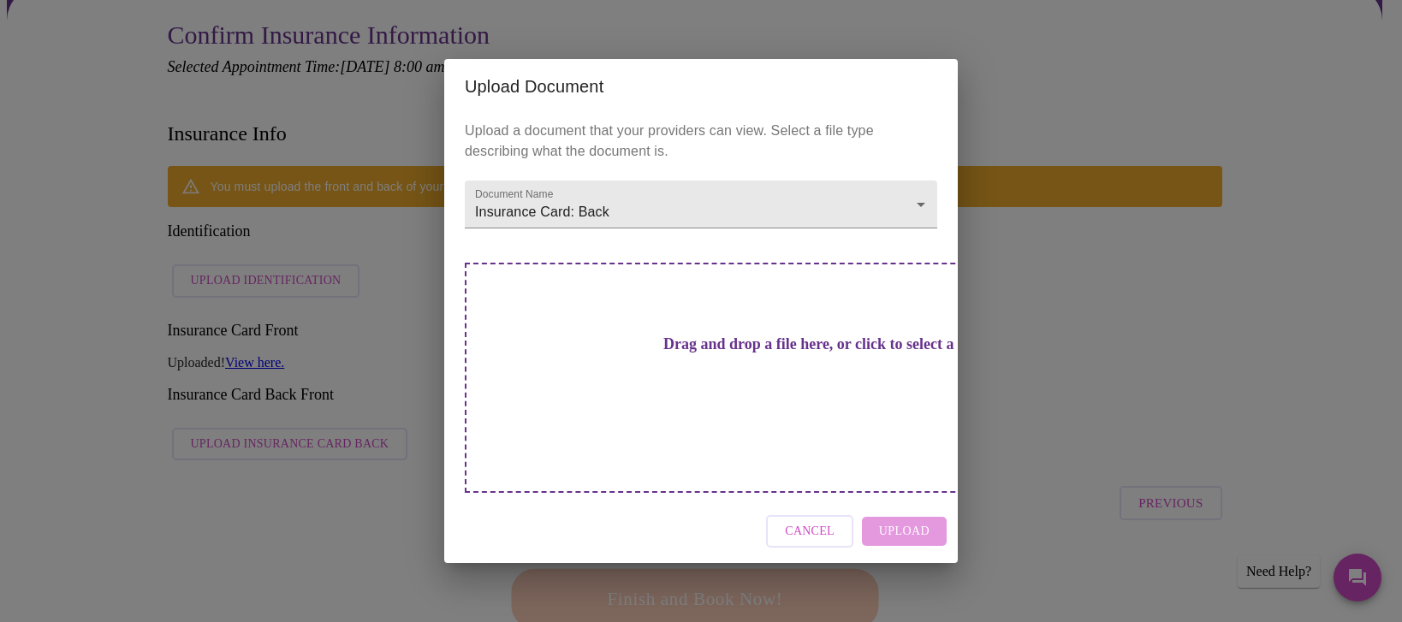
click at [693, 354] on h3 "Drag and drop a file here, or click to select a file" at bounding box center [821, 345] width 472 height 18
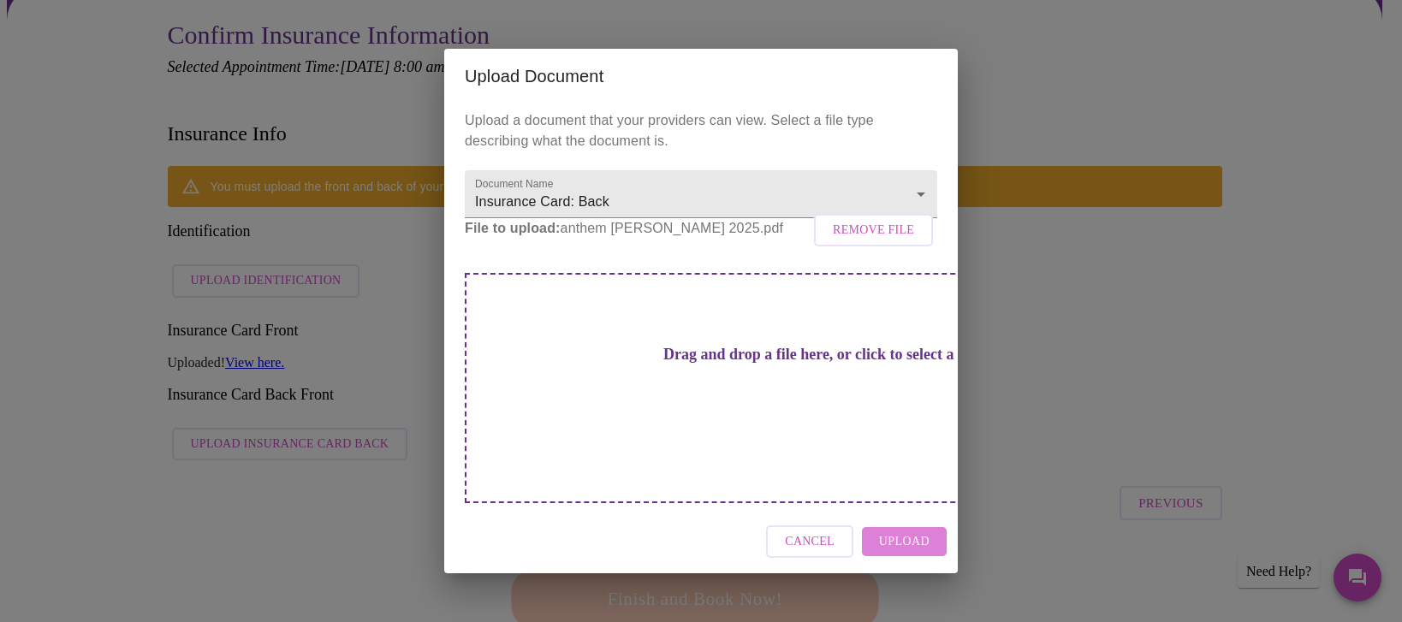
click at [908, 540] on span "Upload" at bounding box center [904, 542] width 51 height 21
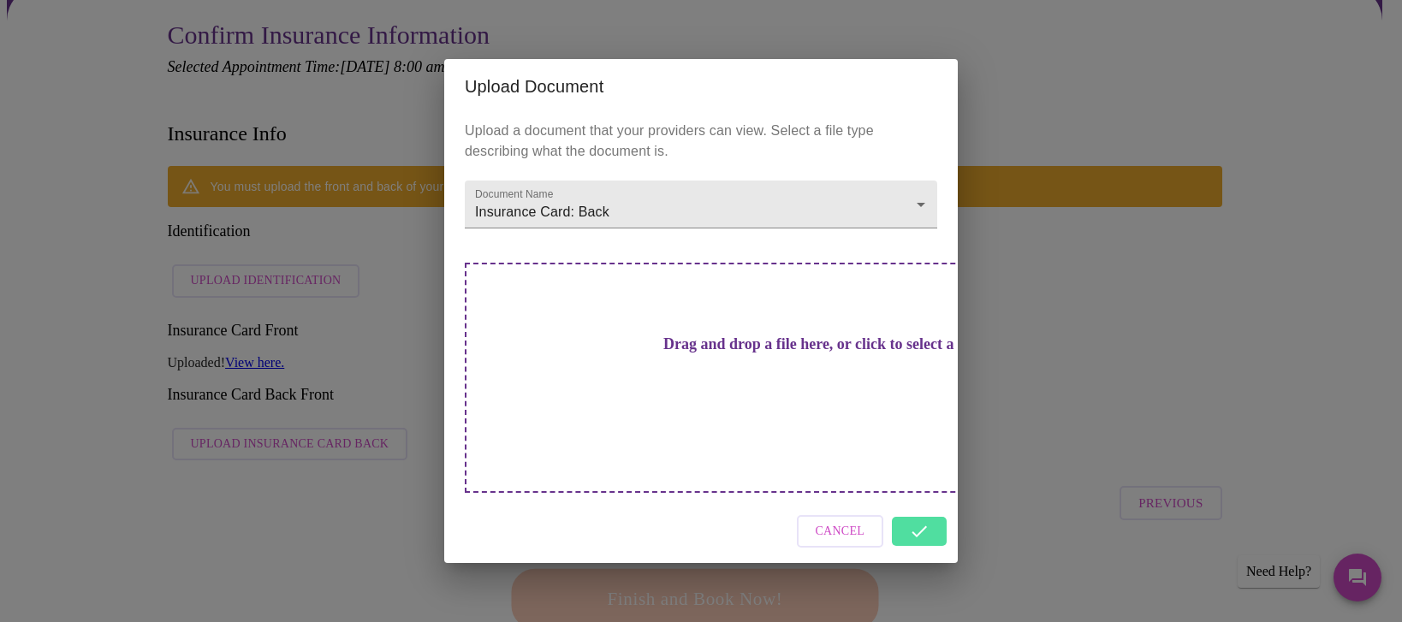
click at [833, 521] on span "Cancel" at bounding box center [841, 531] width 50 height 21
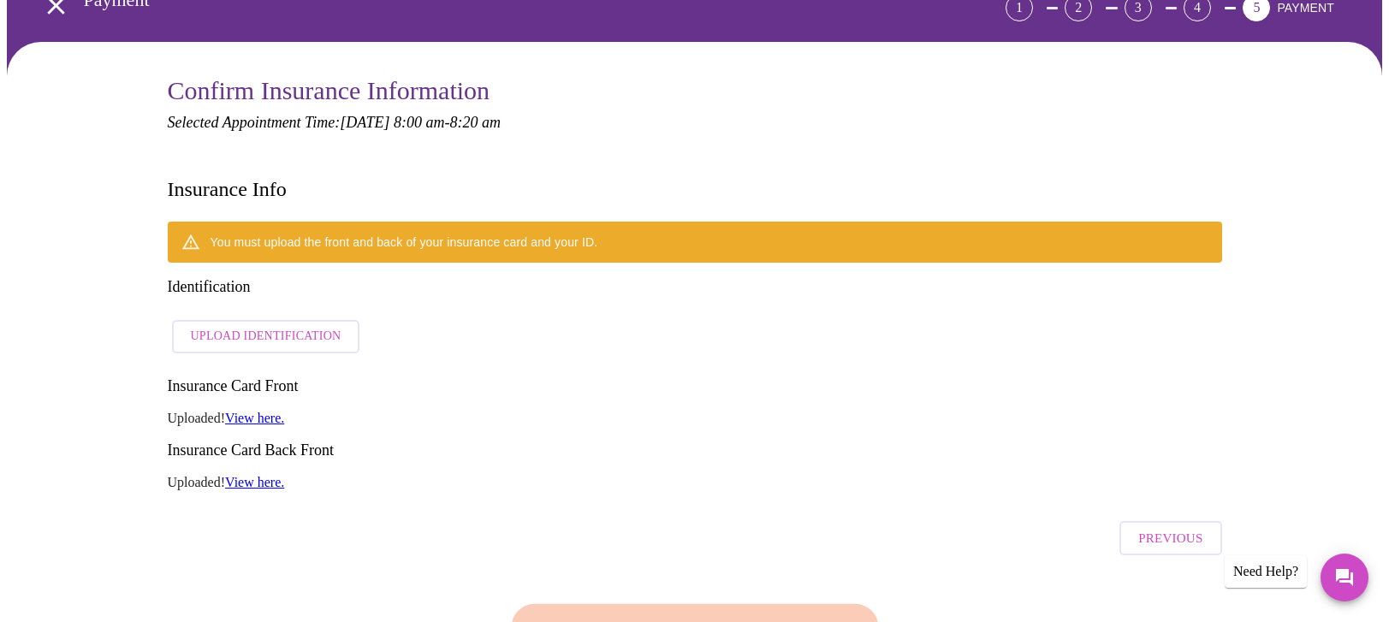
scroll to position [68, 0]
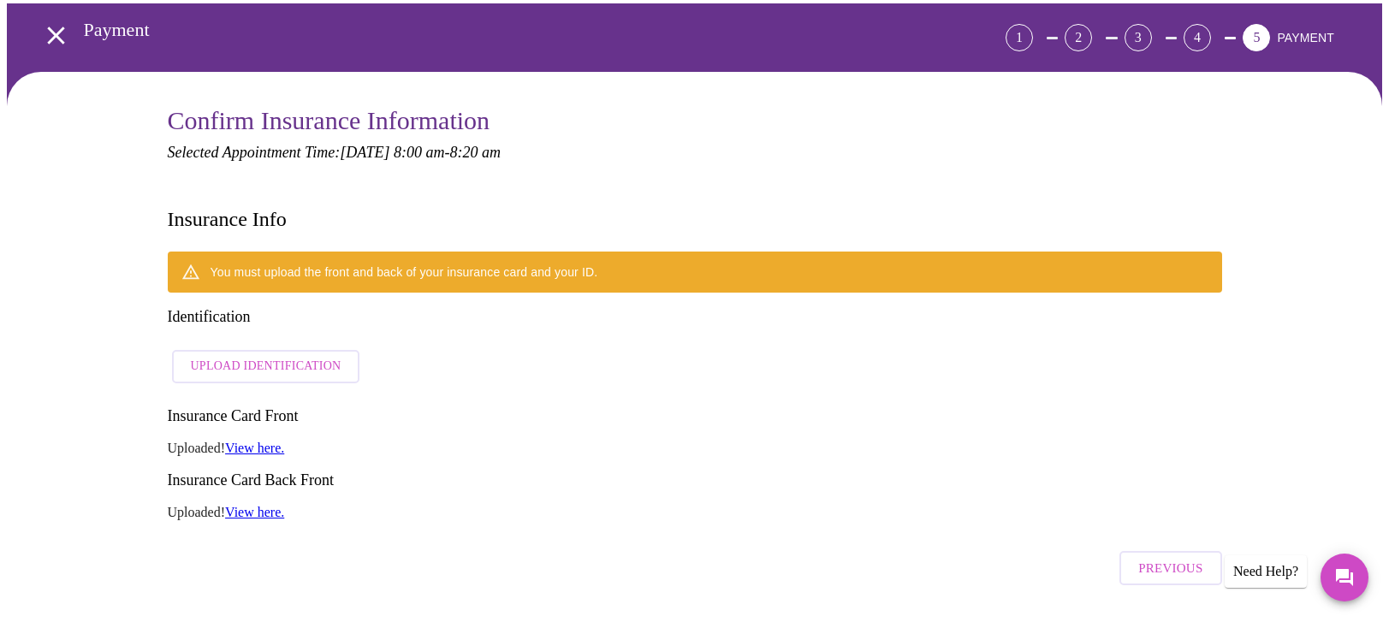
click at [247, 356] on span "Upload Identification" at bounding box center [266, 366] width 151 height 21
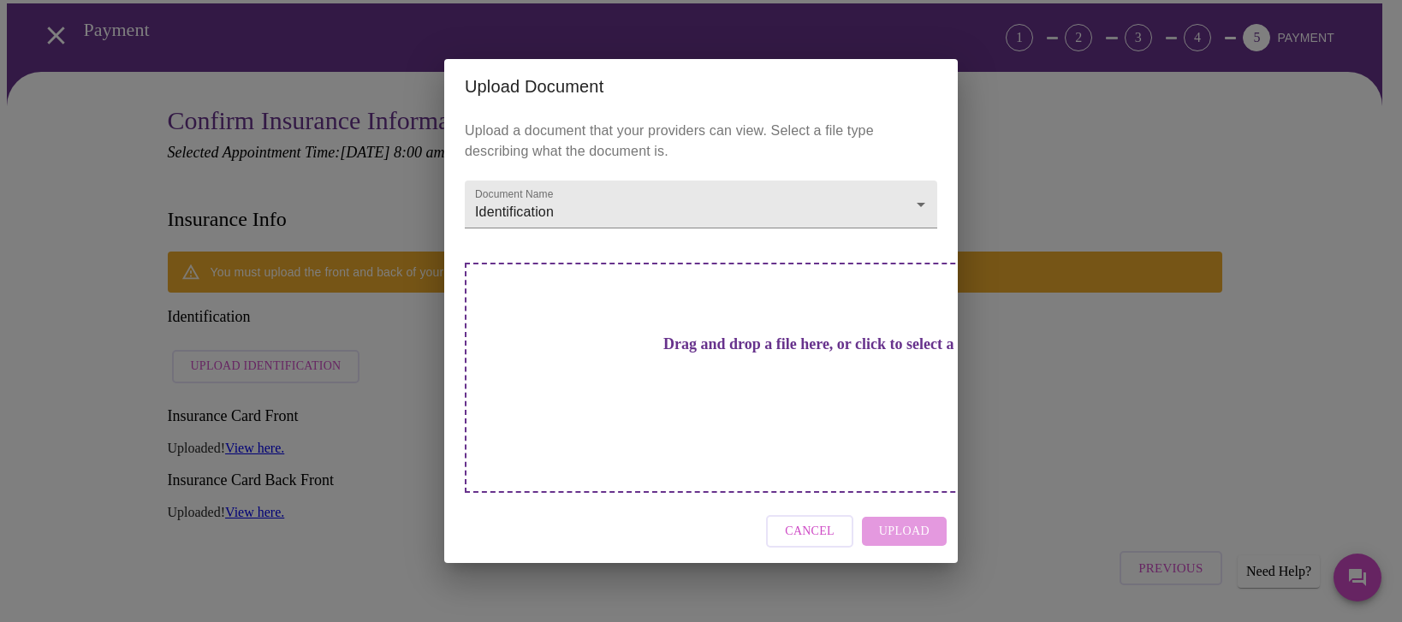
click at [738, 354] on h3 "Drag and drop a file here, or click to select a file" at bounding box center [821, 345] width 472 height 18
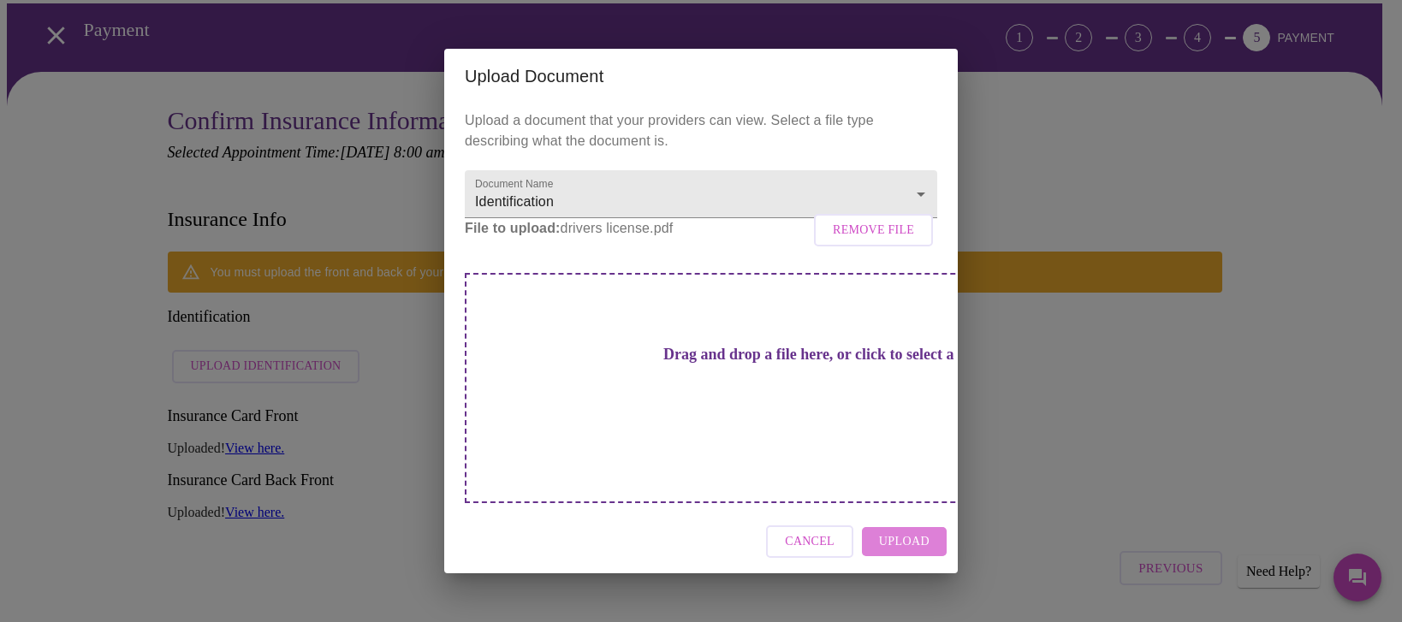
click at [900, 532] on span "Upload" at bounding box center [904, 542] width 51 height 21
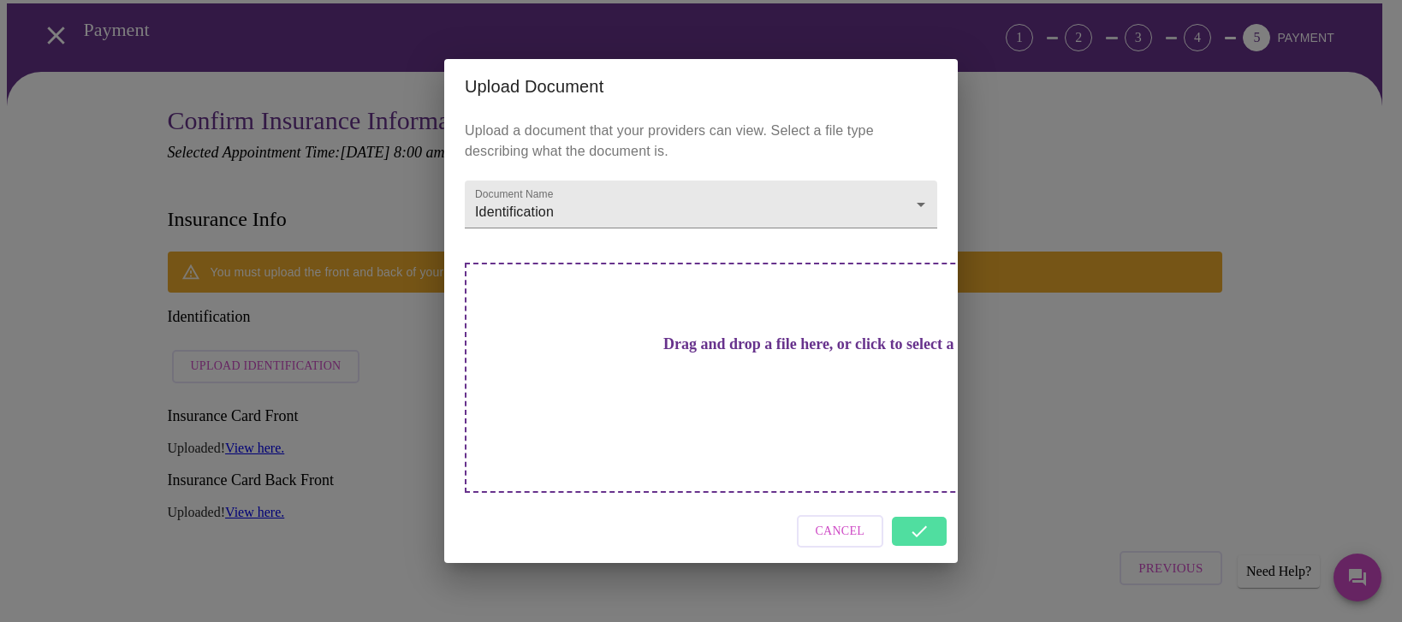
click at [923, 520] on div "Cancel" at bounding box center [701, 532] width 514 height 64
click at [1095, 417] on div "Upload Document Upload a document that your providers can view. Select a file t…" at bounding box center [701, 311] width 1402 height 622
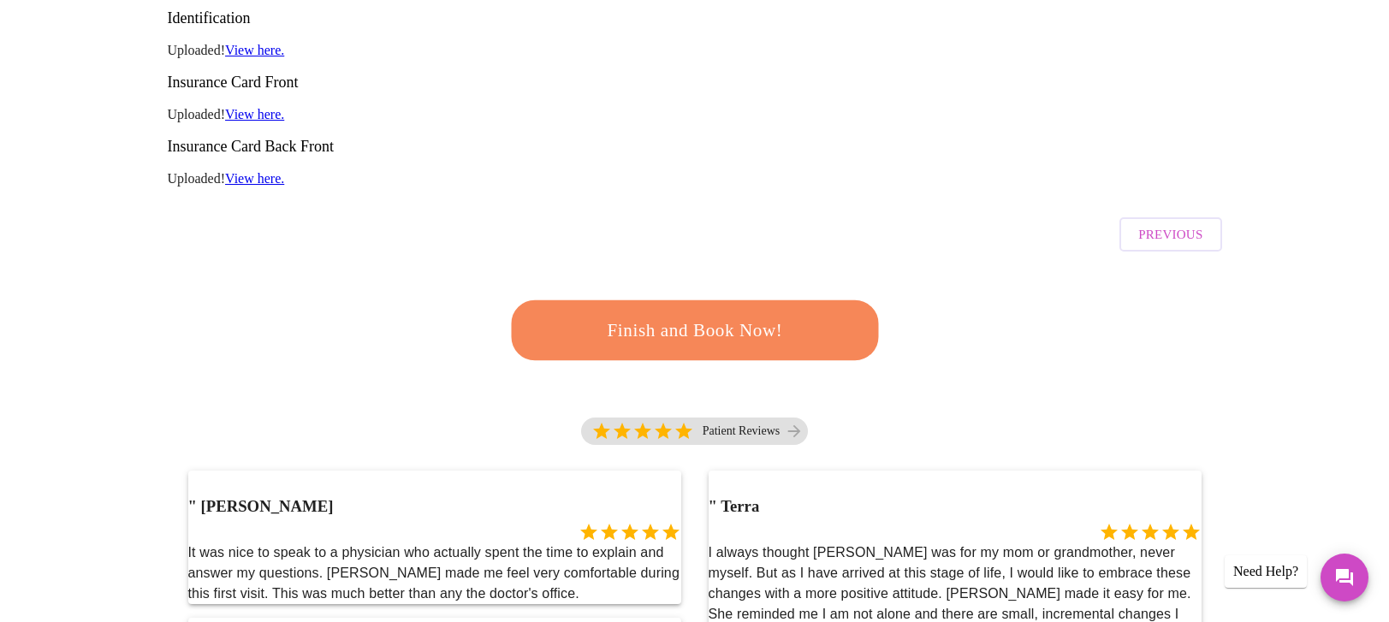
scroll to position [324, 0]
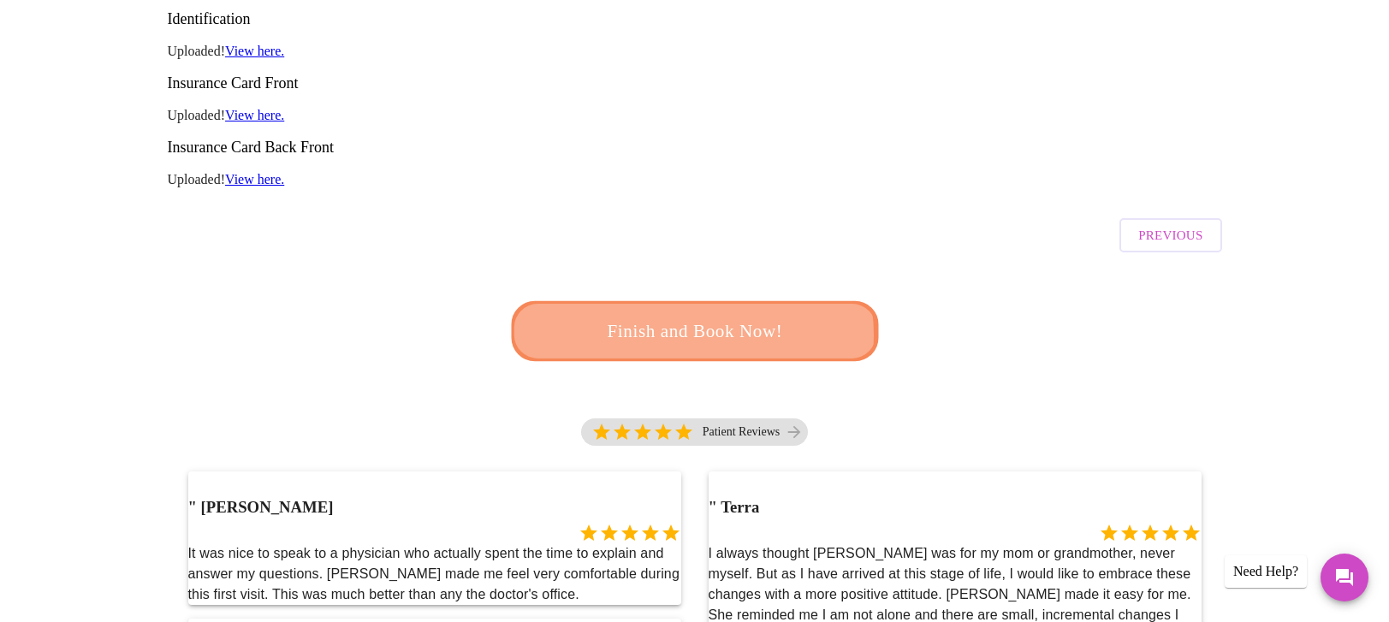
click at [690, 316] on span "Finish and Book Now!" at bounding box center [695, 332] width 317 height 32
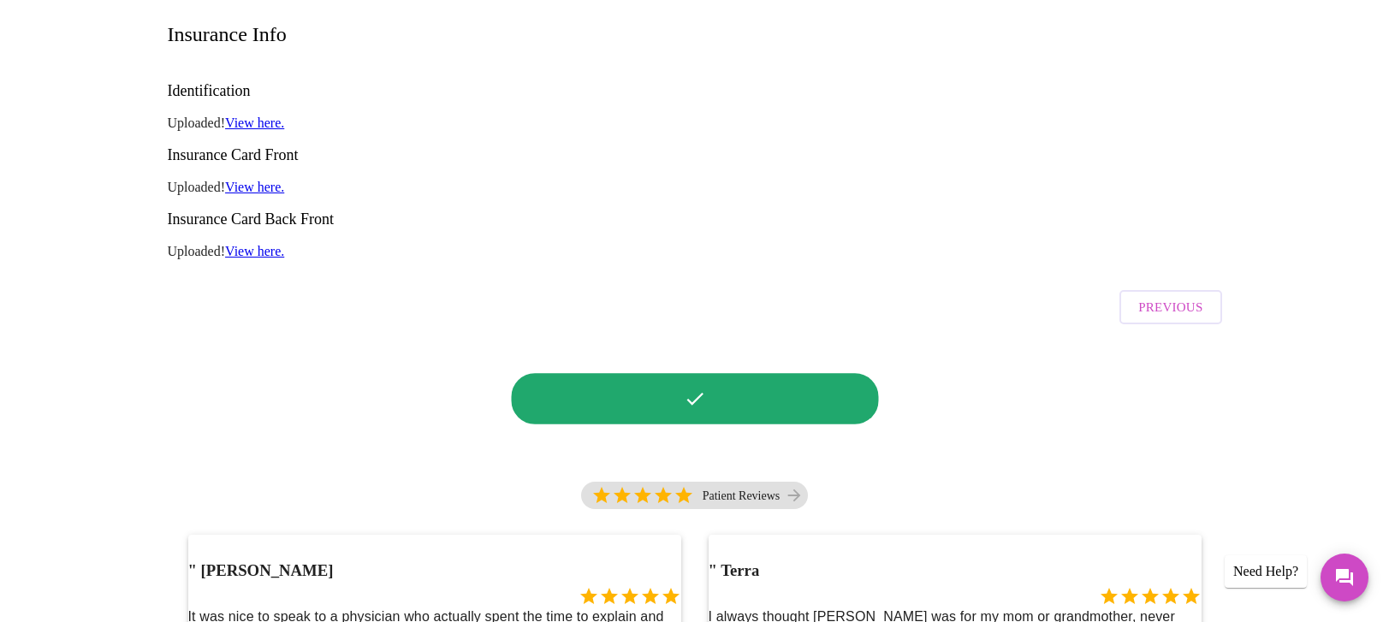
scroll to position [322, 0]
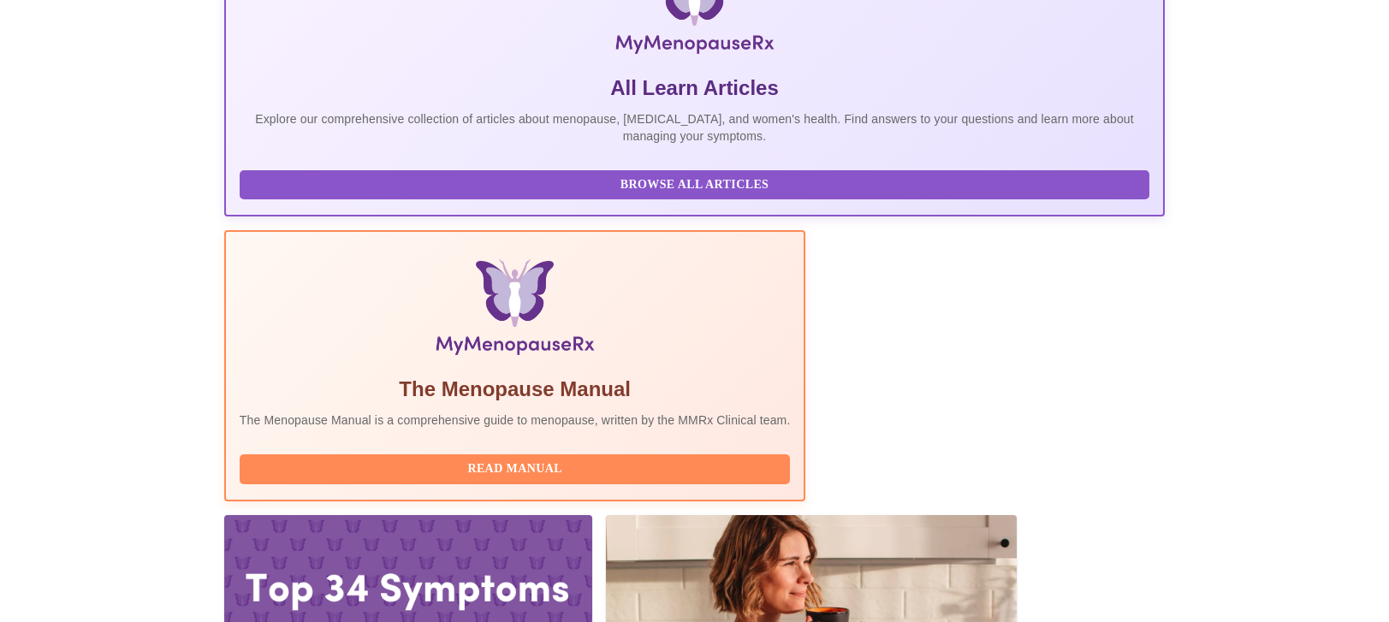
scroll to position [416, 0]
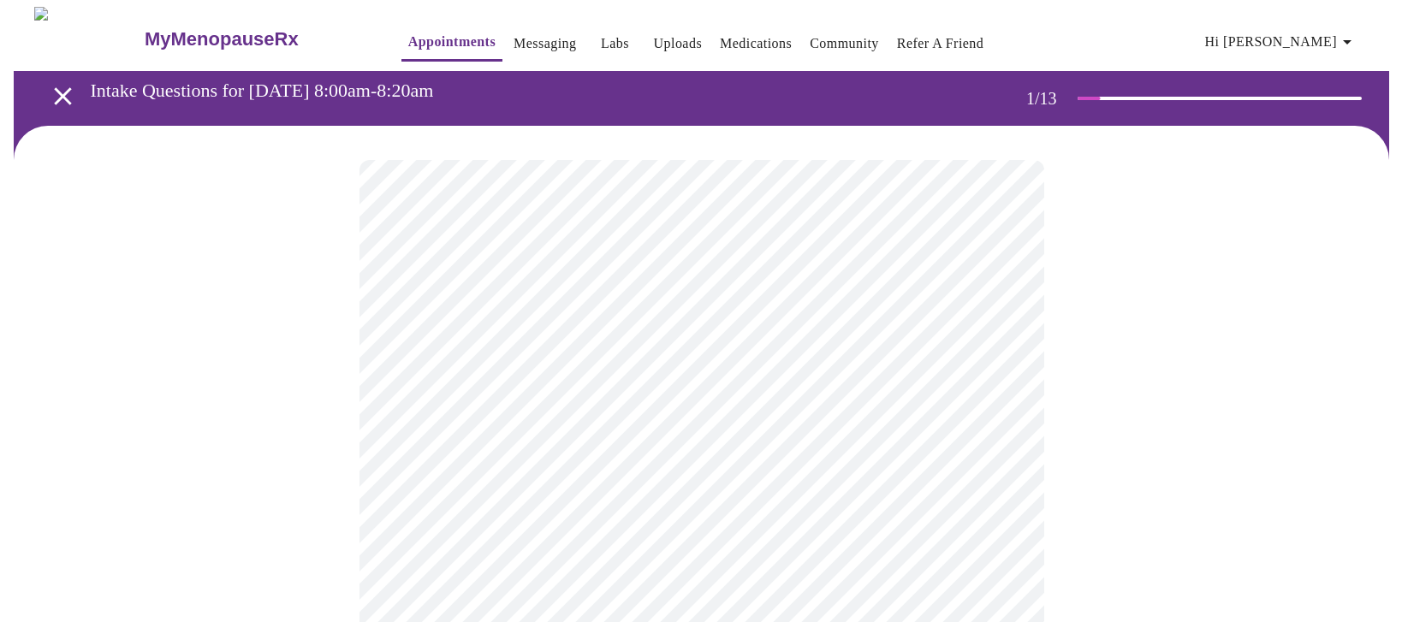
scroll to position [86, 0]
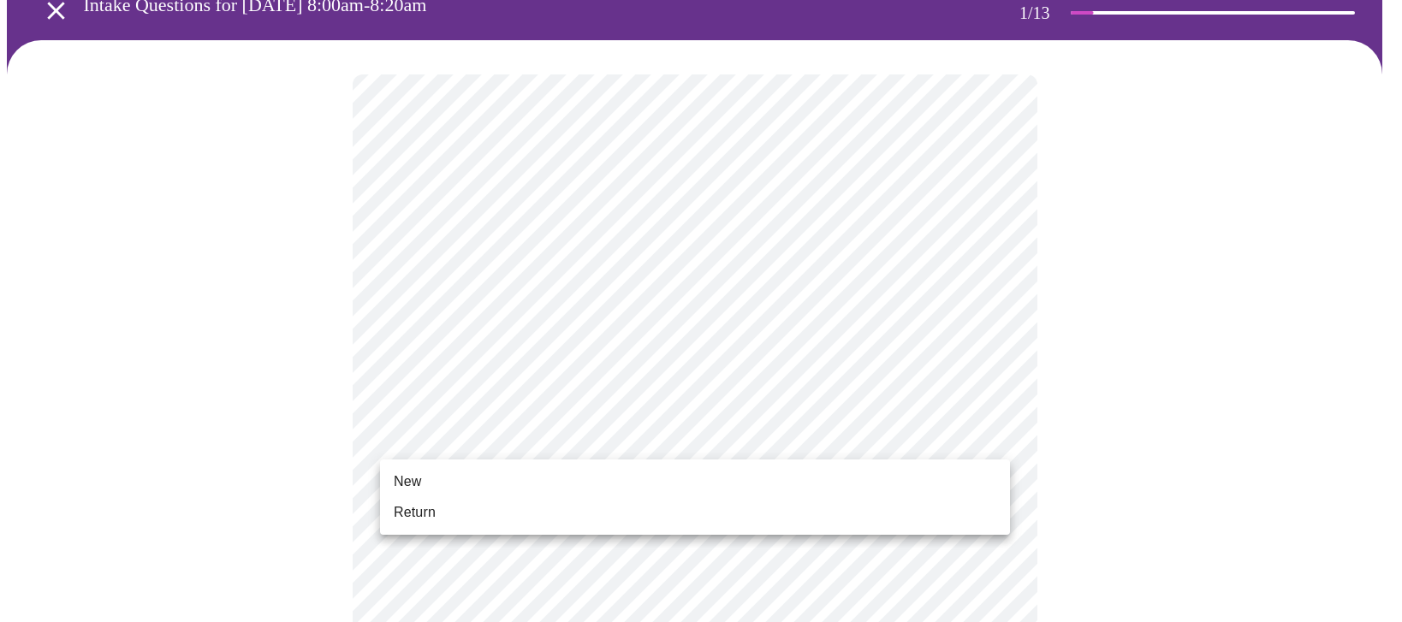
click at [435, 472] on li "New" at bounding box center [695, 481] width 630 height 31
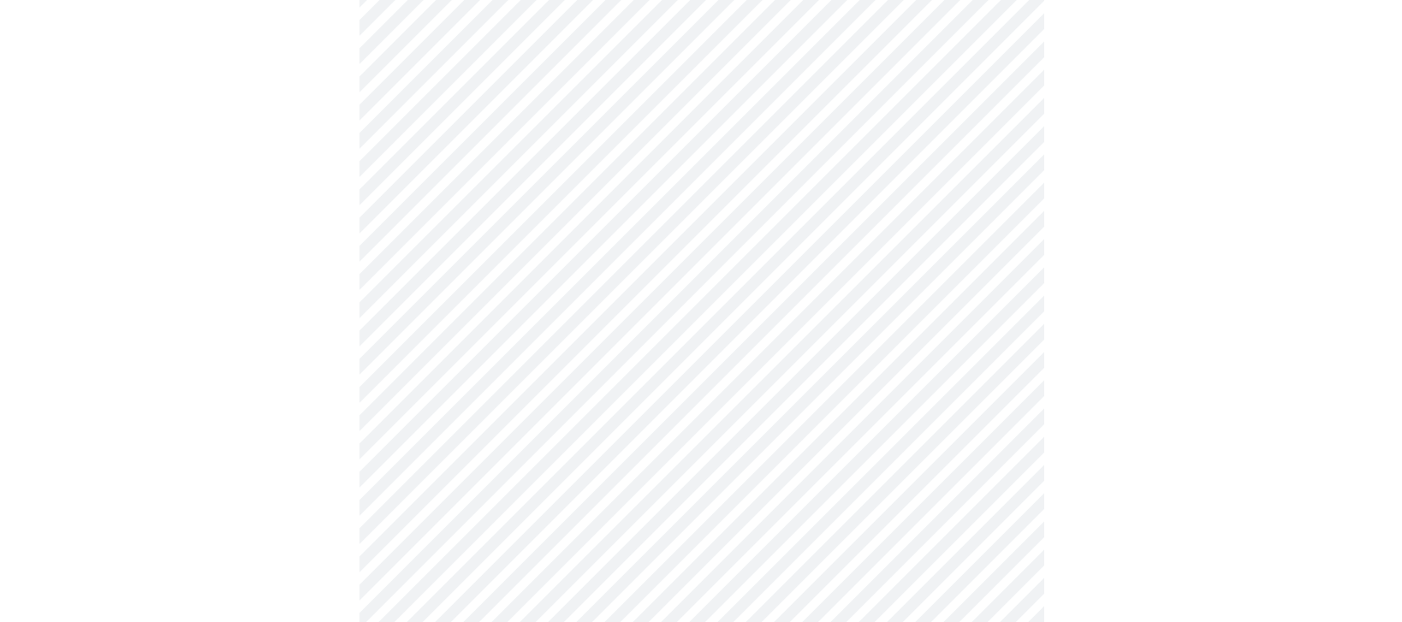
scroll to position [1025, 0]
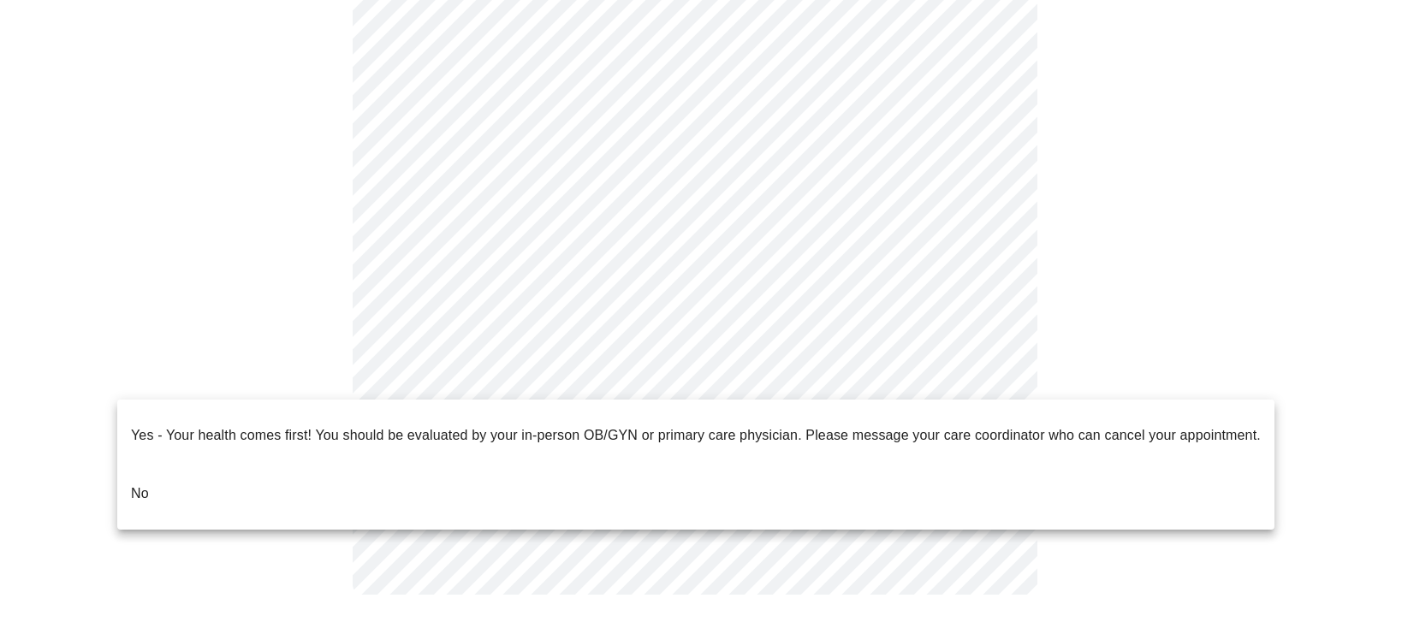
click at [145, 484] on p "No" at bounding box center [140, 494] width 18 height 21
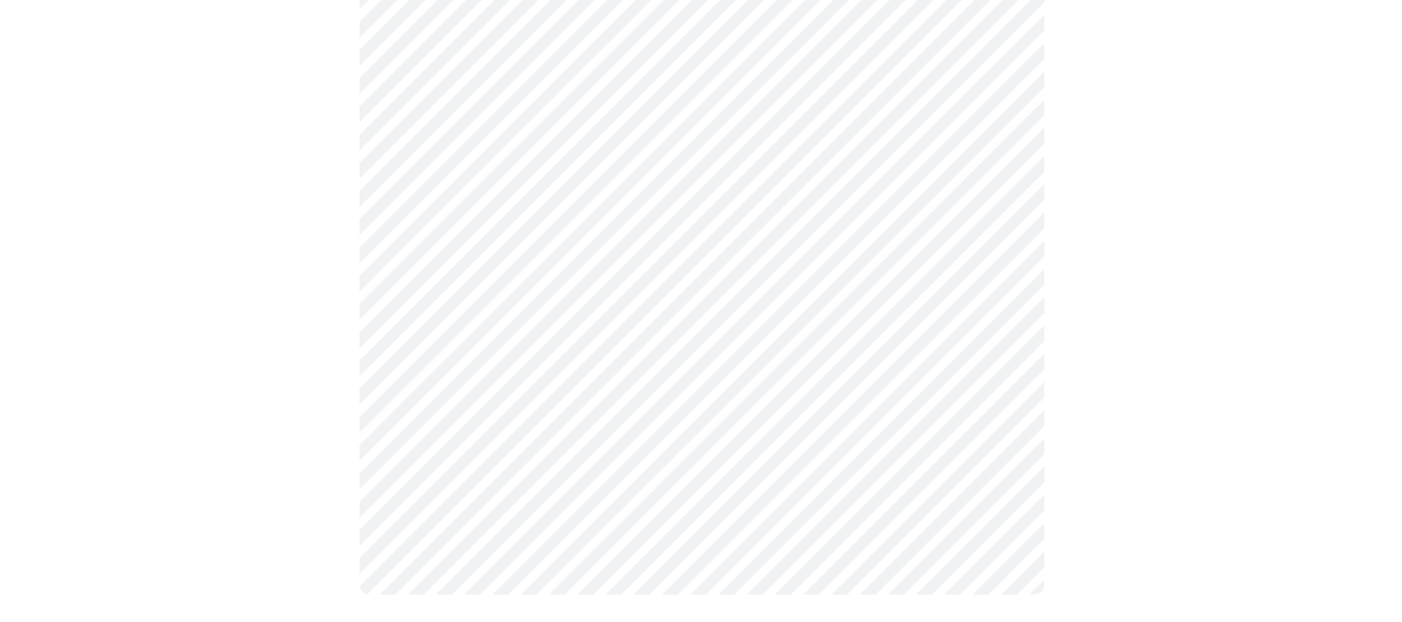
scroll to position [0, 0]
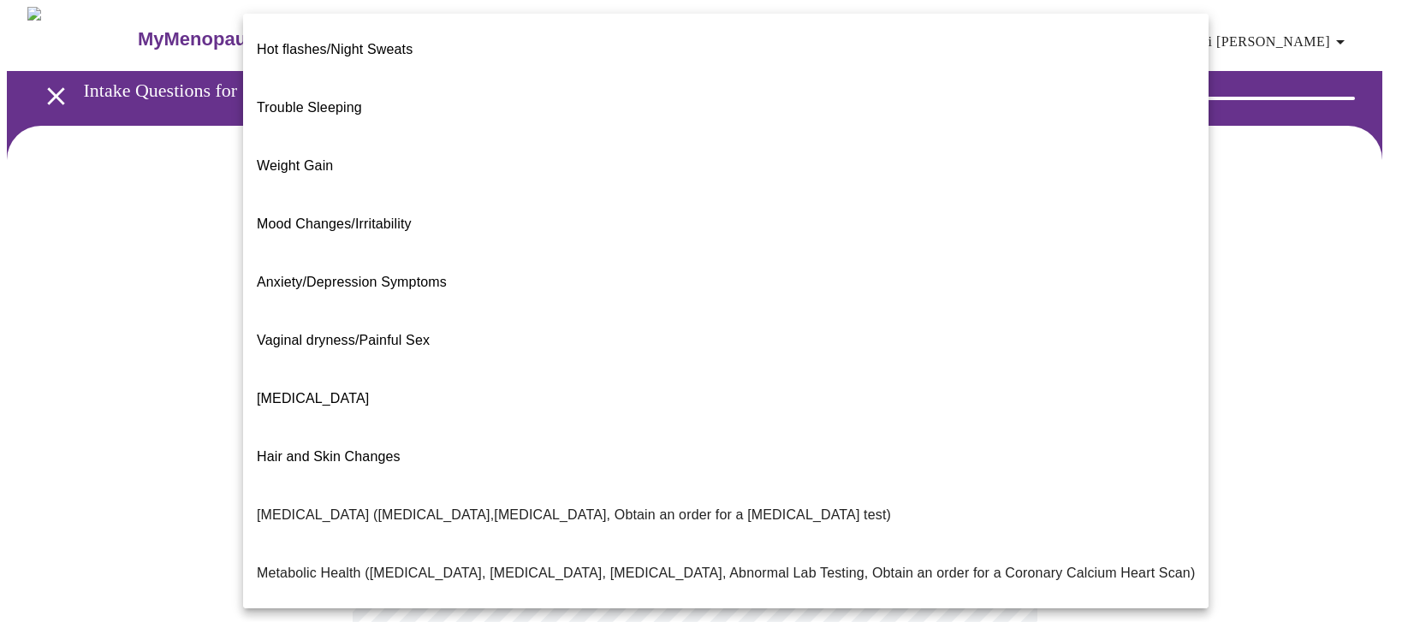
click at [448, 359] on body "MyMenopauseRx Appointments Messaging Labs Uploads Medications Community Refer a…" at bounding box center [701, 537] width 1388 height 1061
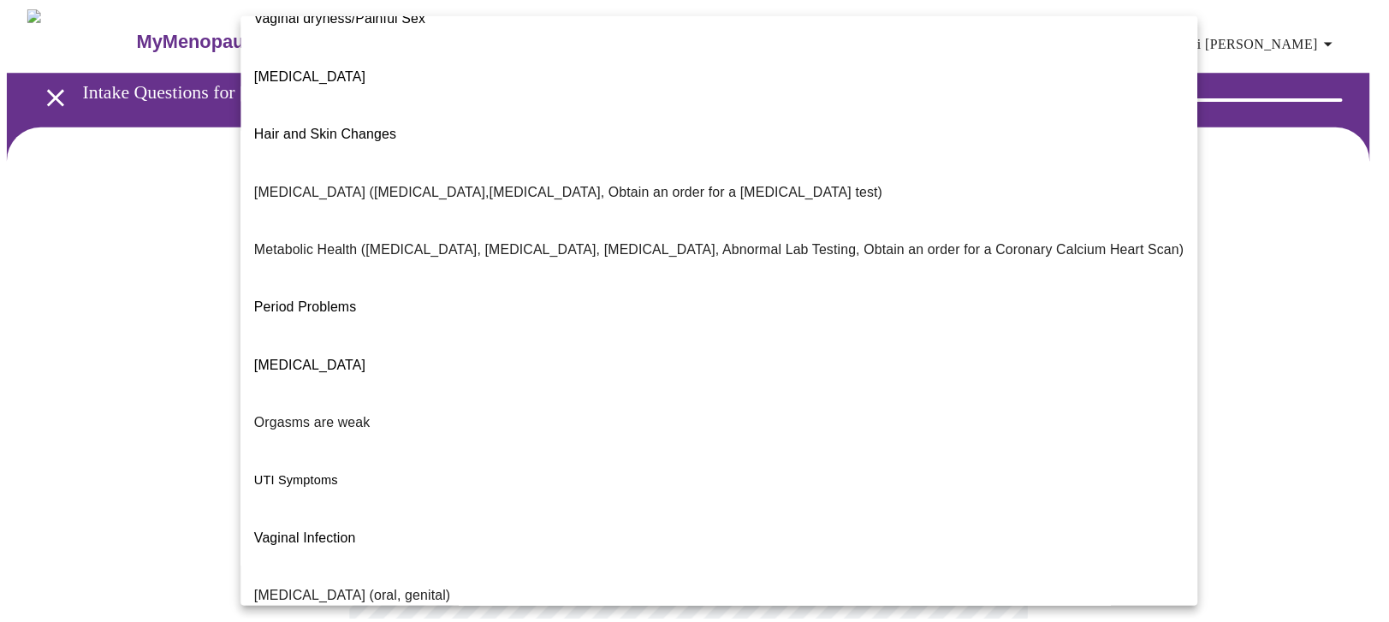
scroll to position [330, 0]
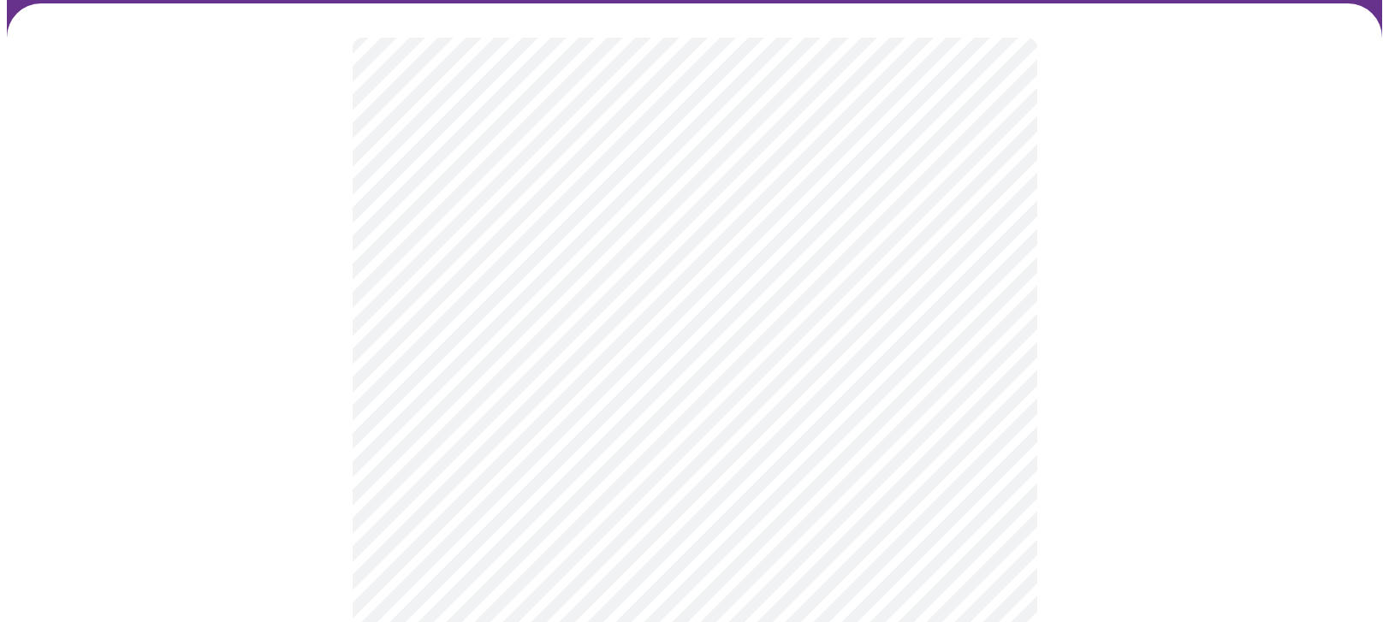
scroll to position [171, 0]
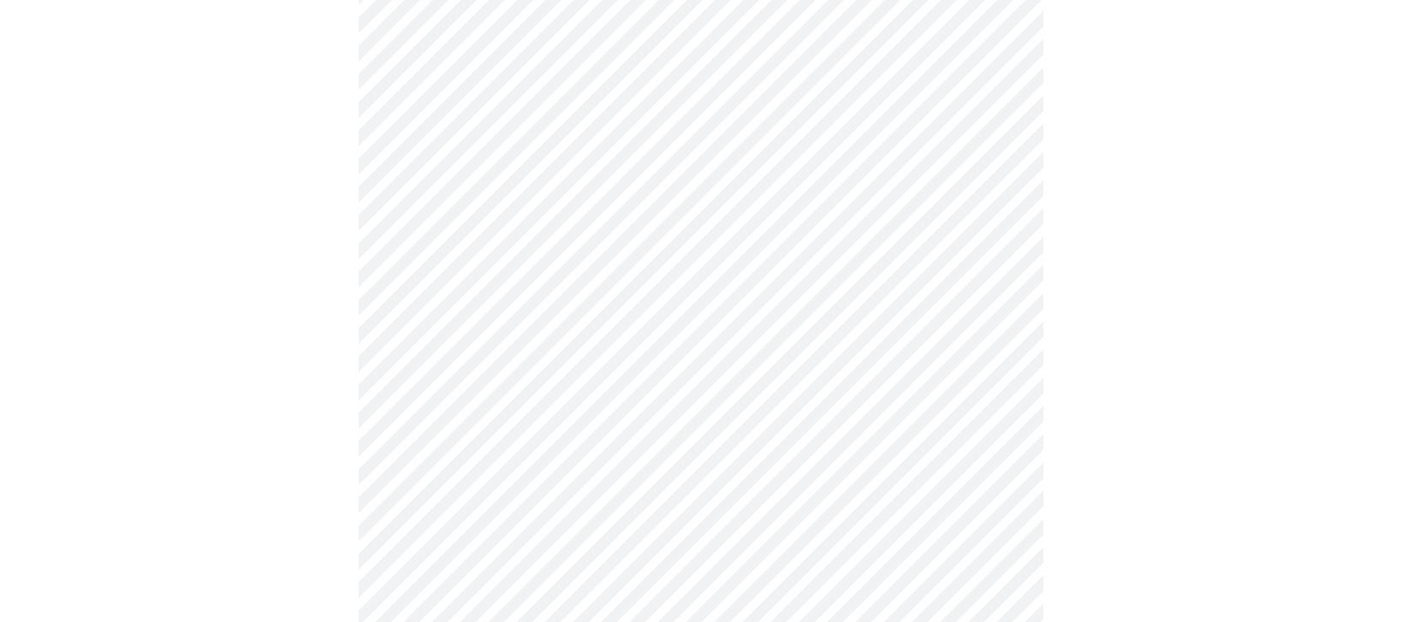
click at [466, 371] on body "MyMenopauseRx Appointments Messaging Labs Uploads Medications Community Refer a…" at bounding box center [701, 361] width 1388 height 1050
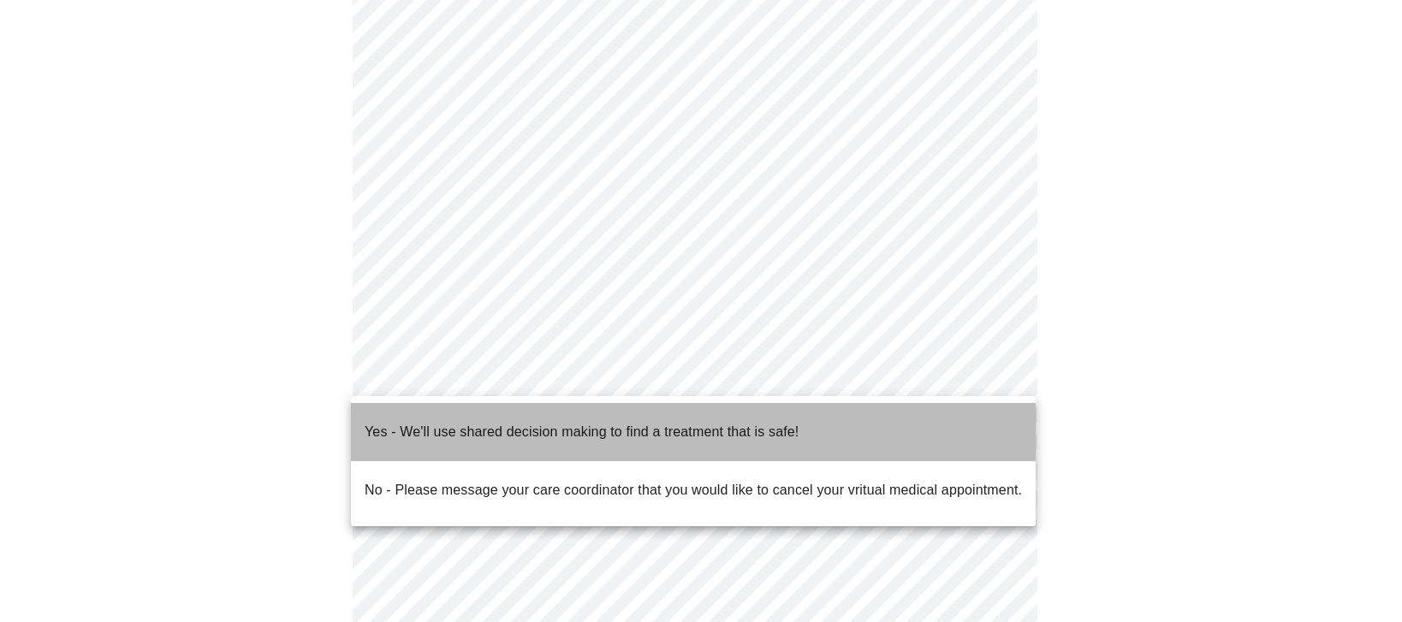
click at [378, 423] on p "Yes - We'll use shared decision making to find a treatment that is safe!" at bounding box center [582, 432] width 434 height 21
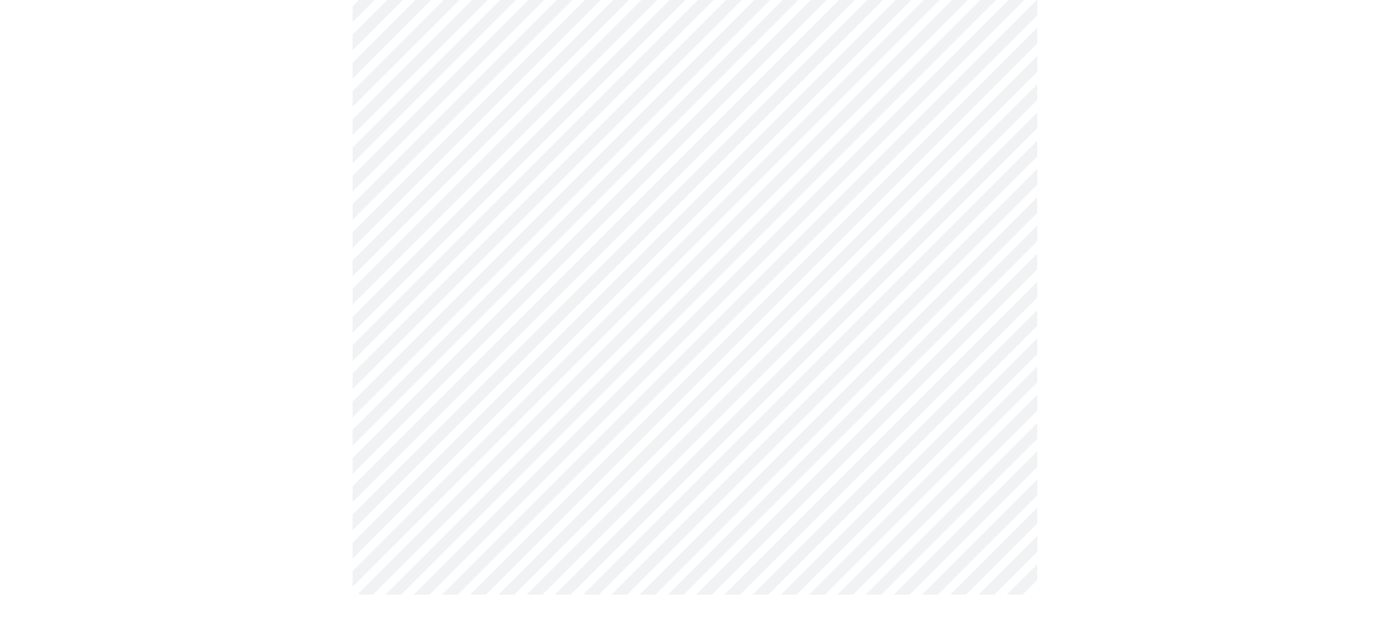
scroll to position [0, 0]
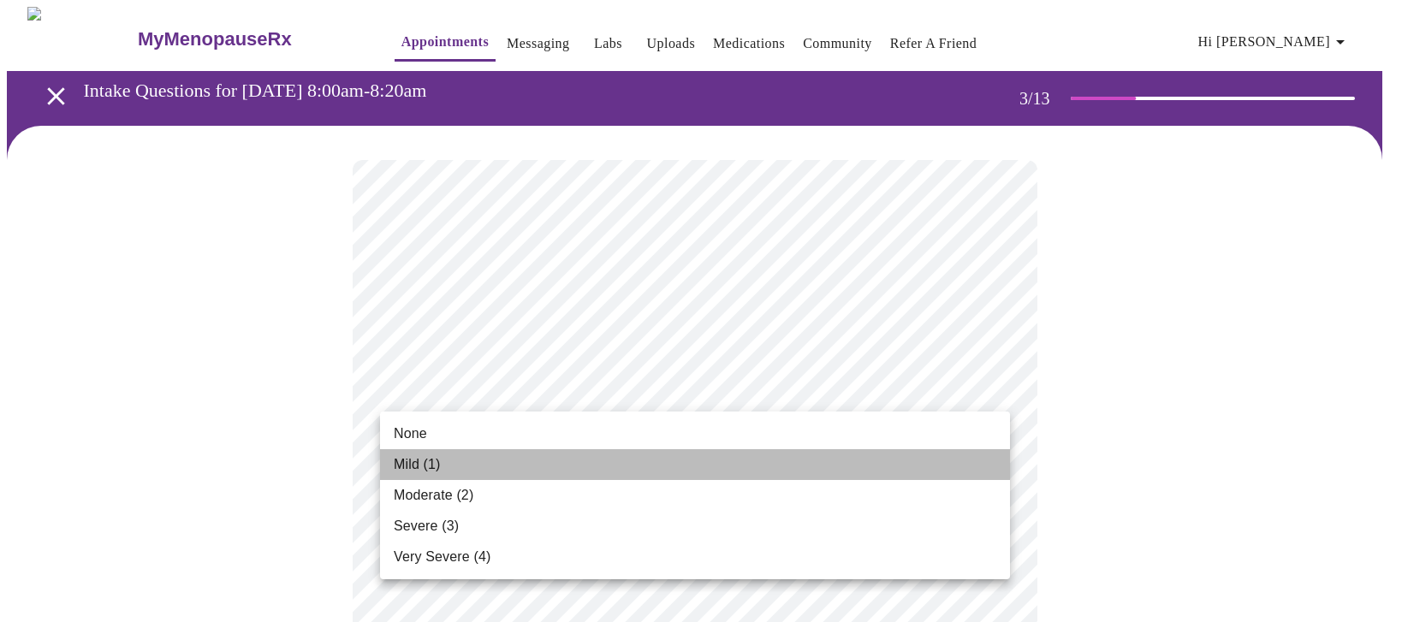
click at [751, 458] on li "Mild (1)" at bounding box center [695, 464] width 630 height 31
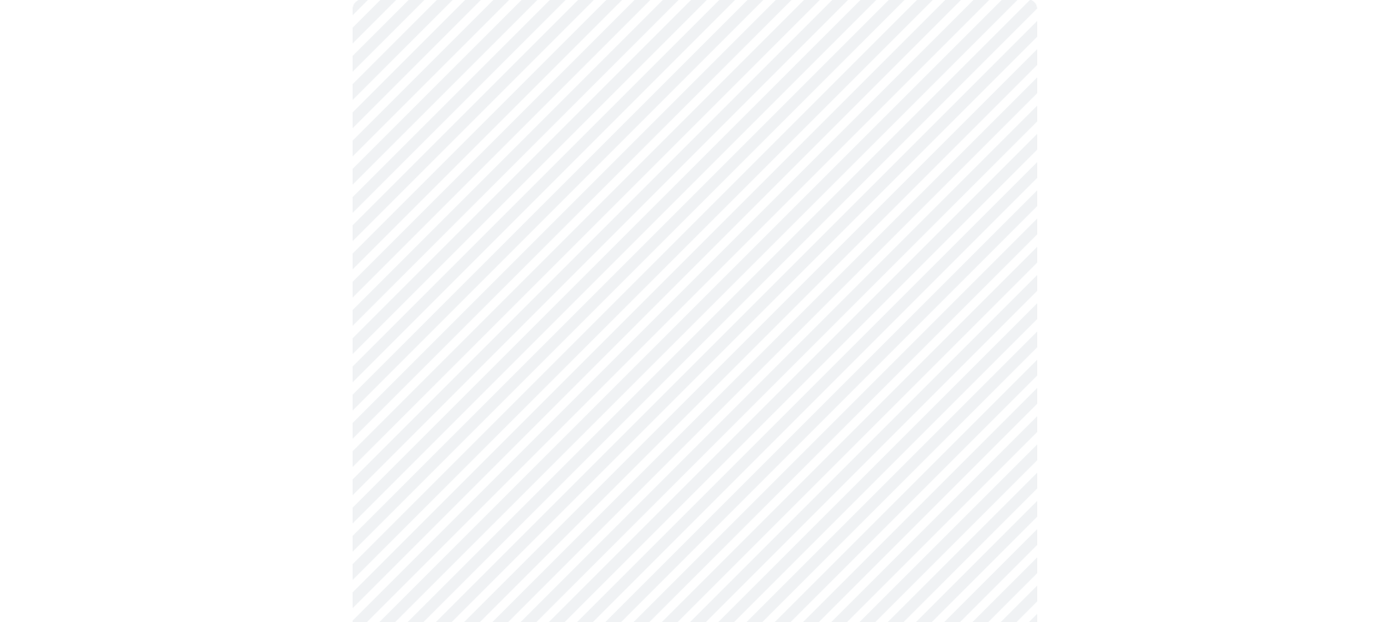
scroll to position [171, 0]
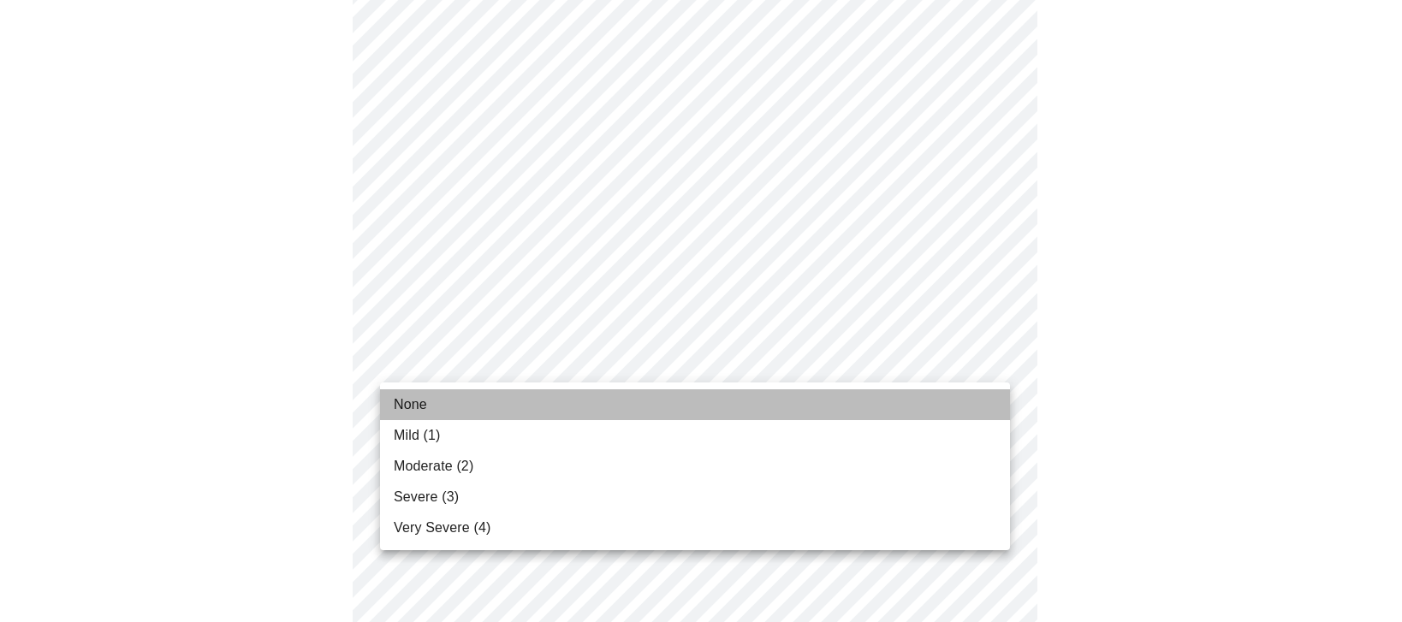
click at [397, 405] on span "None" at bounding box center [410, 405] width 33 height 21
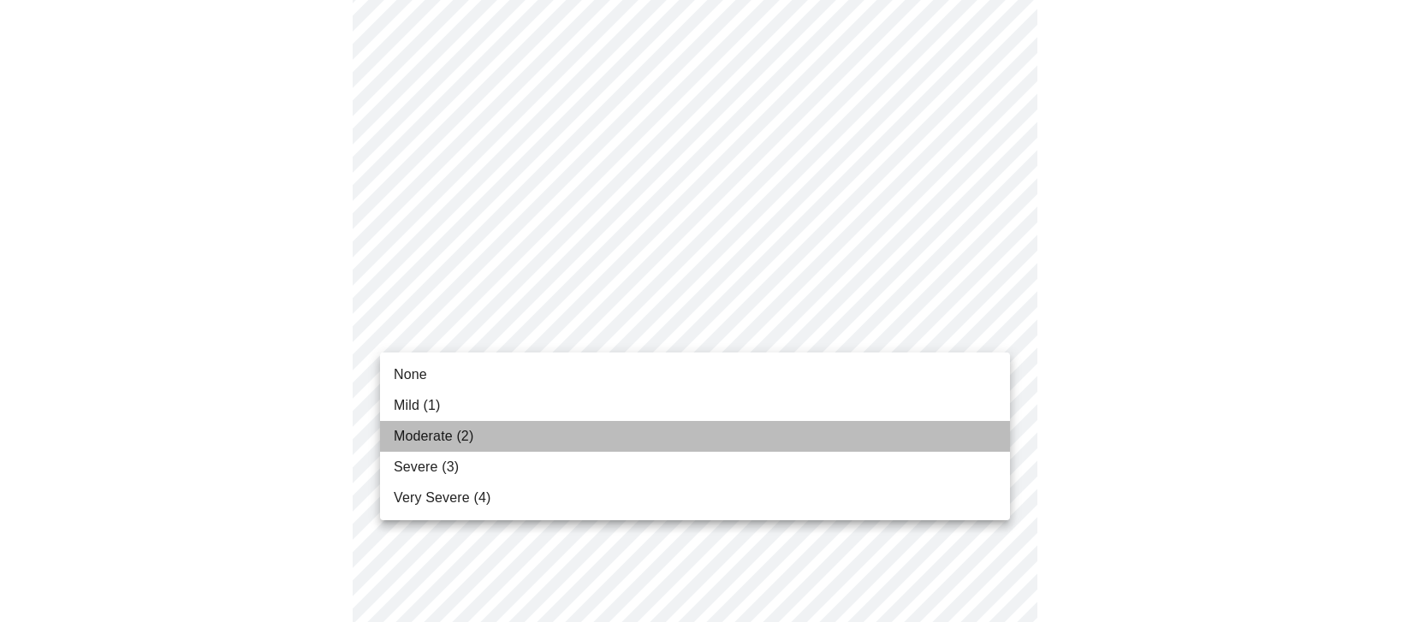
click at [441, 437] on span "Moderate (2)" at bounding box center [434, 436] width 80 height 21
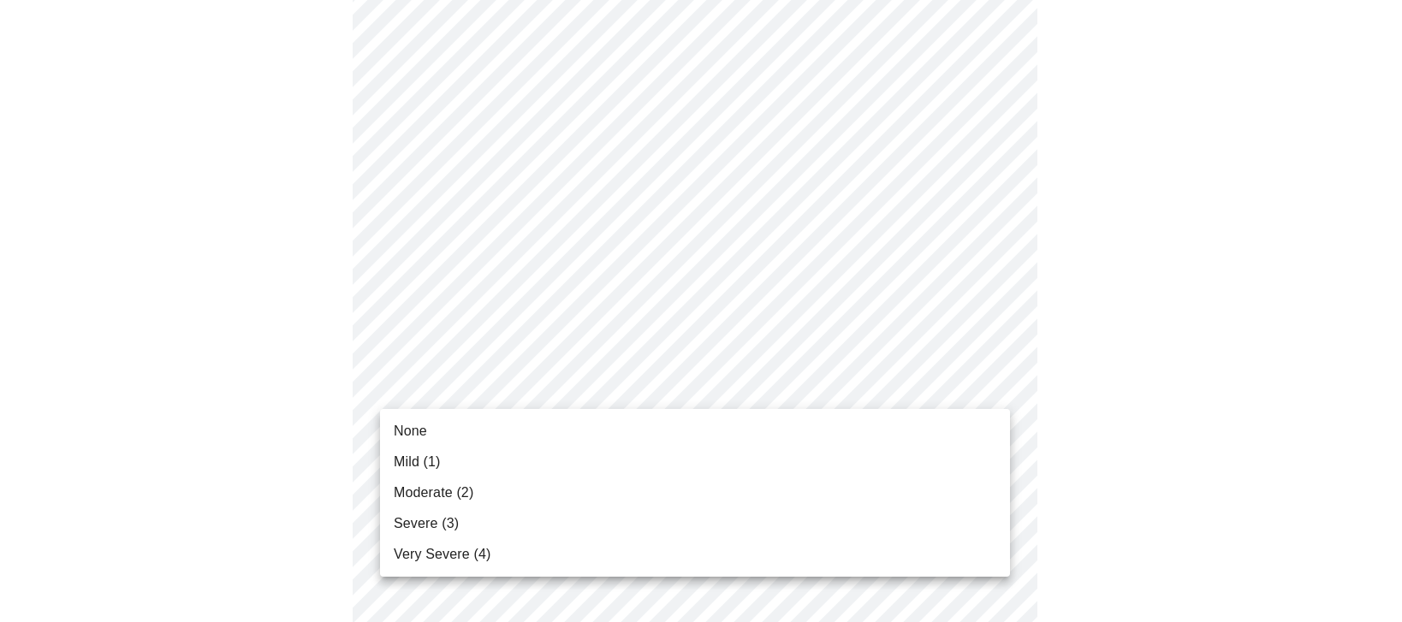
click at [603, 455] on li "Mild (1)" at bounding box center [695, 462] width 630 height 31
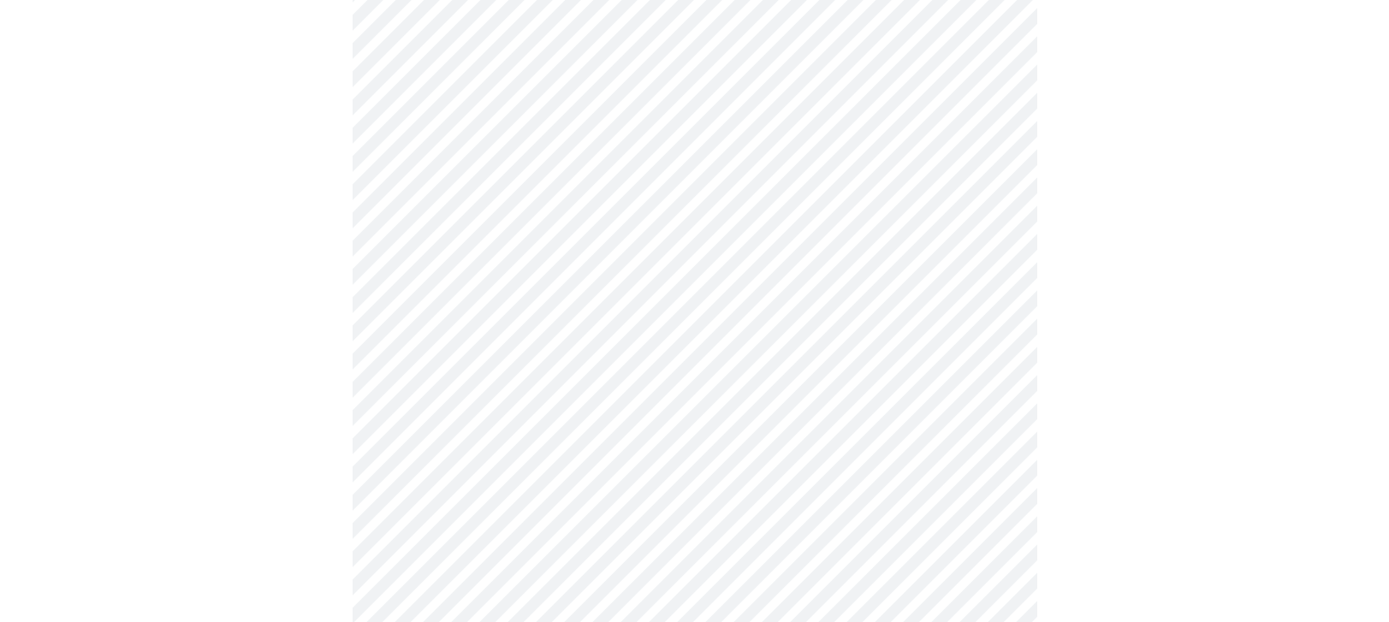
click at [860, 318] on body "MyMenopauseRx Appointments Messaging Labs Uploads Medications Community Refer a…" at bounding box center [701, 553] width 1388 height 2291
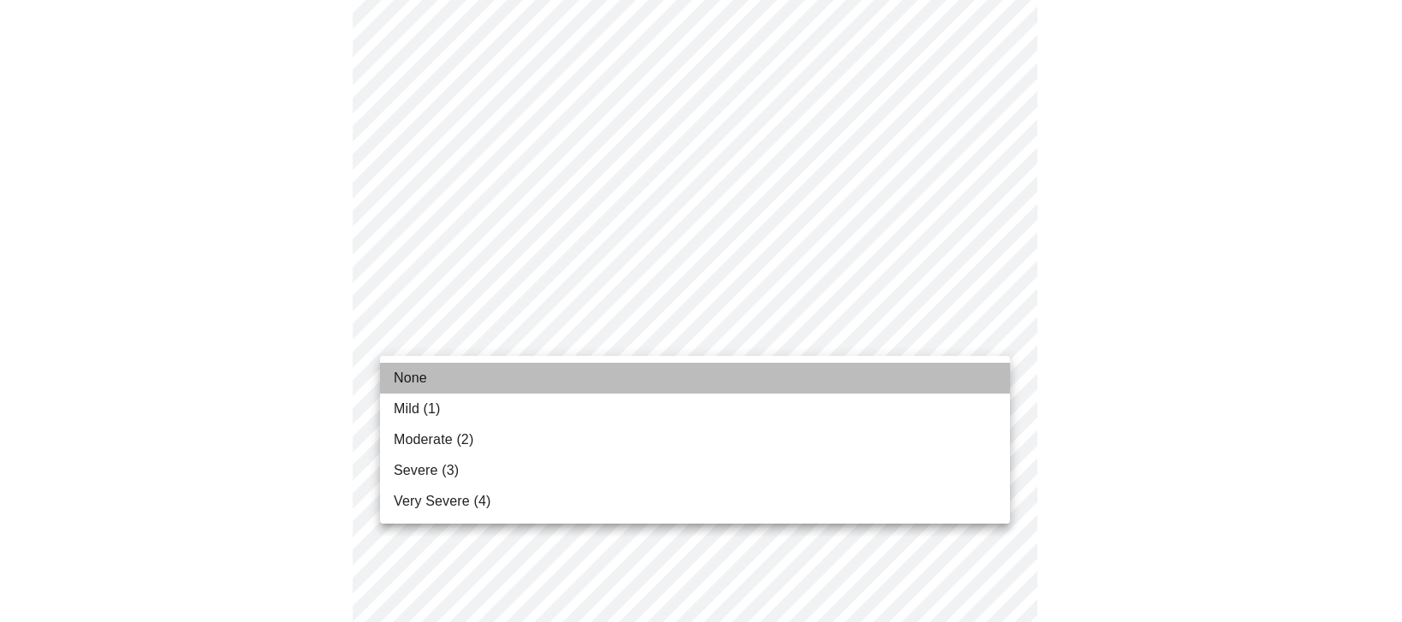
click at [422, 383] on span "None" at bounding box center [410, 378] width 33 height 21
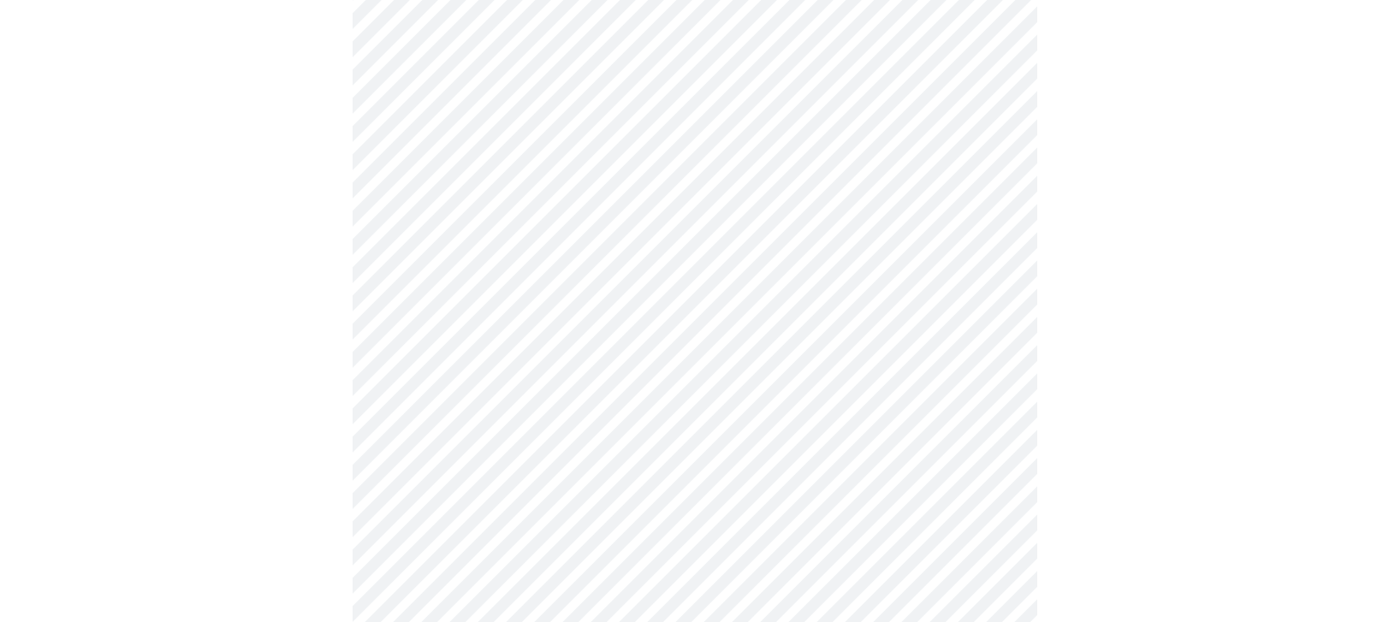
click at [1106, 447] on div at bounding box center [695, 600] width 1376 height 2146
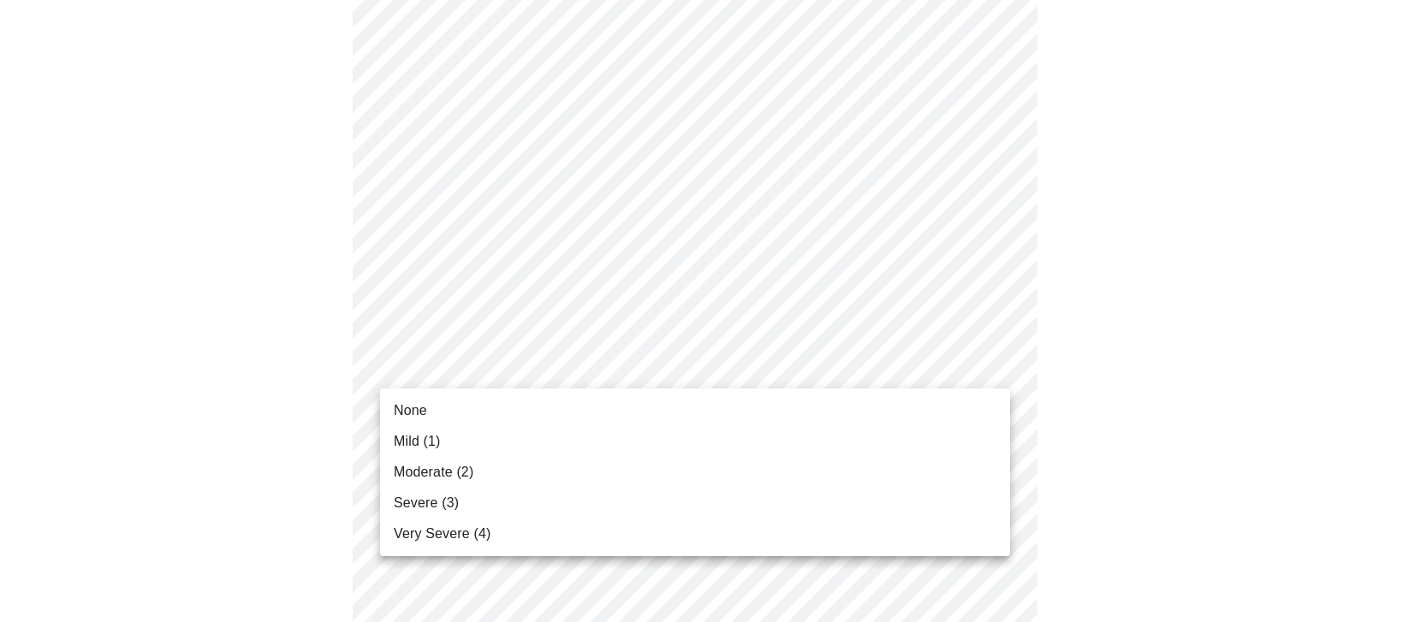
click at [901, 365] on body "MyMenopauseRx Appointments Messaging Labs Uploads Medications Community Refer a…" at bounding box center [701, 454] width 1388 height 2265
click at [583, 413] on li "None" at bounding box center [695, 410] width 630 height 31
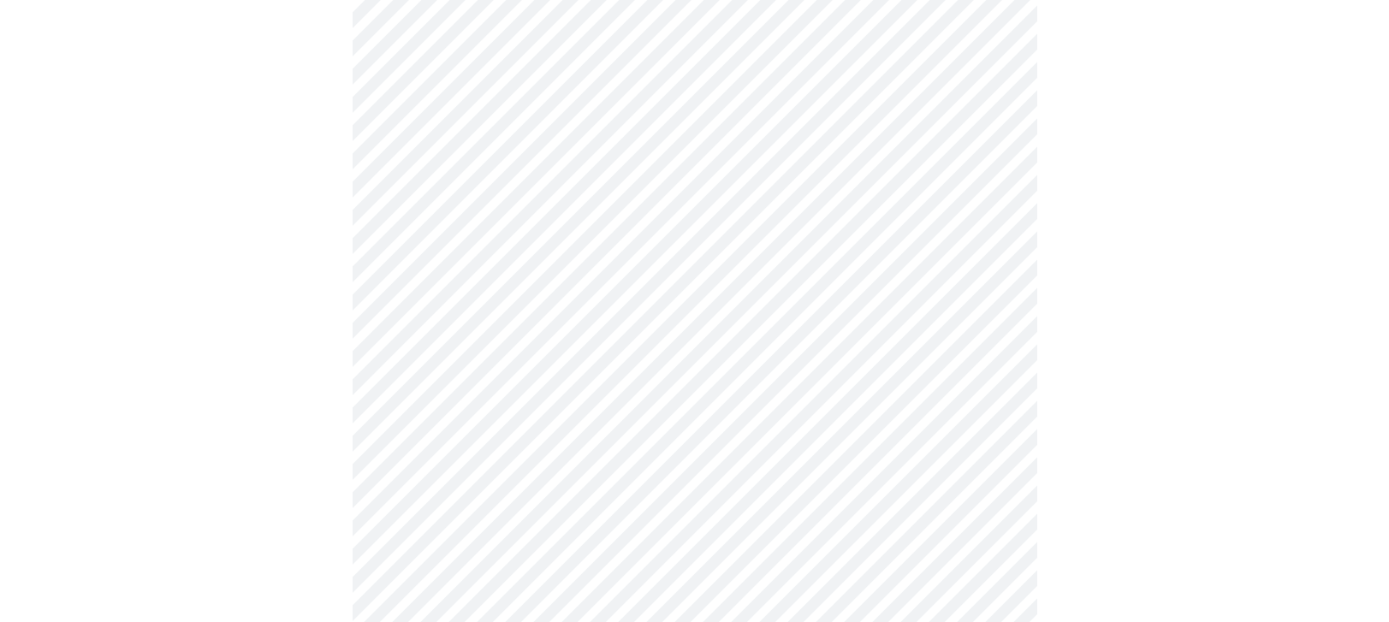
click at [1187, 446] on div at bounding box center [695, 500] width 1376 height 2119
click at [936, 423] on body "MyMenopauseRx Appointments Messaging Labs Uploads Medications Community Refer a…" at bounding box center [701, 355] width 1388 height 2238
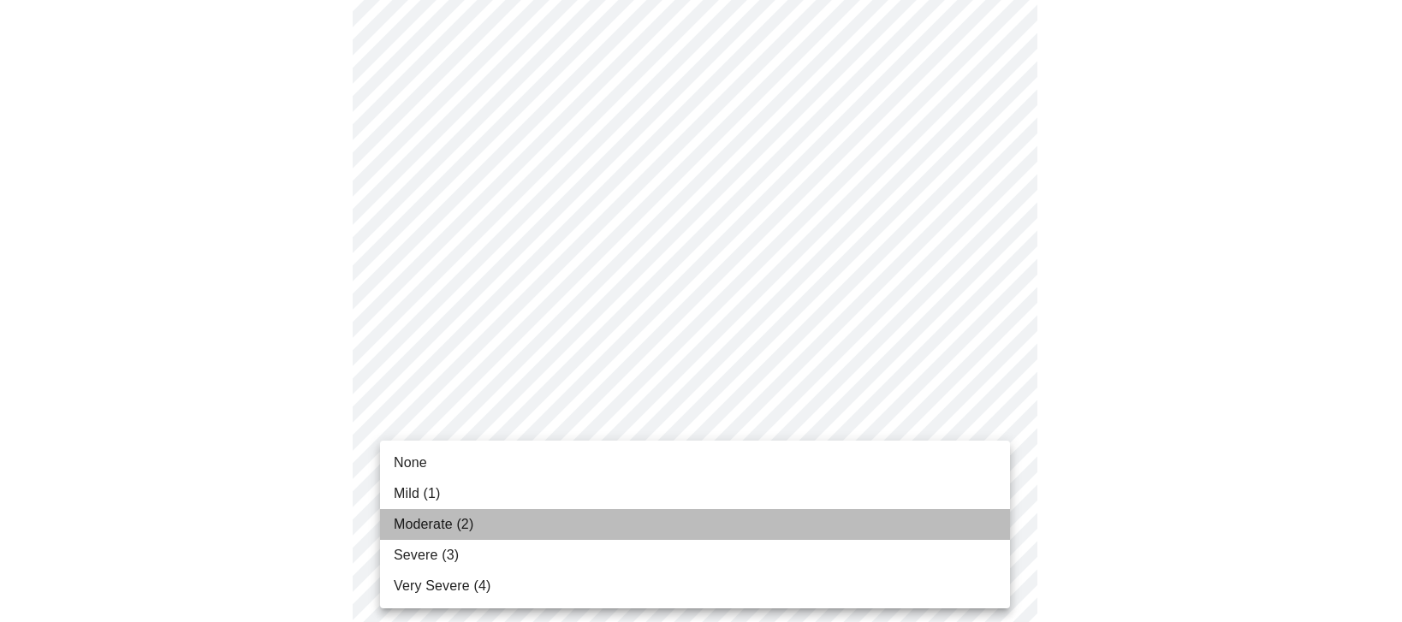
click at [721, 525] on li "Moderate (2)" at bounding box center [695, 524] width 630 height 31
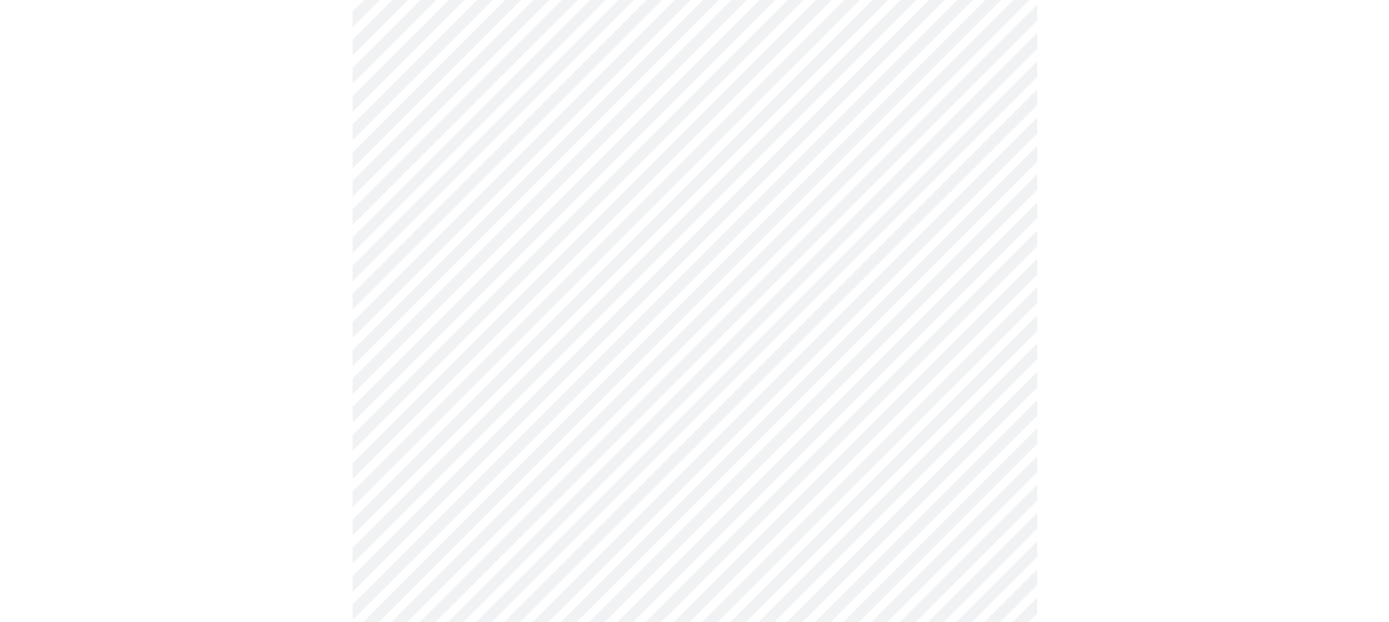
click at [1125, 420] on div at bounding box center [695, 401] width 1376 height 2093
click at [871, 295] on body "MyMenopauseRx Appointments Messaging Labs Uploads Medications Community Refer a…" at bounding box center [695, 86] width 1376 height 2212
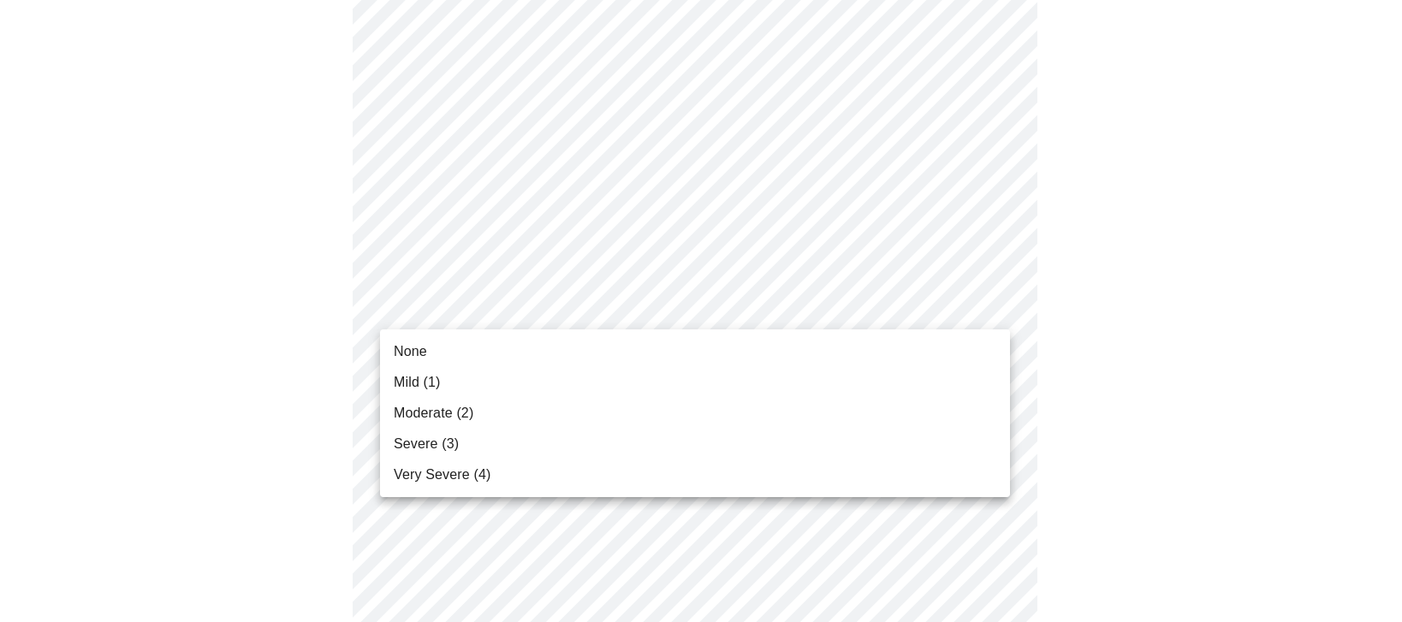
click at [449, 417] on span "Moderate (2)" at bounding box center [434, 413] width 80 height 21
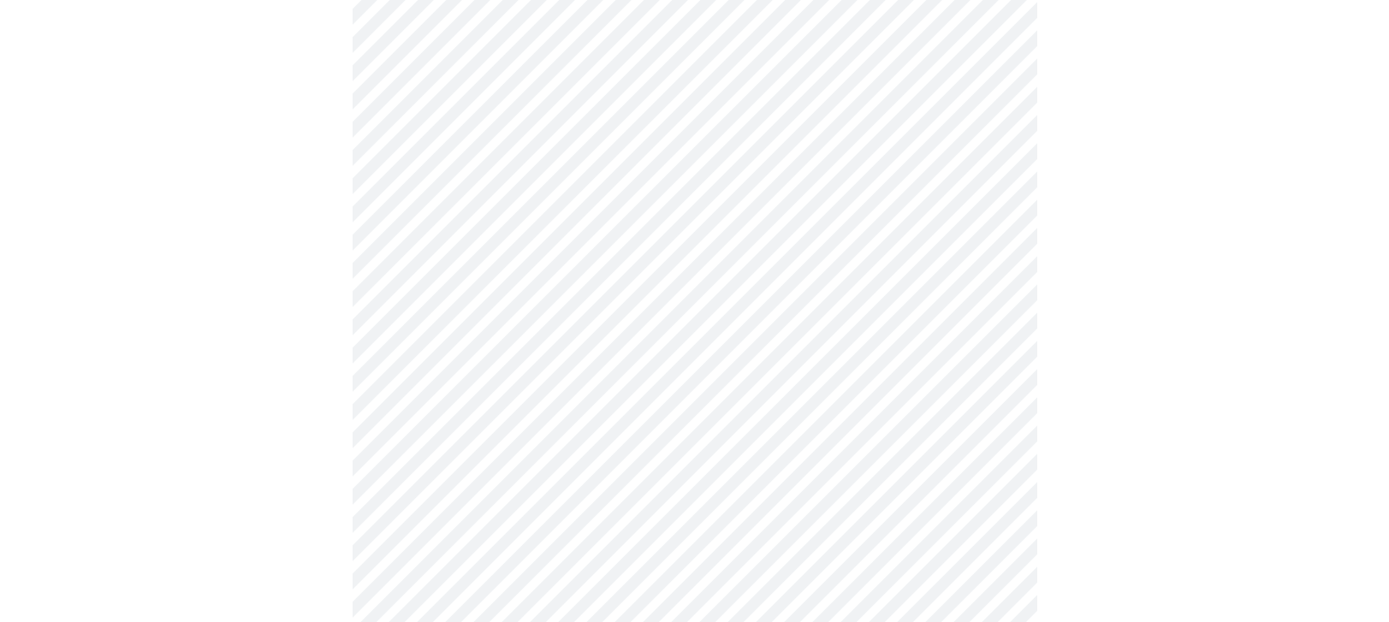
click at [1143, 457] on div at bounding box center [695, 132] width 1376 height 2066
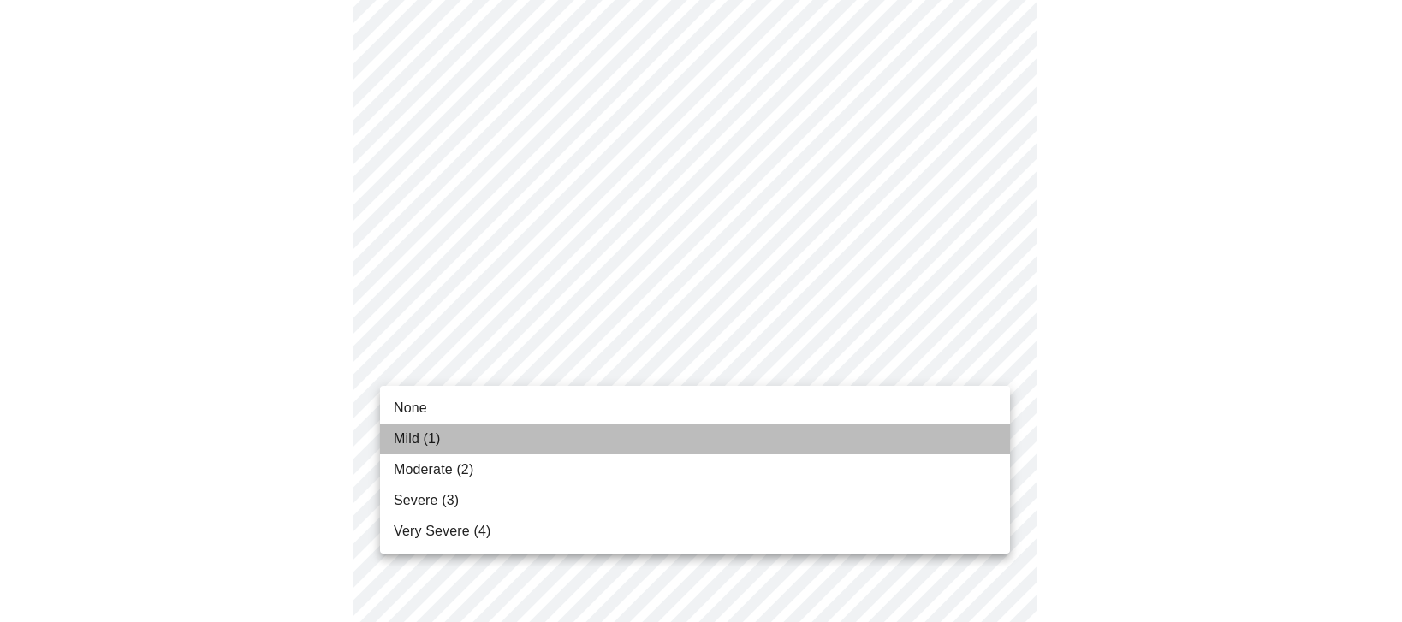
click at [847, 430] on li "Mild (1)" at bounding box center [695, 439] width 630 height 31
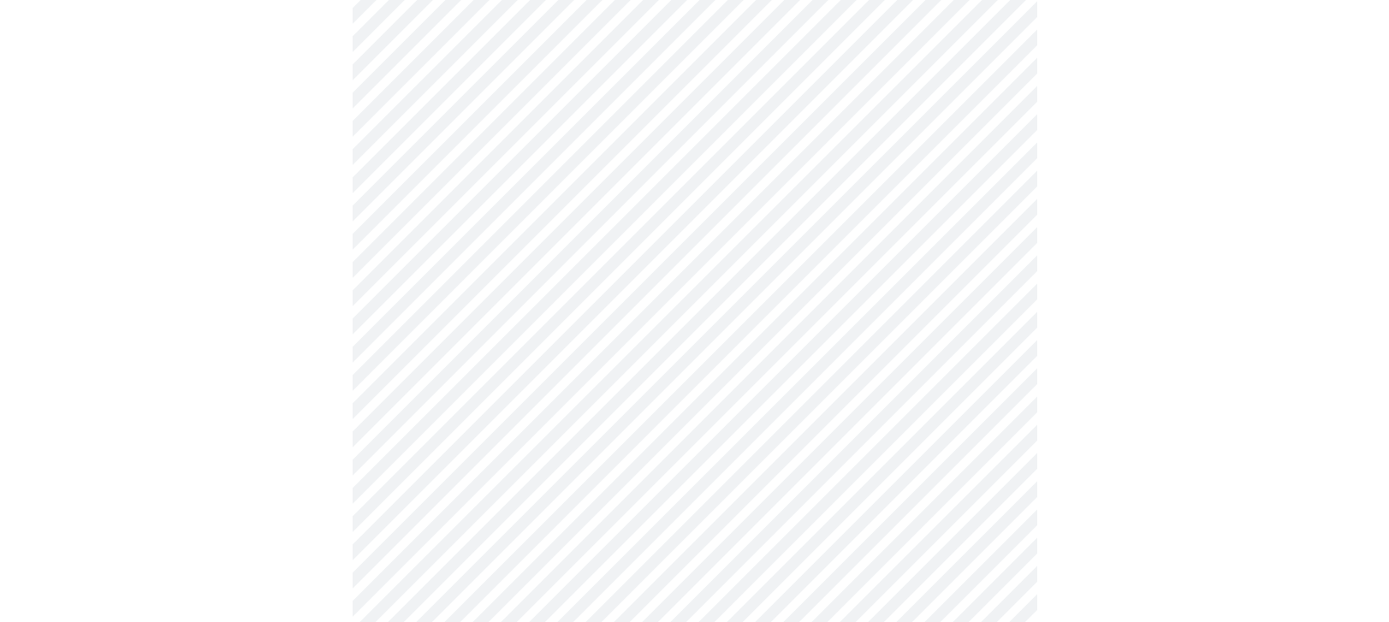
click at [1086, 404] on div at bounding box center [695, 33] width 1376 height 2040
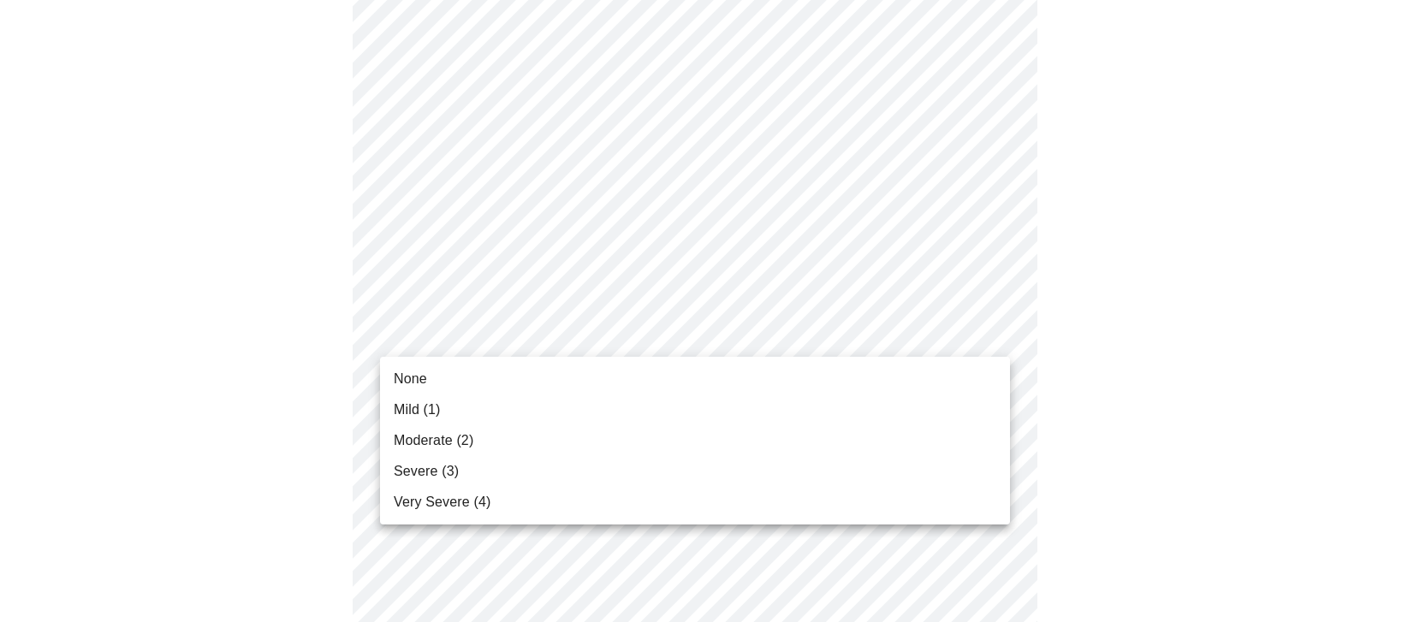
click at [775, 432] on li "Moderate (2)" at bounding box center [695, 440] width 630 height 31
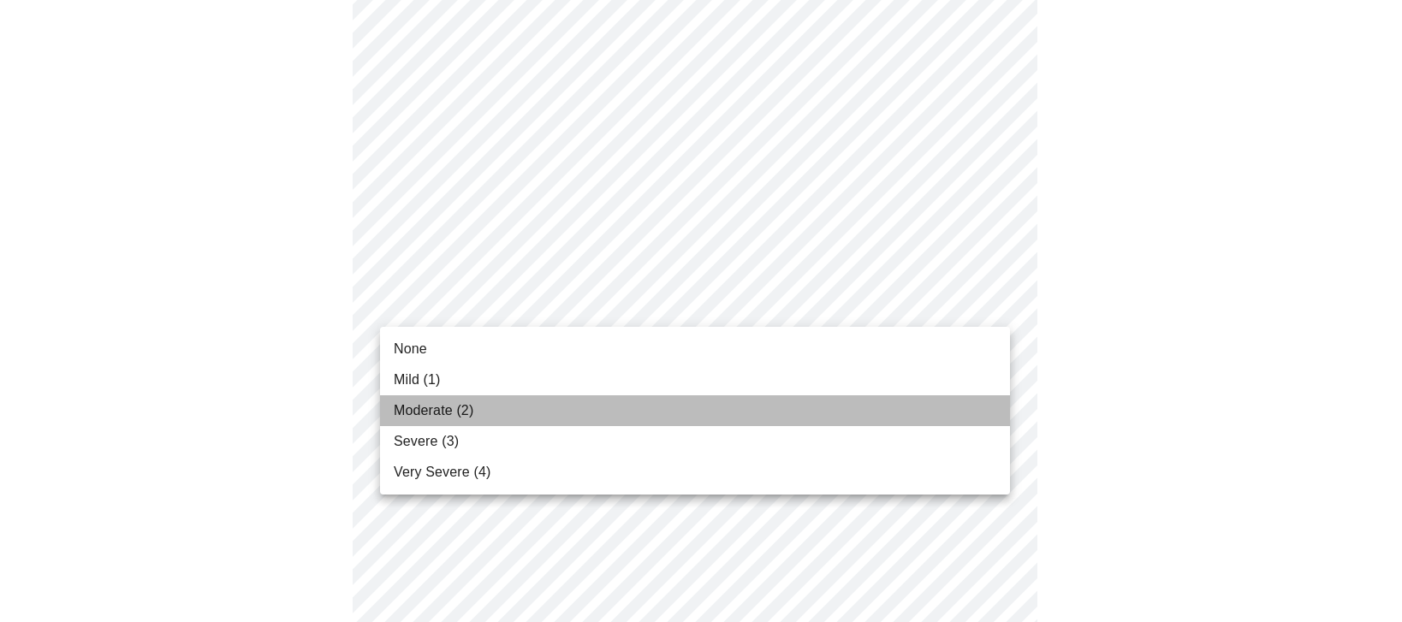
click at [807, 419] on li "Moderate (2)" at bounding box center [695, 410] width 630 height 31
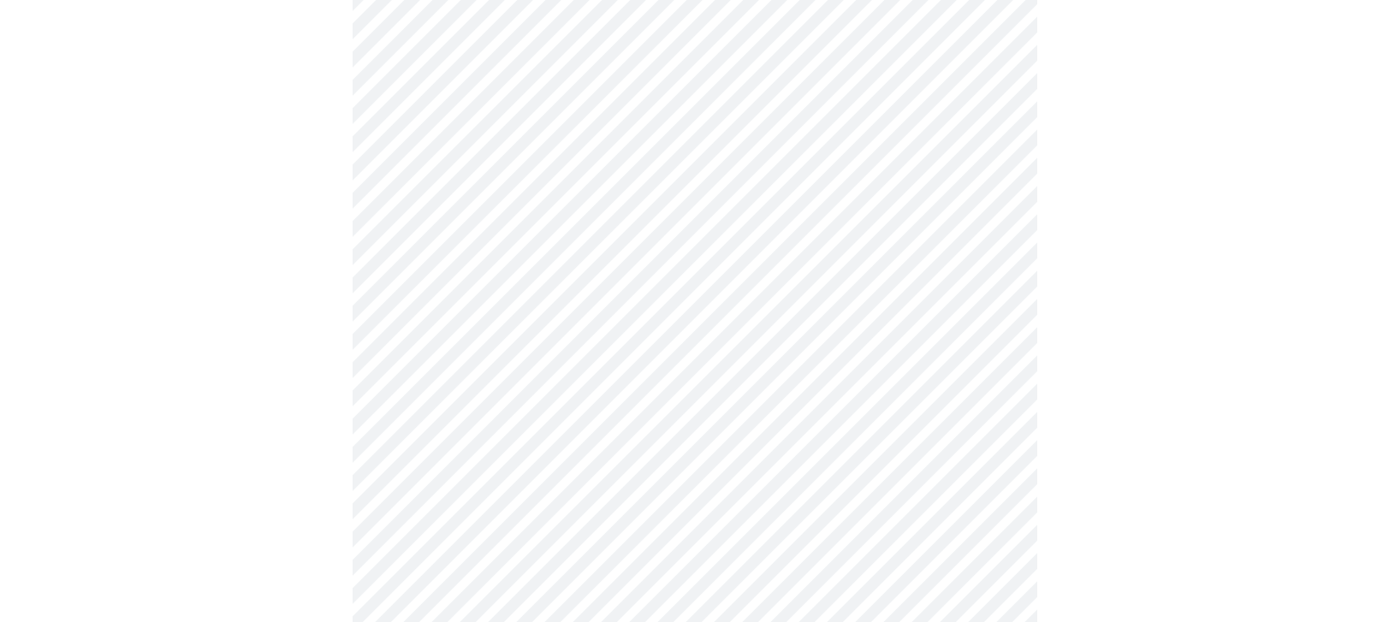
scroll to position [685, 0]
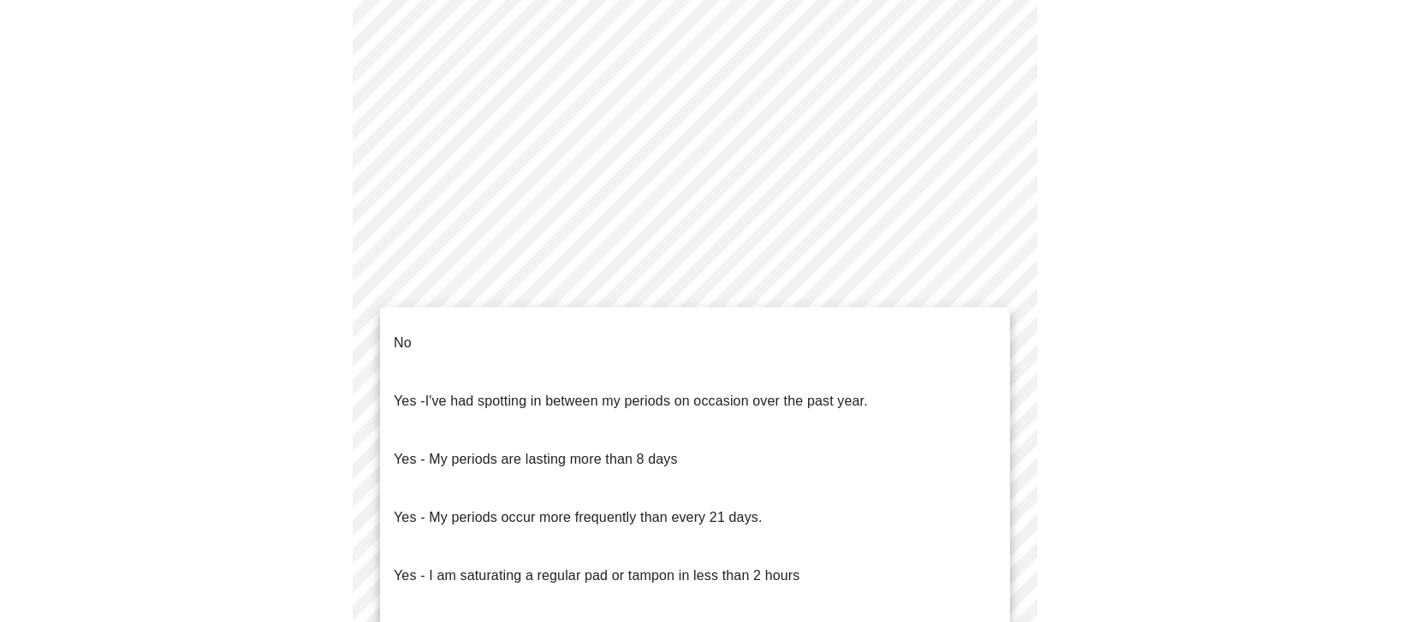
click at [848, 358] on body "MyMenopauseRx Appointments Messaging Labs Uploads Medications Community Refer a…" at bounding box center [701, 183] width 1388 height 1723
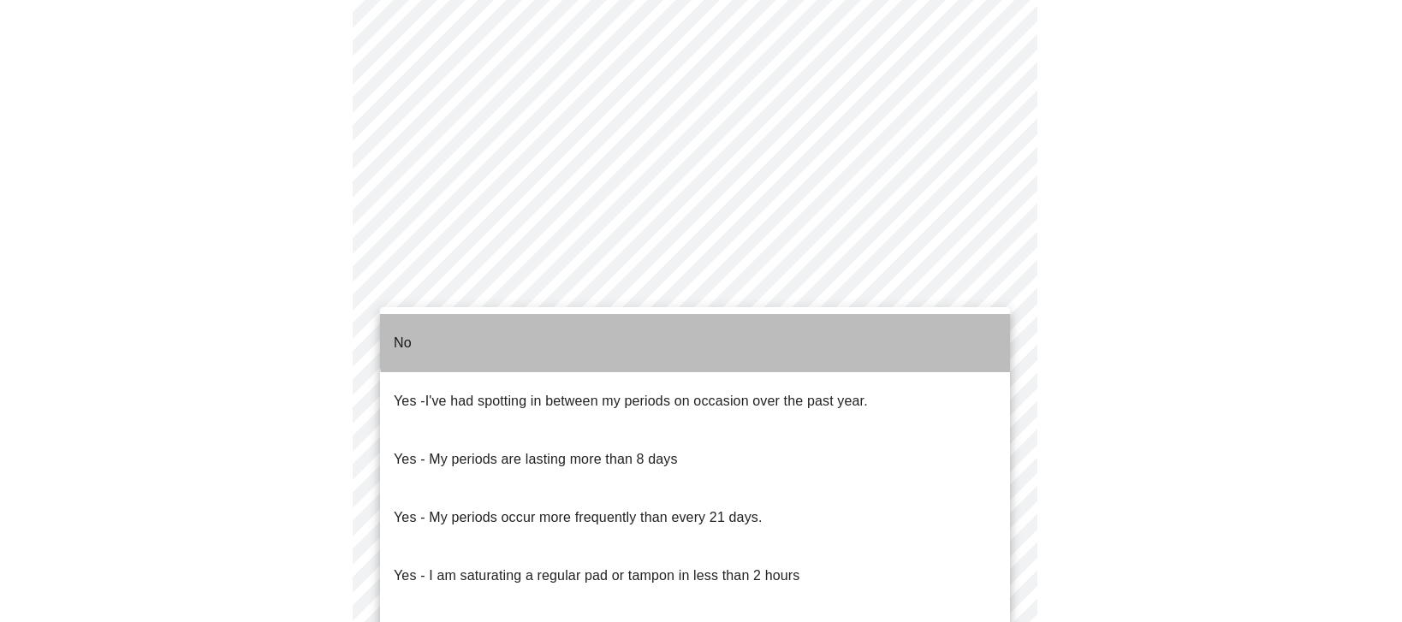
click at [717, 320] on li "No" at bounding box center [695, 343] width 630 height 58
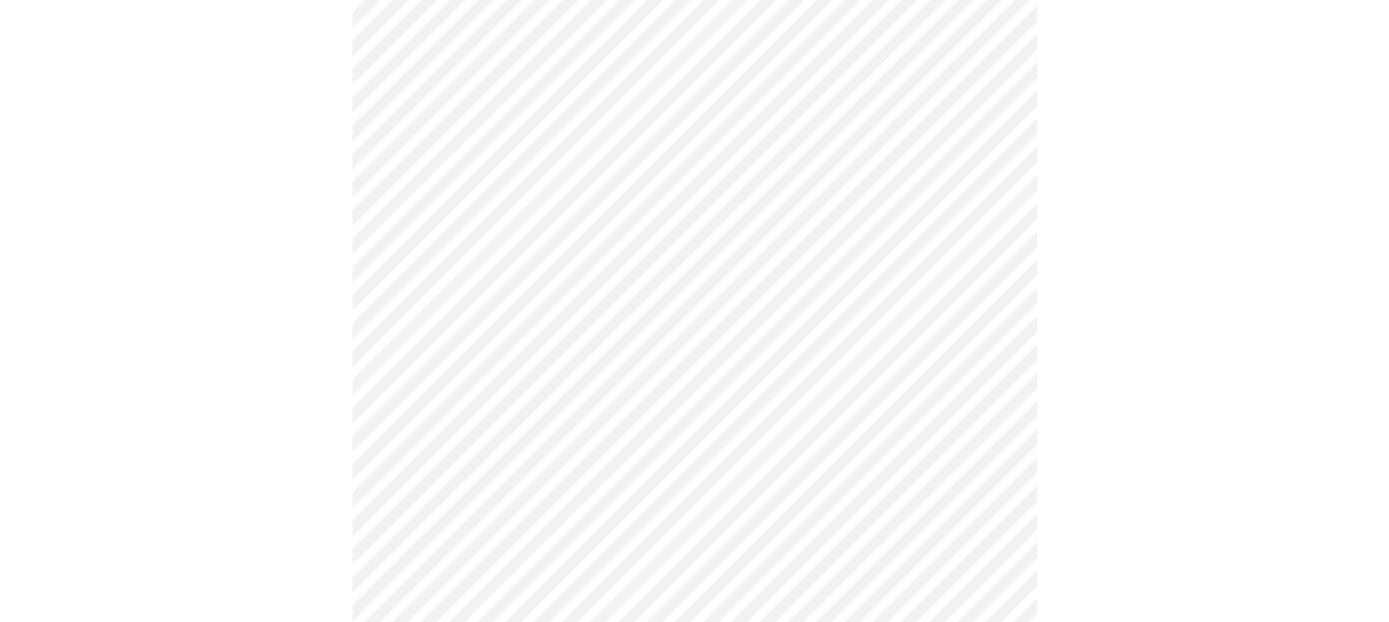
click at [1206, 437] on div at bounding box center [695, 237] width 1376 height 1593
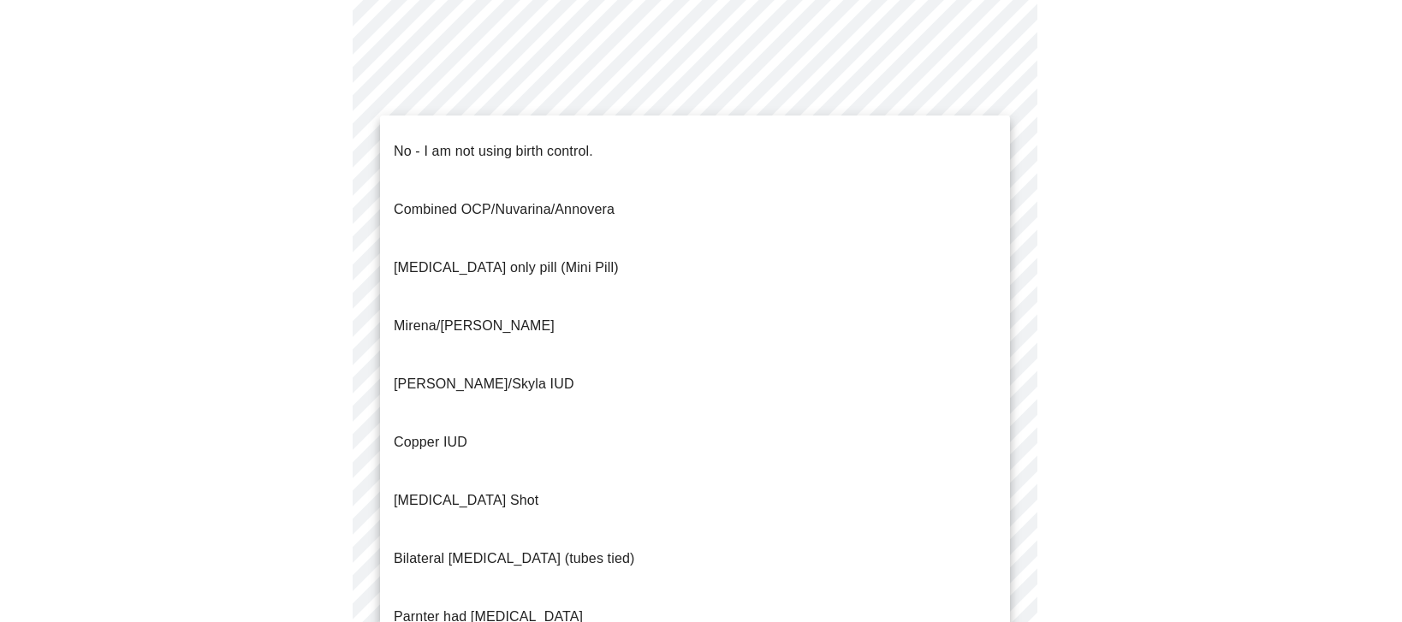
click at [867, 312] on body "MyMenopauseRx Appointments Messaging Labs Uploads Medications Community Refer a…" at bounding box center [701, 7] width 1388 height 1712
click at [692, 297] on li "Mirena/[PERSON_NAME]" at bounding box center [695, 326] width 630 height 58
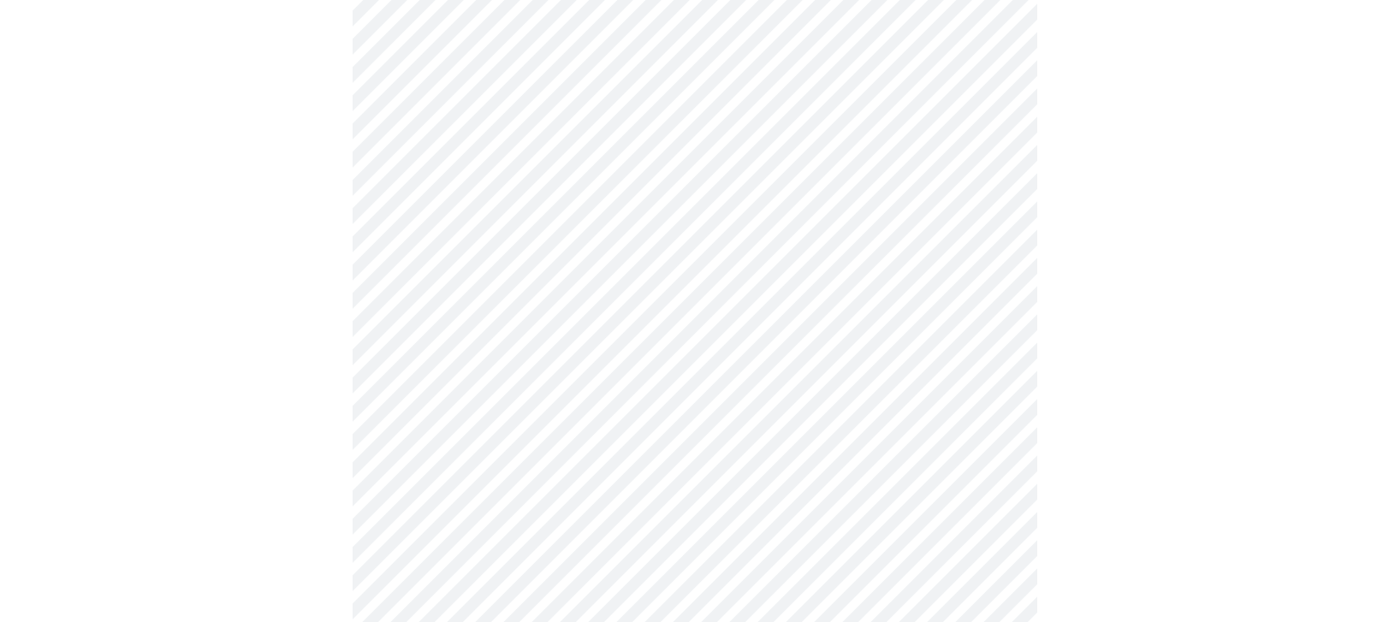
click at [1205, 429] on div at bounding box center [695, 61] width 1376 height 1582
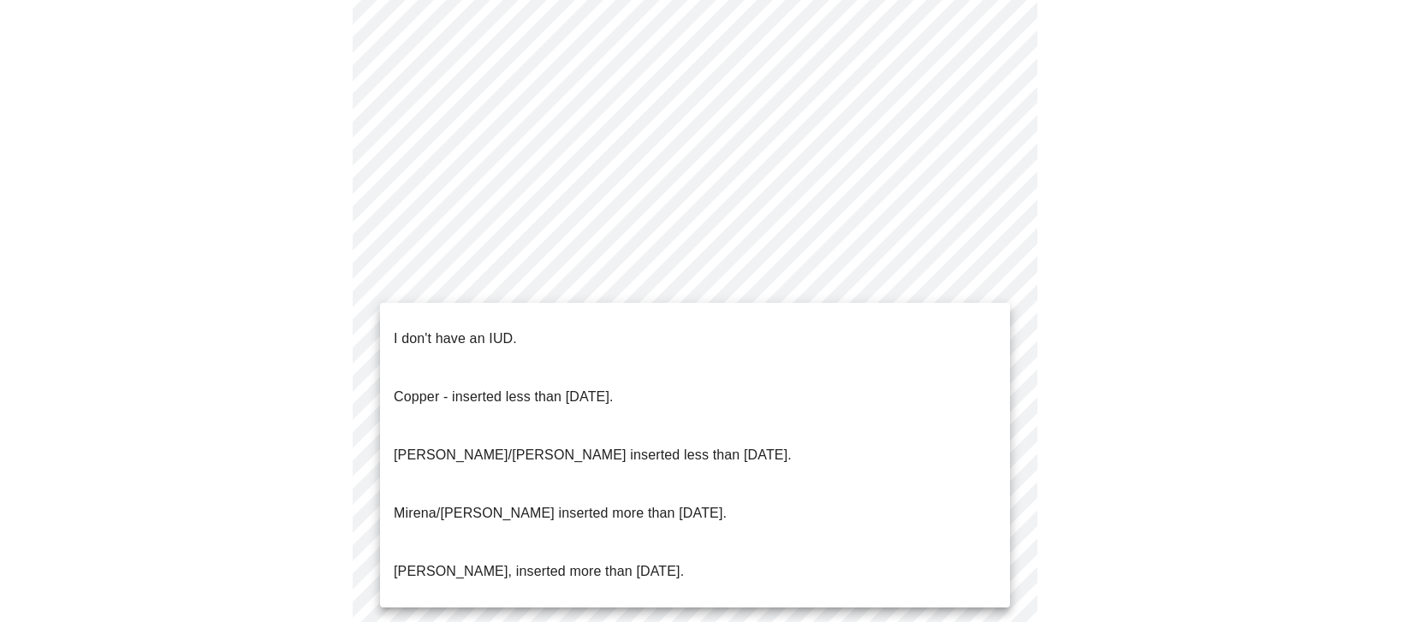
click at [661, 445] on p "[PERSON_NAME]/[PERSON_NAME] inserted less than [DATE]." at bounding box center [593, 455] width 398 height 21
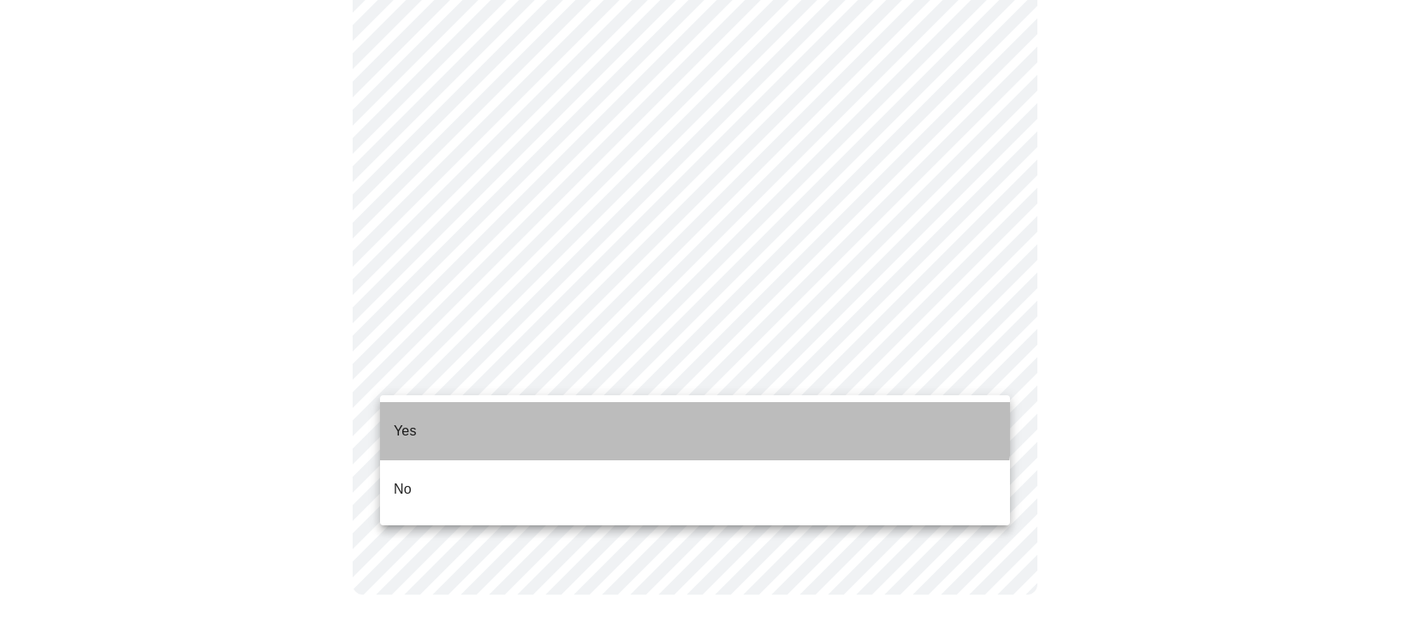
click at [603, 410] on li "Yes" at bounding box center [695, 431] width 630 height 58
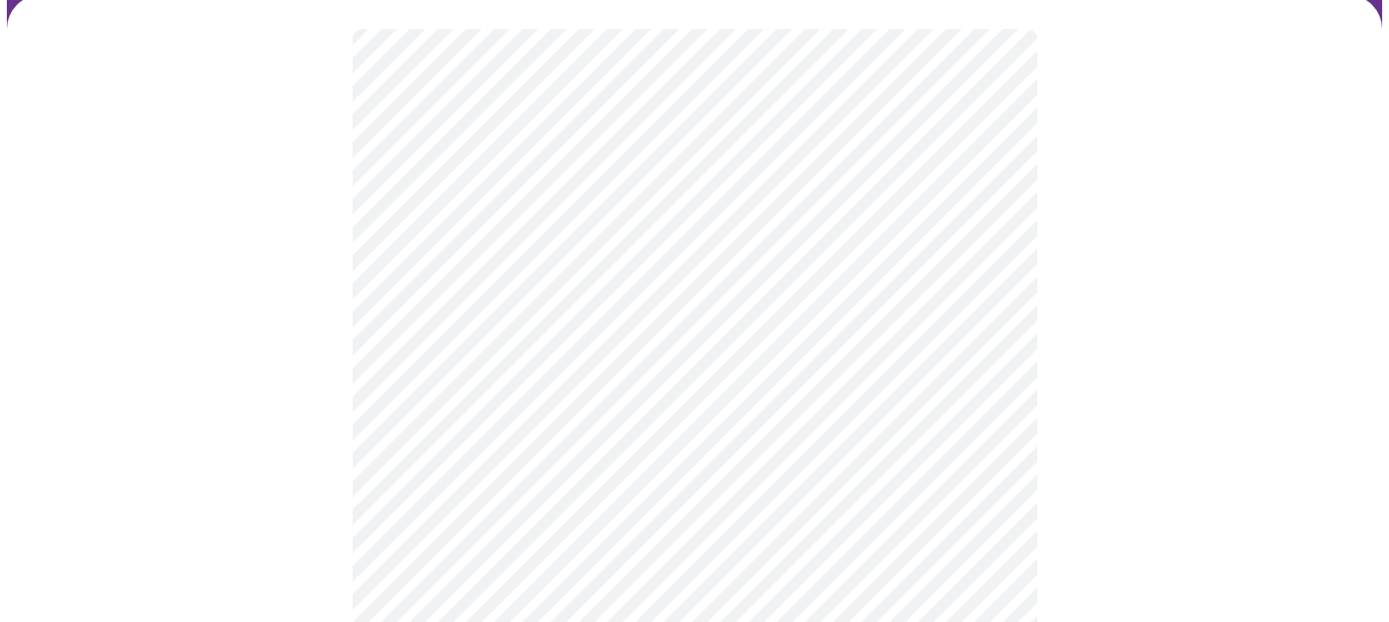
scroll to position [171, 0]
click at [924, 291] on body "MyMenopauseRx Appointments Messaging Labs Uploads Medications Community Refer a…" at bounding box center [695, 468] width 1376 height 1264
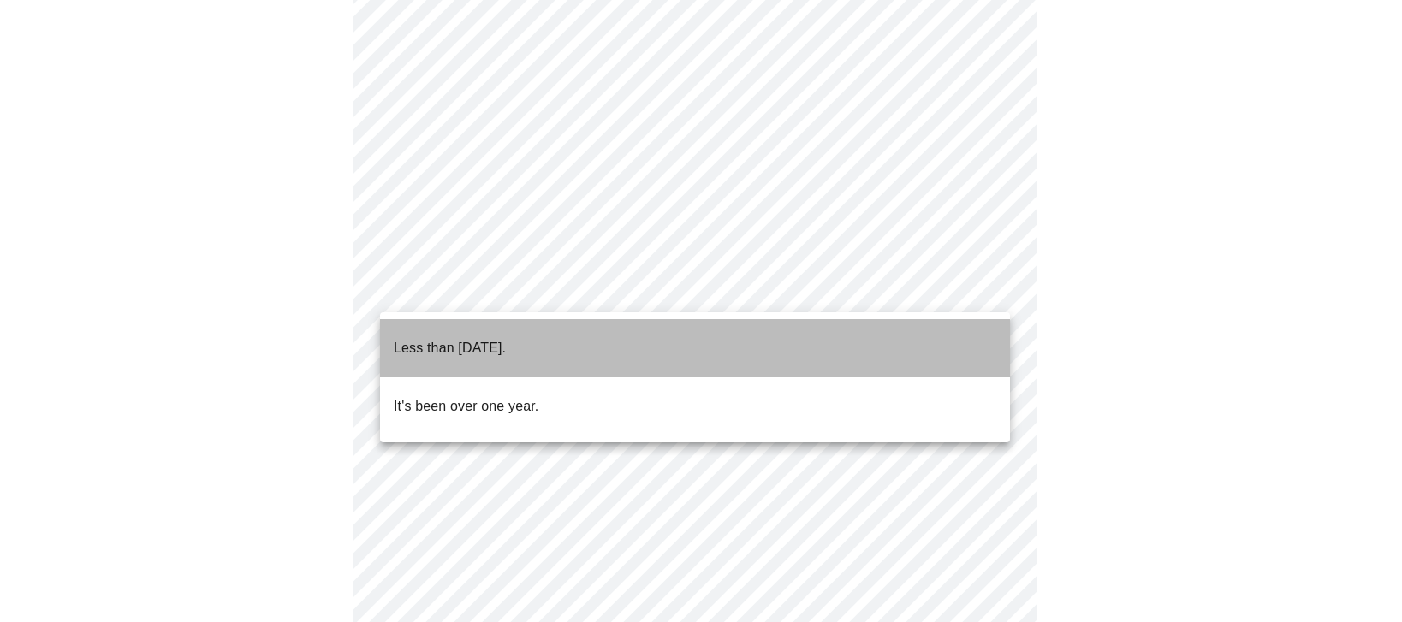
click at [874, 336] on li "Less than [DATE]." at bounding box center [695, 348] width 630 height 58
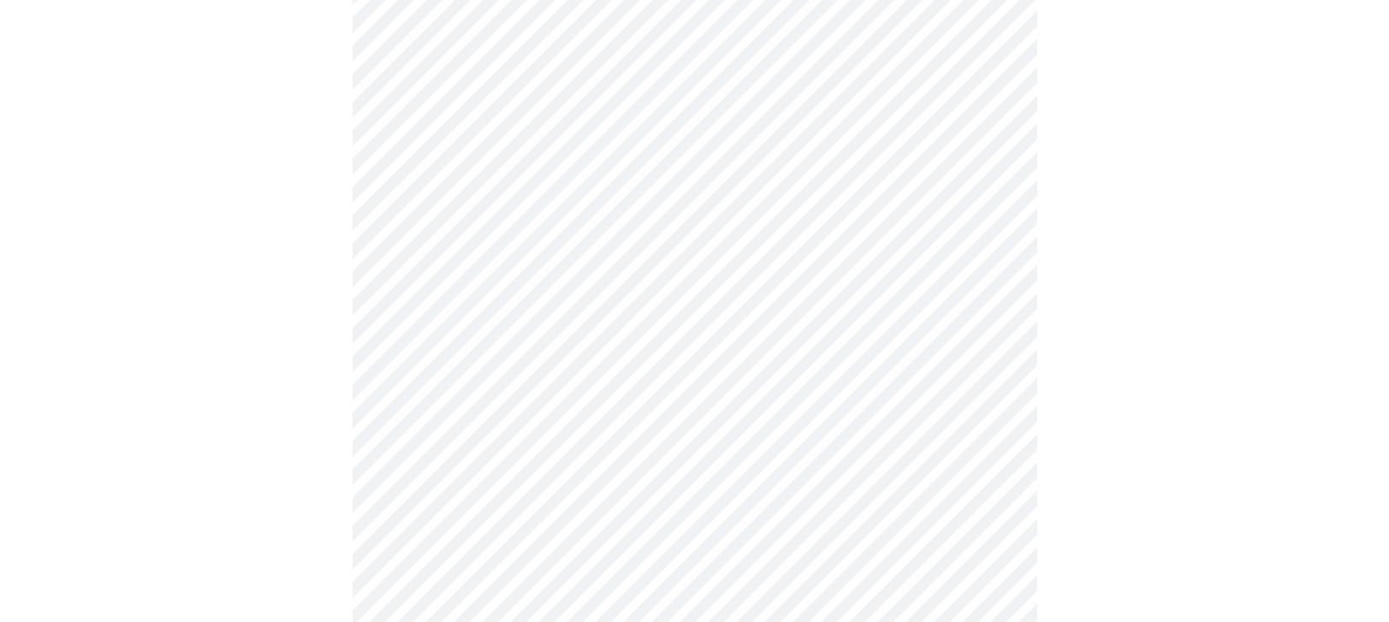
scroll to position [257, 0]
click at [1173, 385] on div at bounding box center [695, 417] width 1376 height 1097
click at [1203, 458] on div at bounding box center [695, 313] width 1376 height 1061
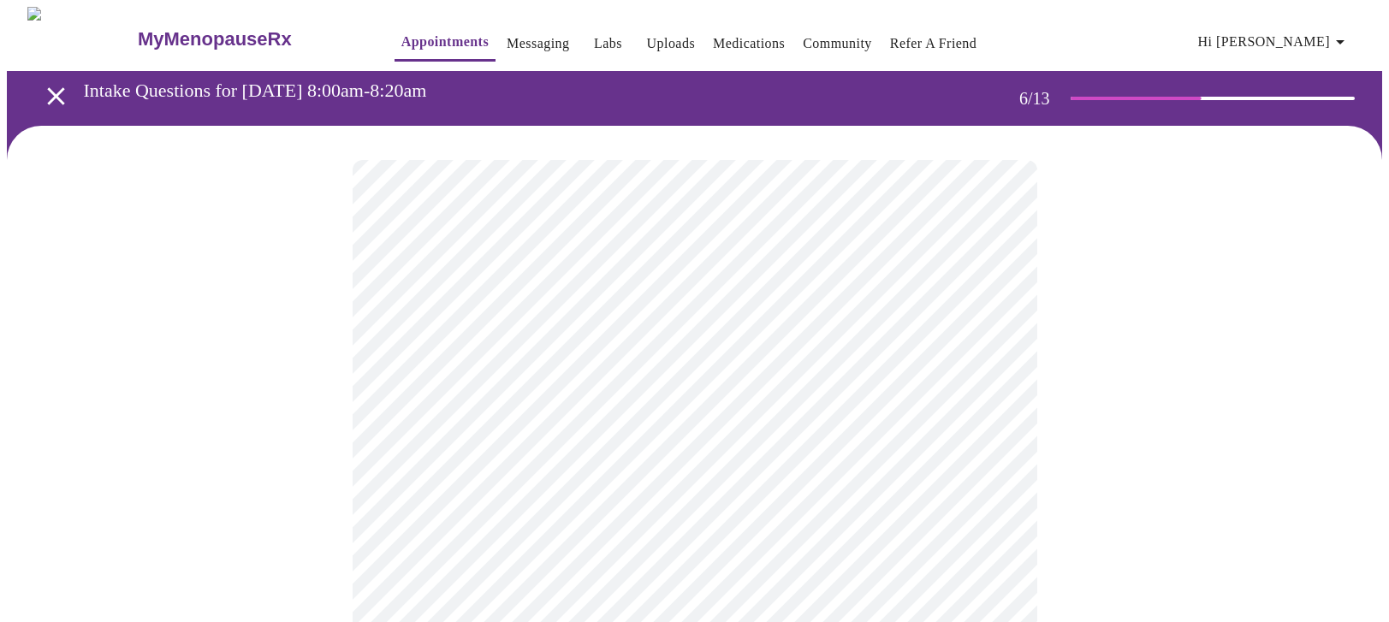
click at [645, 532] on body "MyMenopauseRx Appointments Messaging Labs Uploads Medications Community Refer a…" at bounding box center [695, 493] width 1376 height 972
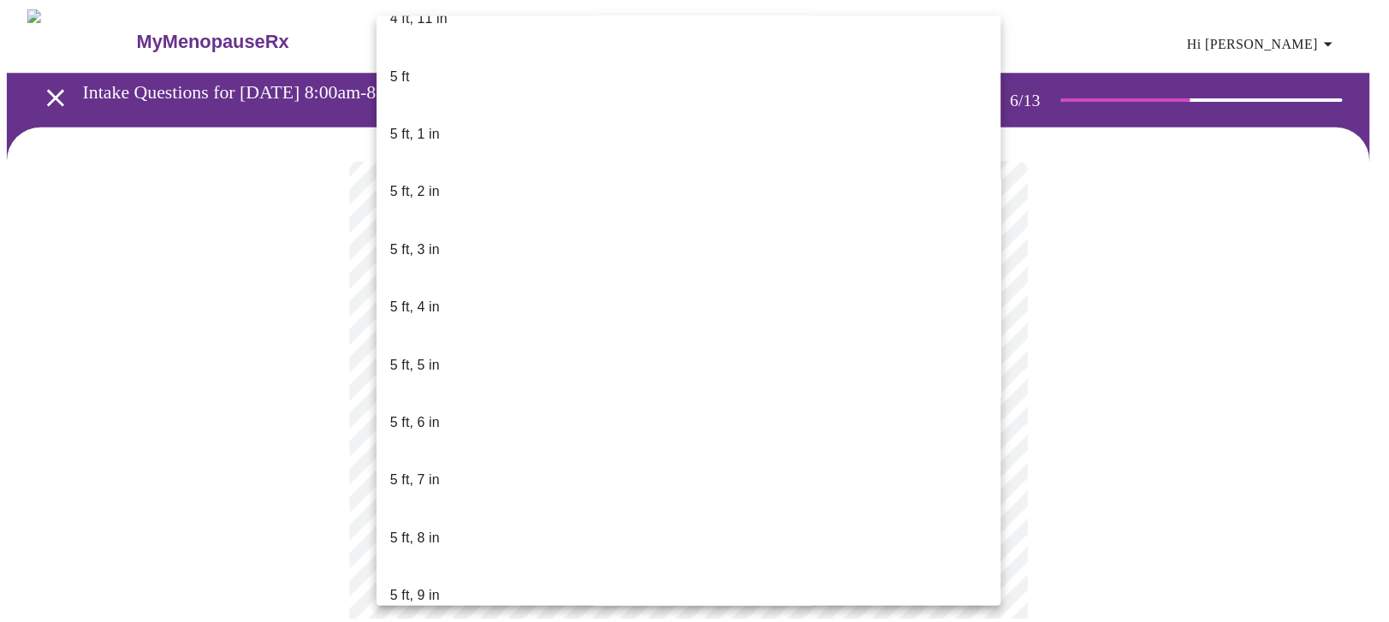
scroll to position [1455, 0]
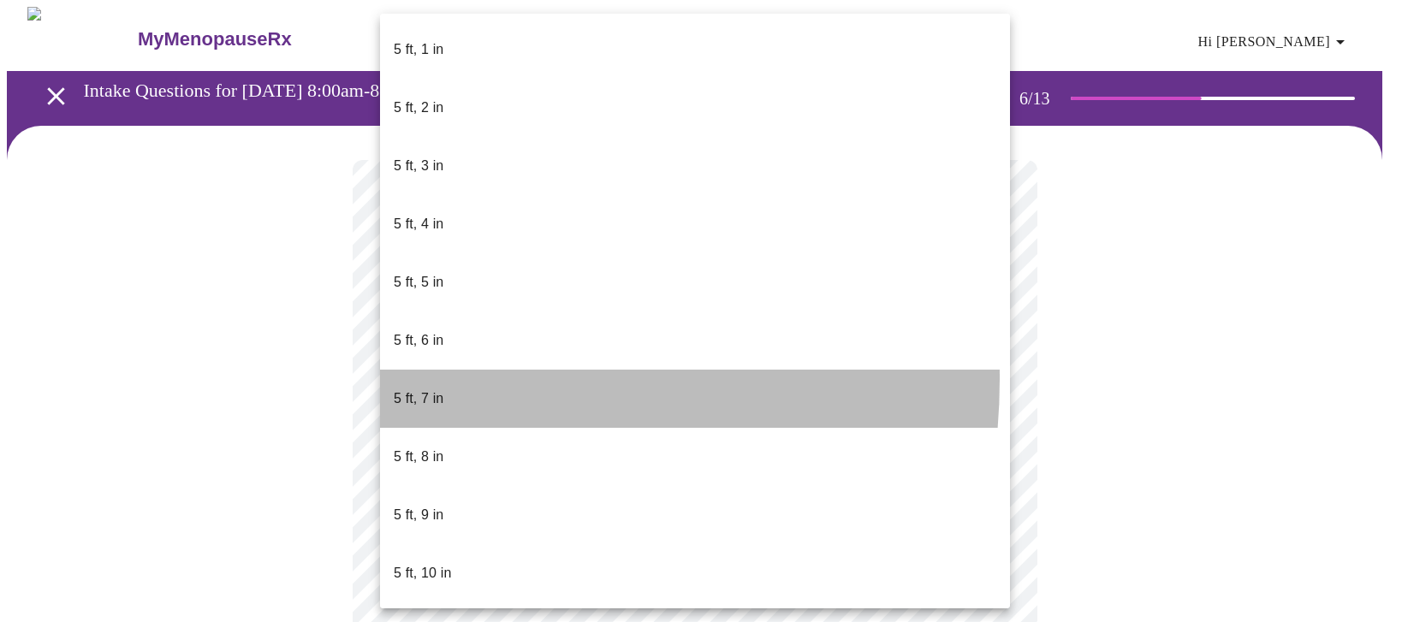
click at [417, 389] on p "5 ft, 7 in" at bounding box center [419, 399] width 50 height 21
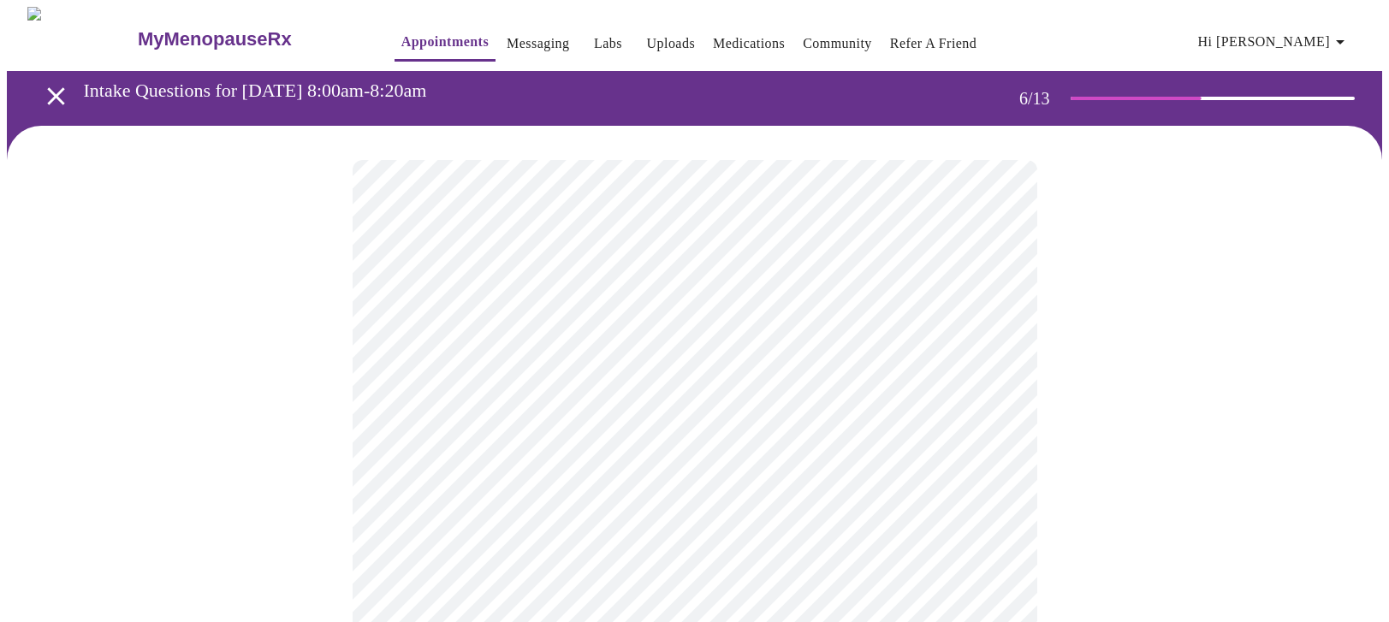
click at [1199, 416] on div at bounding box center [695, 547] width 1376 height 842
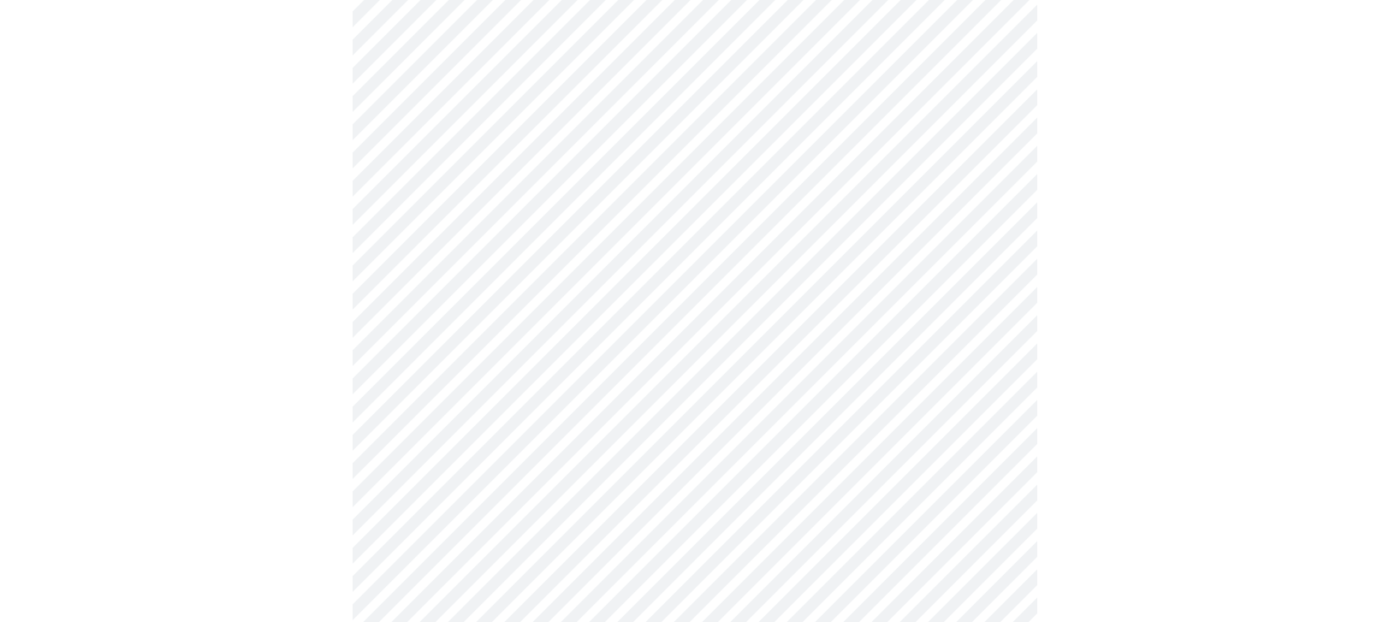
scroll to position [4879, 0]
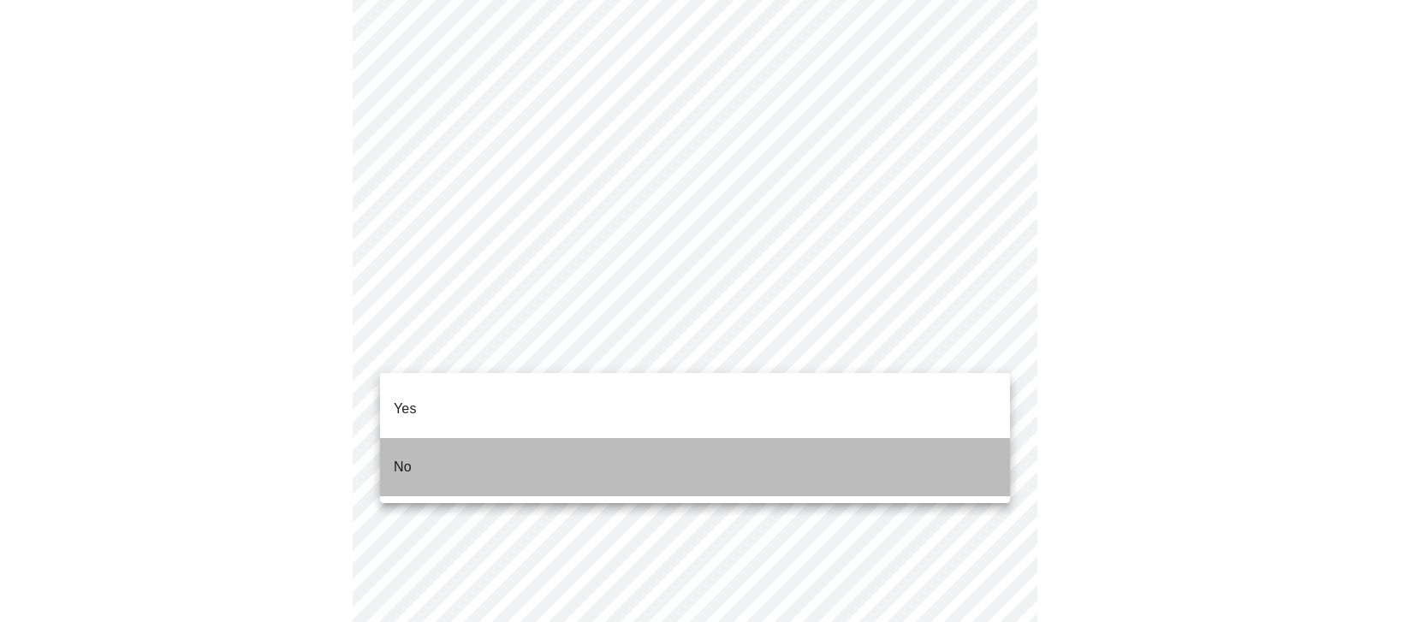
click at [416, 443] on li "No" at bounding box center [695, 467] width 630 height 58
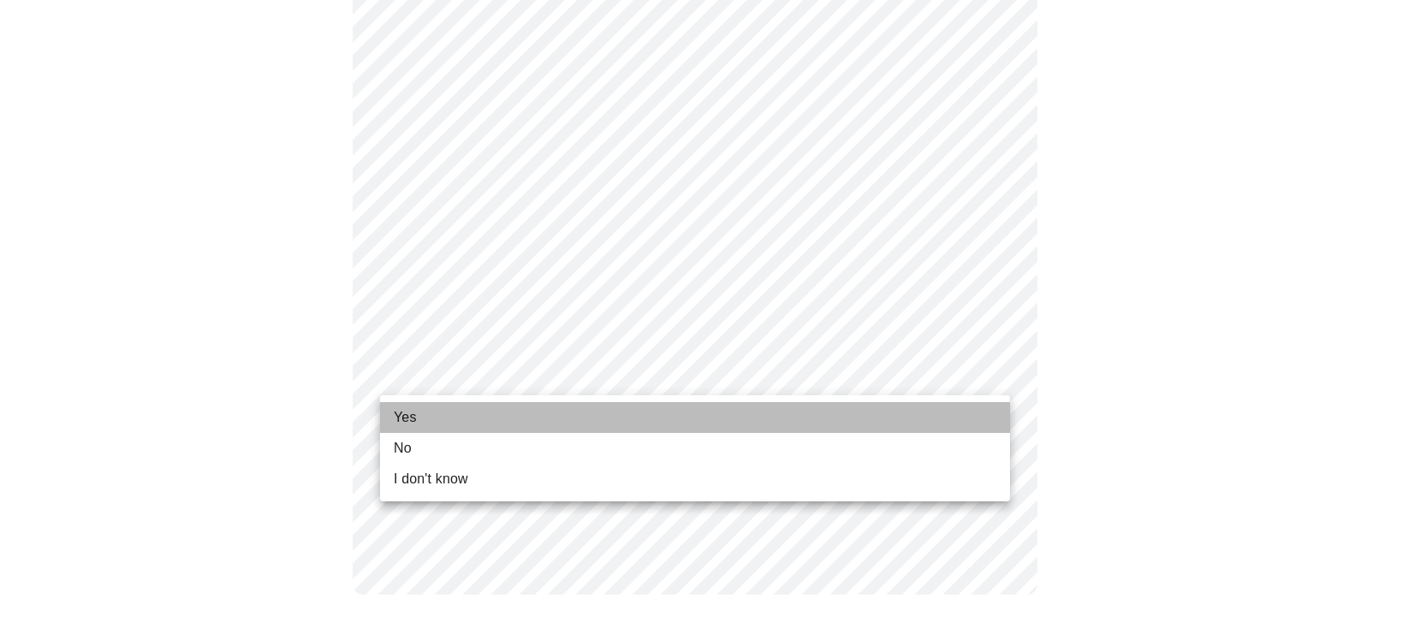
click at [442, 415] on li "Yes" at bounding box center [695, 417] width 630 height 31
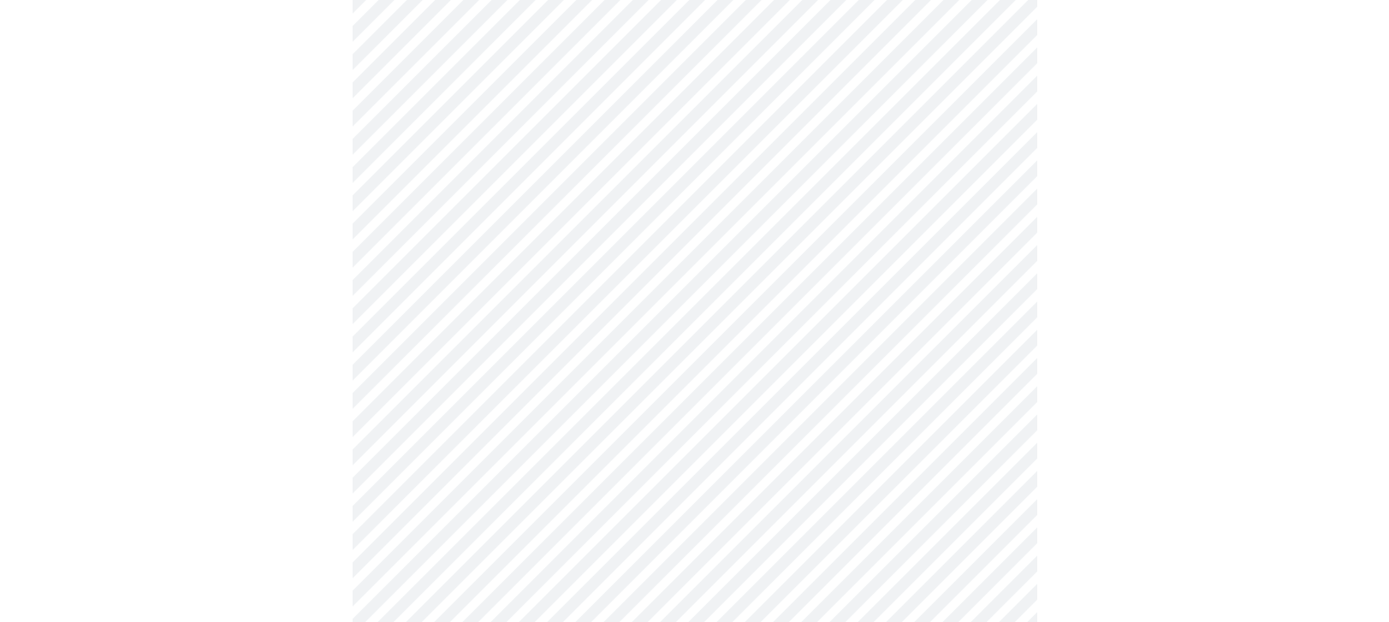
scroll to position [0, 0]
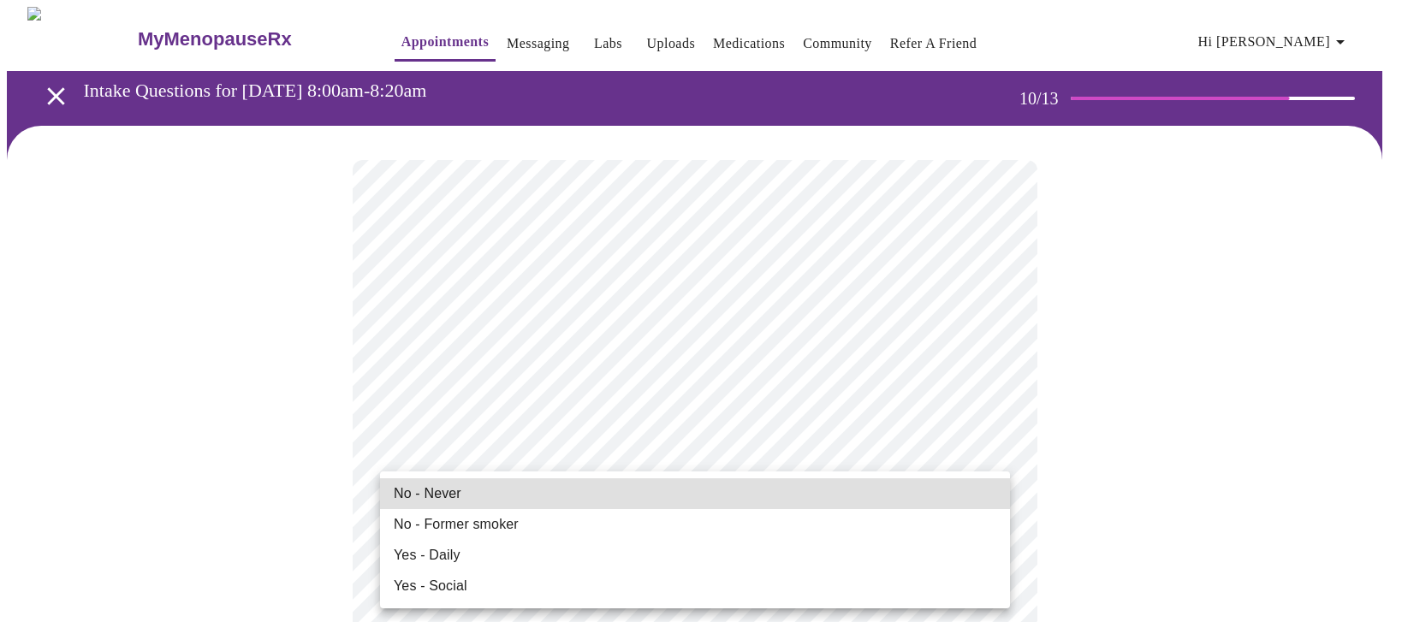
click at [415, 494] on span "No - Never" at bounding box center [428, 494] width 68 height 21
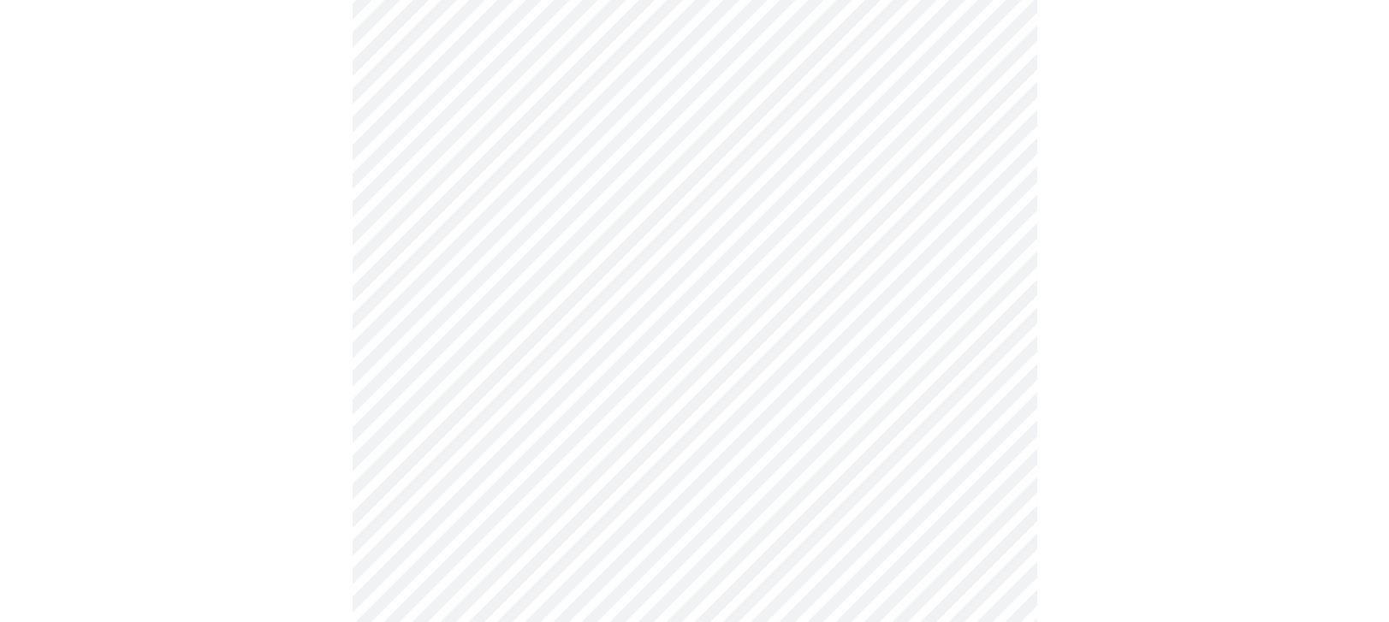
scroll to position [1541, 0]
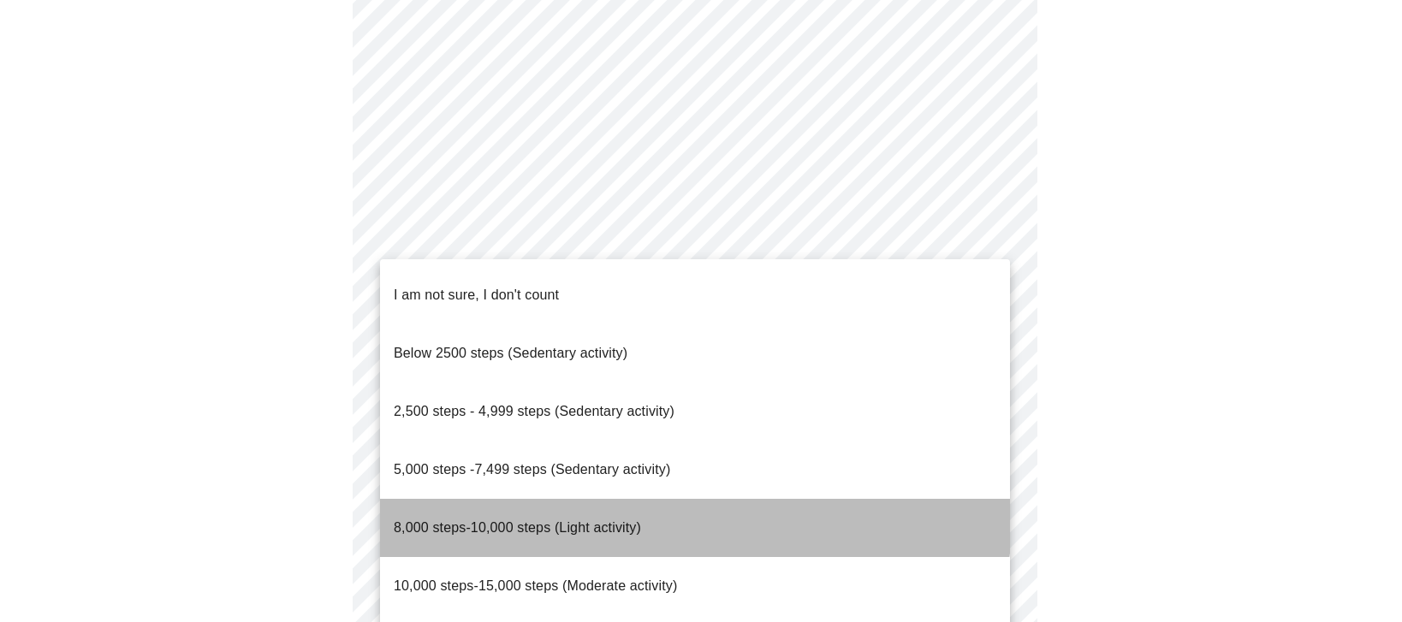
click at [561, 518] on p "8,000 steps-10,000 steps (Light activity)" at bounding box center [517, 528] width 247 height 21
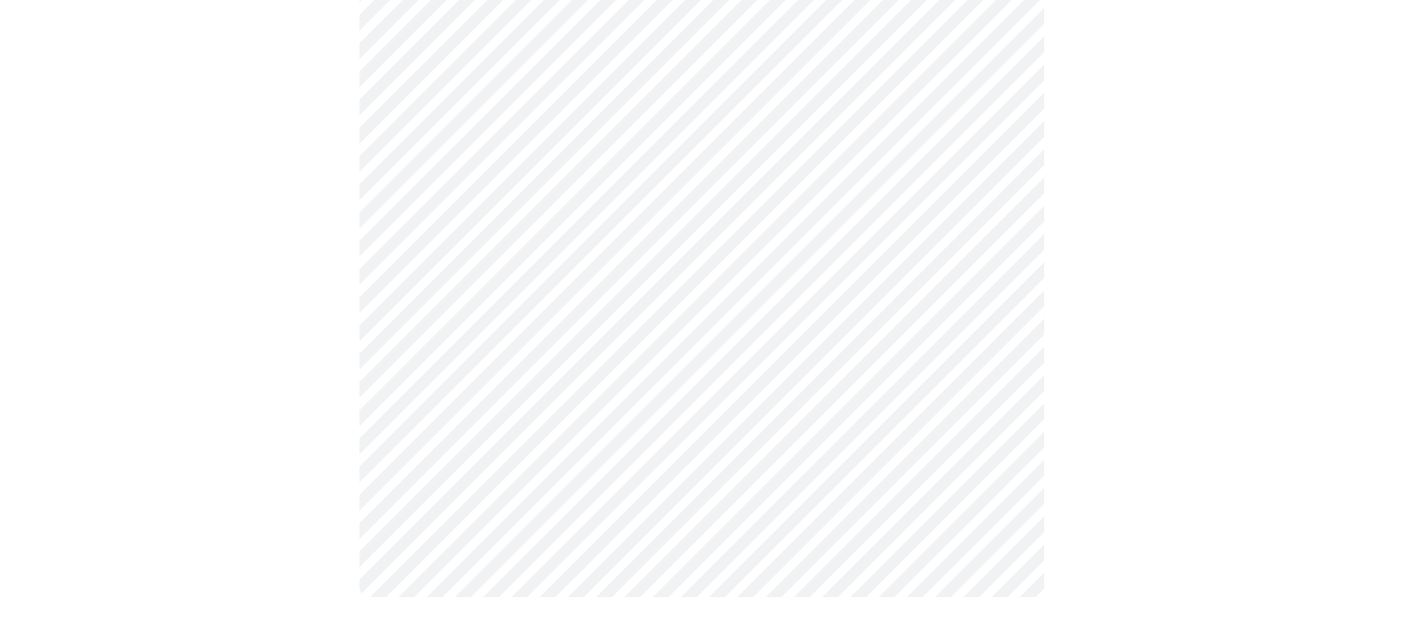
scroll to position [1786, 0]
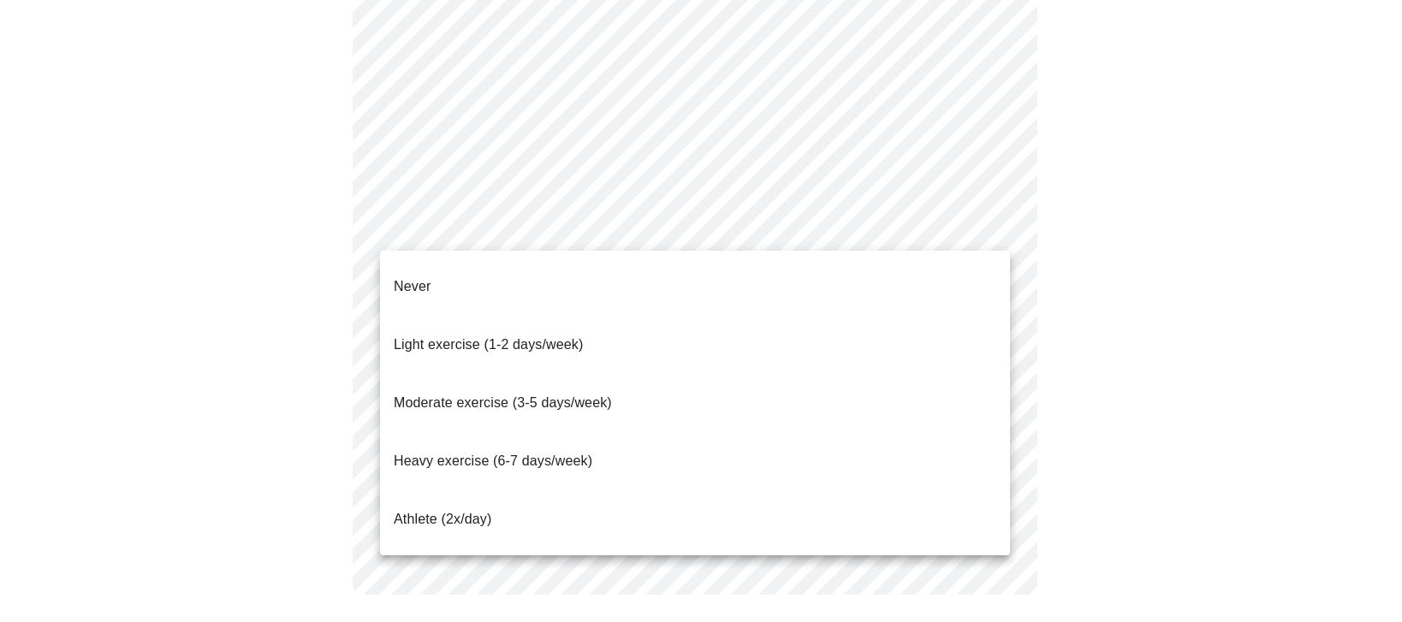
click at [468, 395] on span "Moderate exercise (3-5 days/week)" at bounding box center [503, 402] width 218 height 15
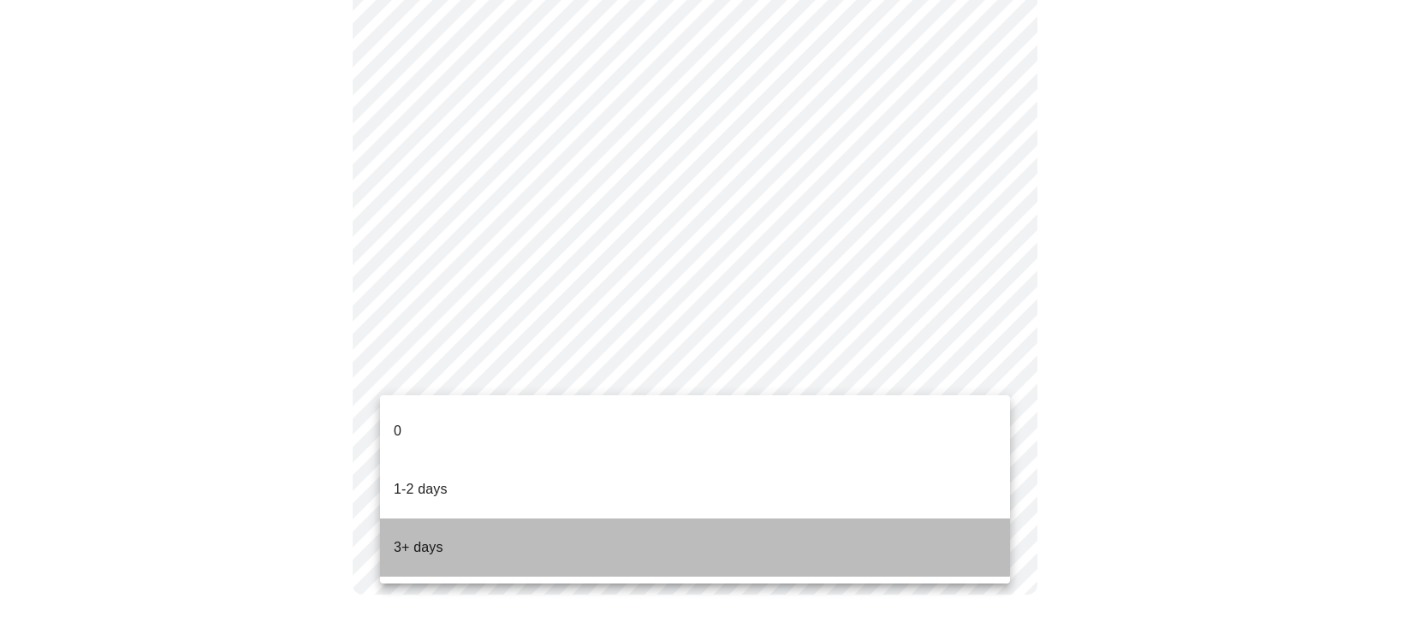
click at [418, 538] on p "3+ days" at bounding box center [419, 548] width 50 height 21
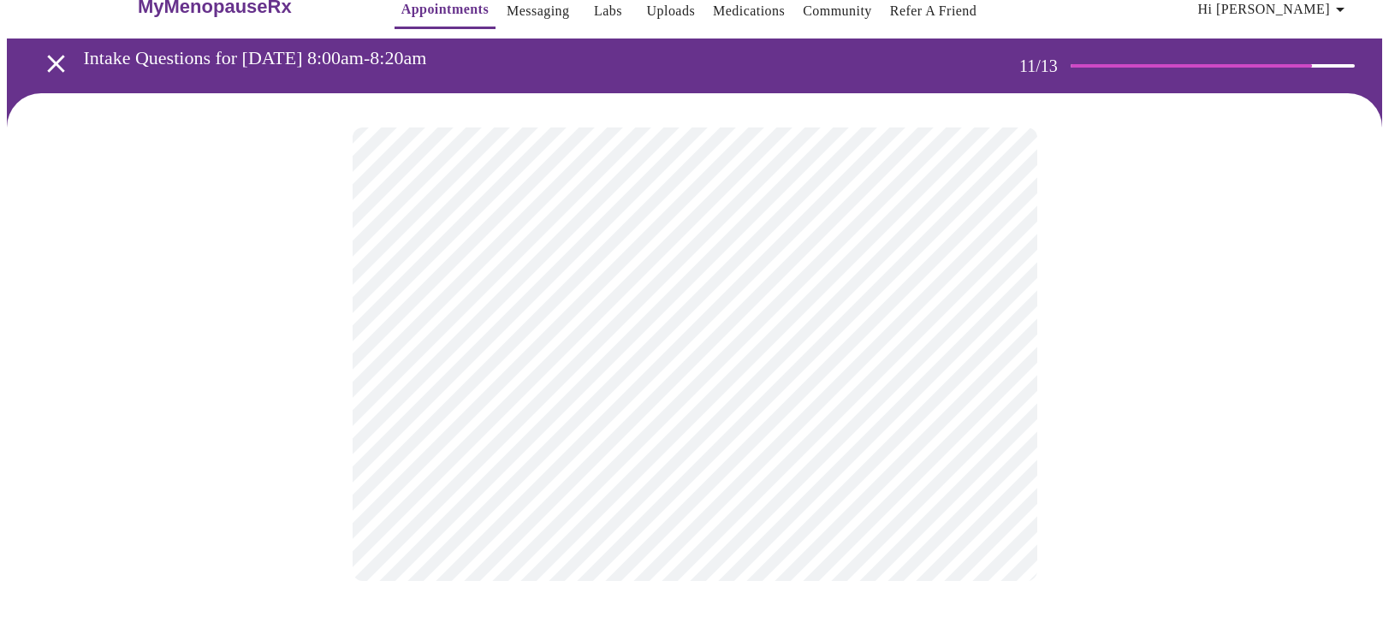
scroll to position [0, 0]
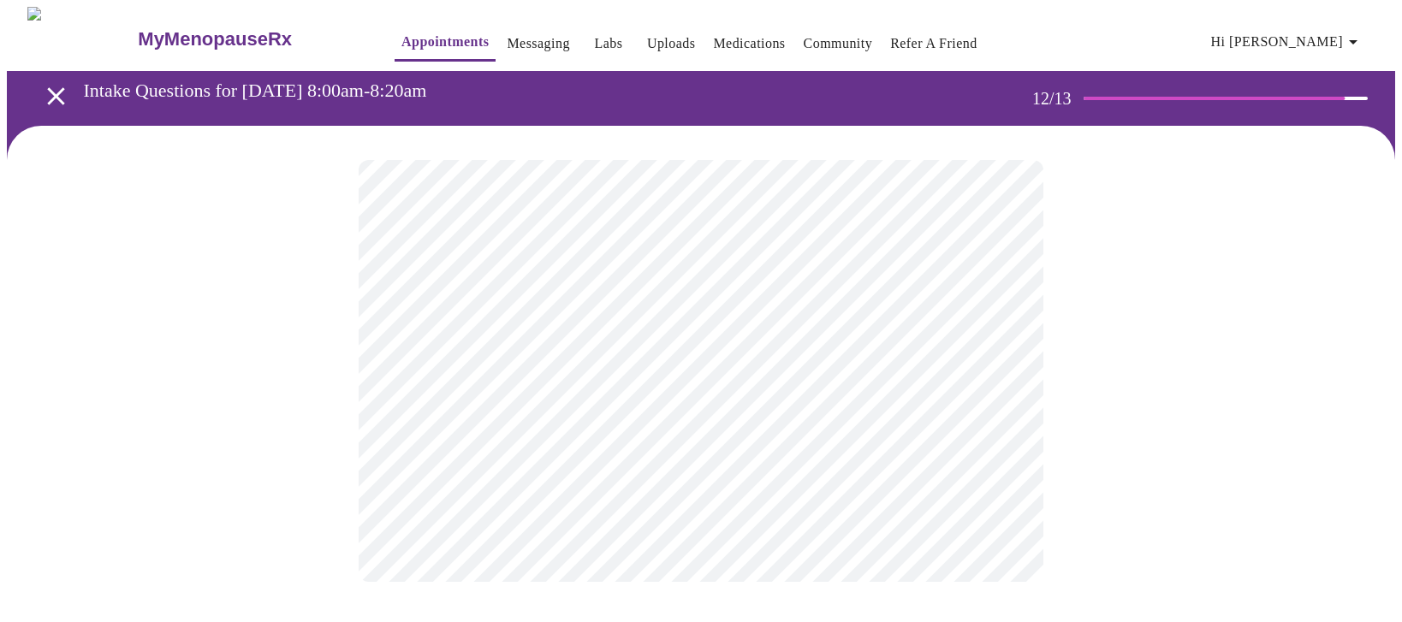
click at [682, 385] on body "MyMenopauseRx Appointments Messaging Labs Uploads Medications Community Refer a…" at bounding box center [701, 311] width 1388 height 609
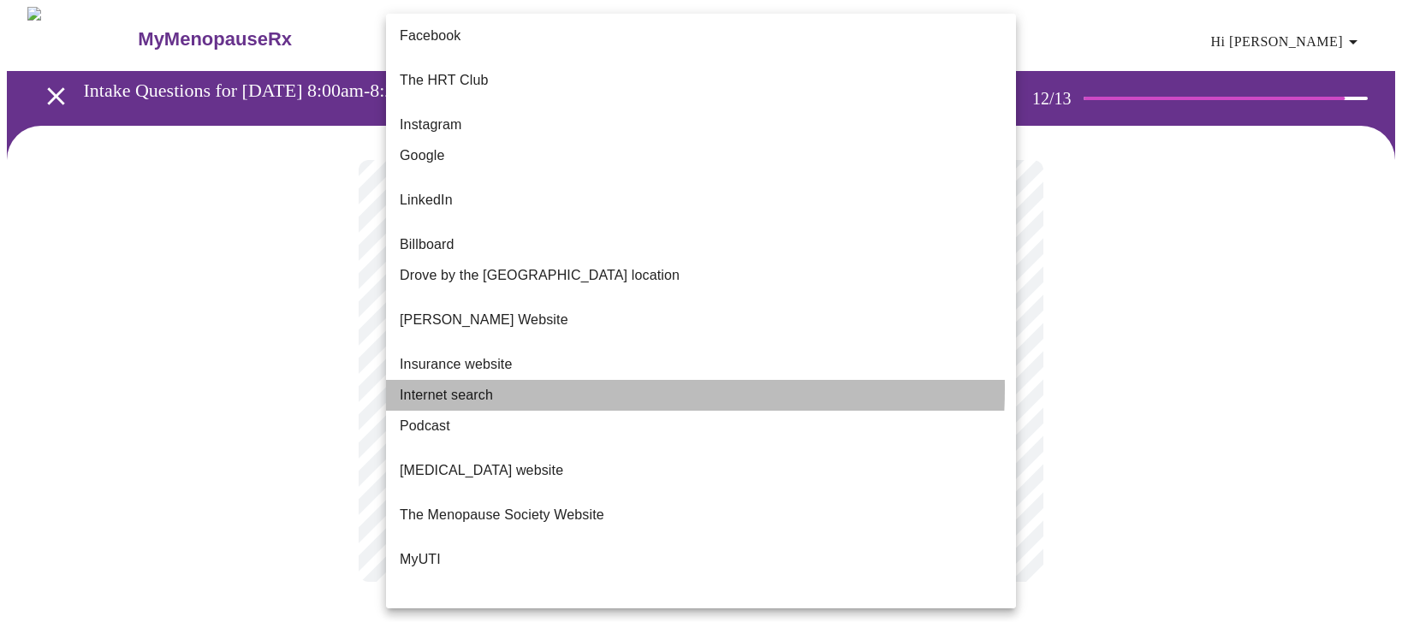
click at [545, 380] on li "Internet search" at bounding box center [701, 395] width 630 height 31
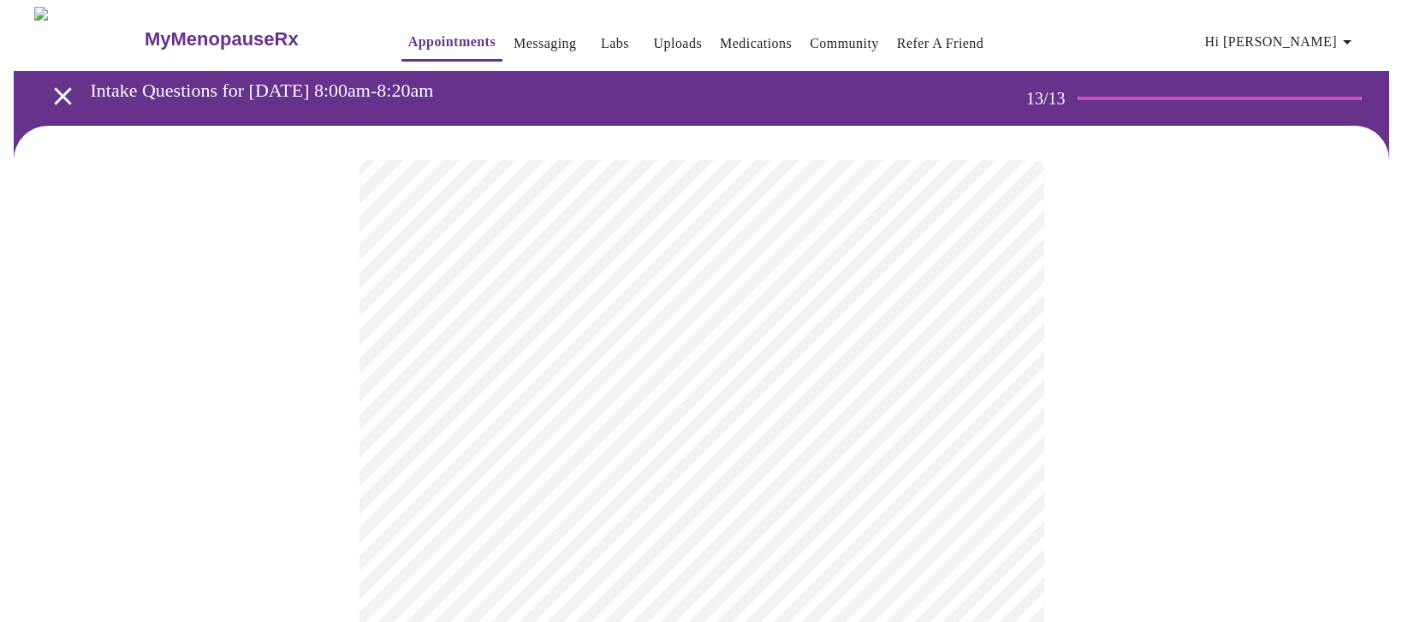
scroll to position [86, 0]
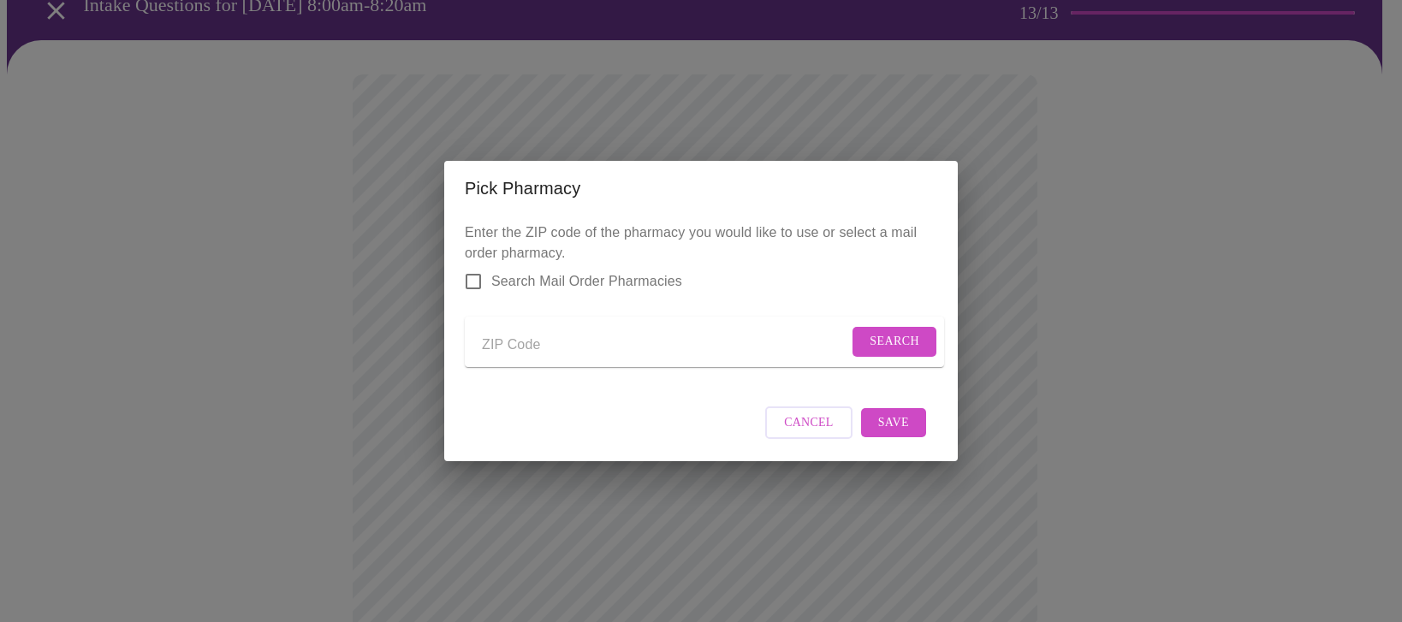
click at [524, 350] on input "Send a message to your care team" at bounding box center [665, 344] width 366 height 27
click at [886, 343] on span "Search" at bounding box center [895, 341] width 50 height 21
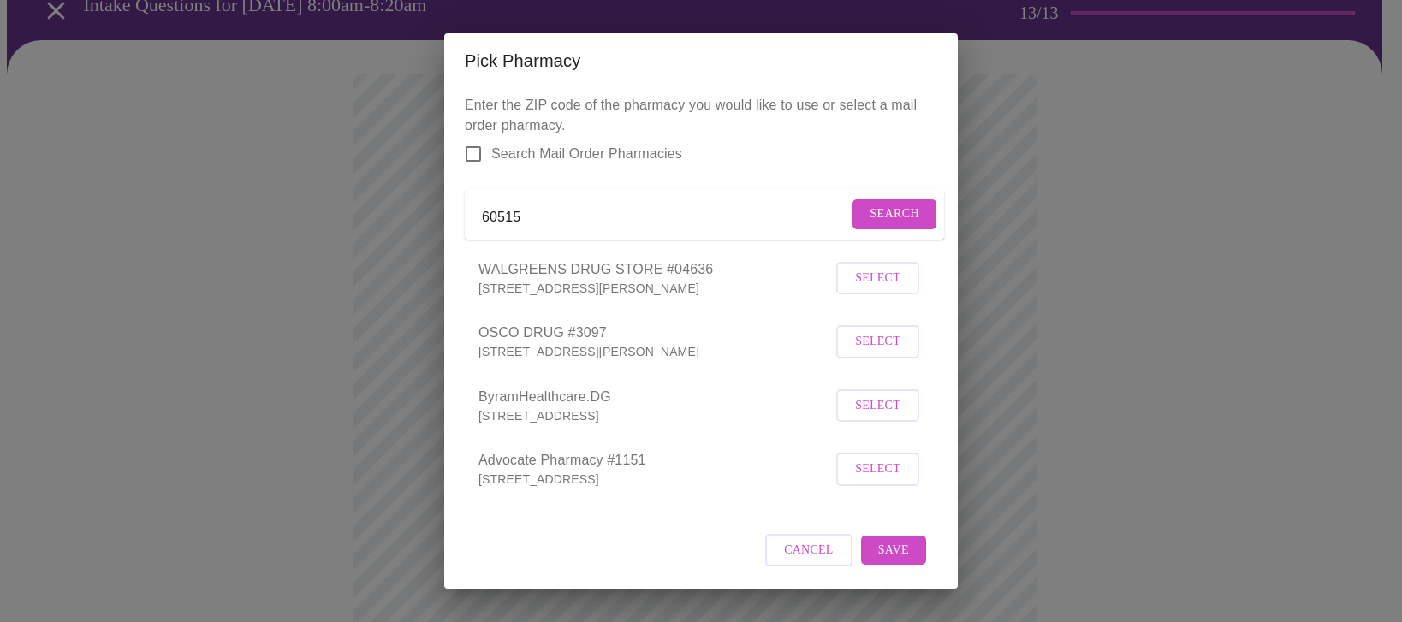
click at [598, 231] on input "60515" at bounding box center [665, 217] width 366 height 27
type input "60510"
click at [870, 225] on span "Search" at bounding box center [895, 214] width 50 height 21
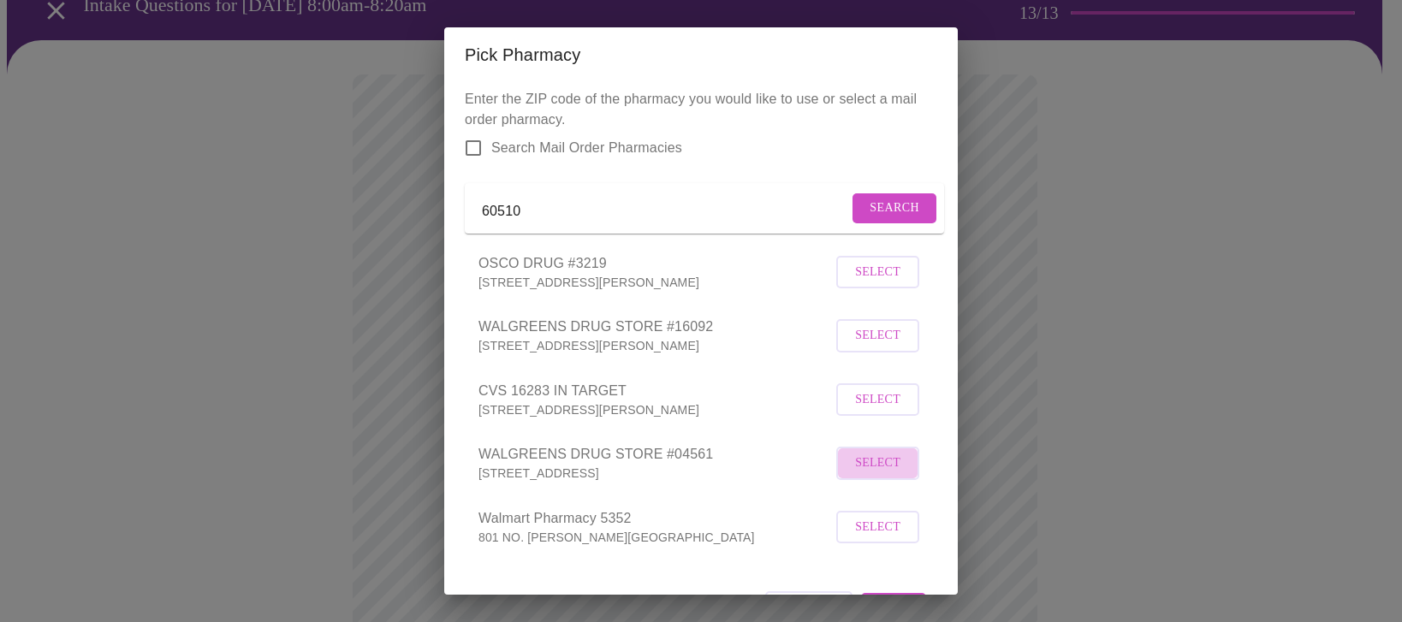
click at [883, 474] on span "Select" at bounding box center [877, 463] width 45 height 21
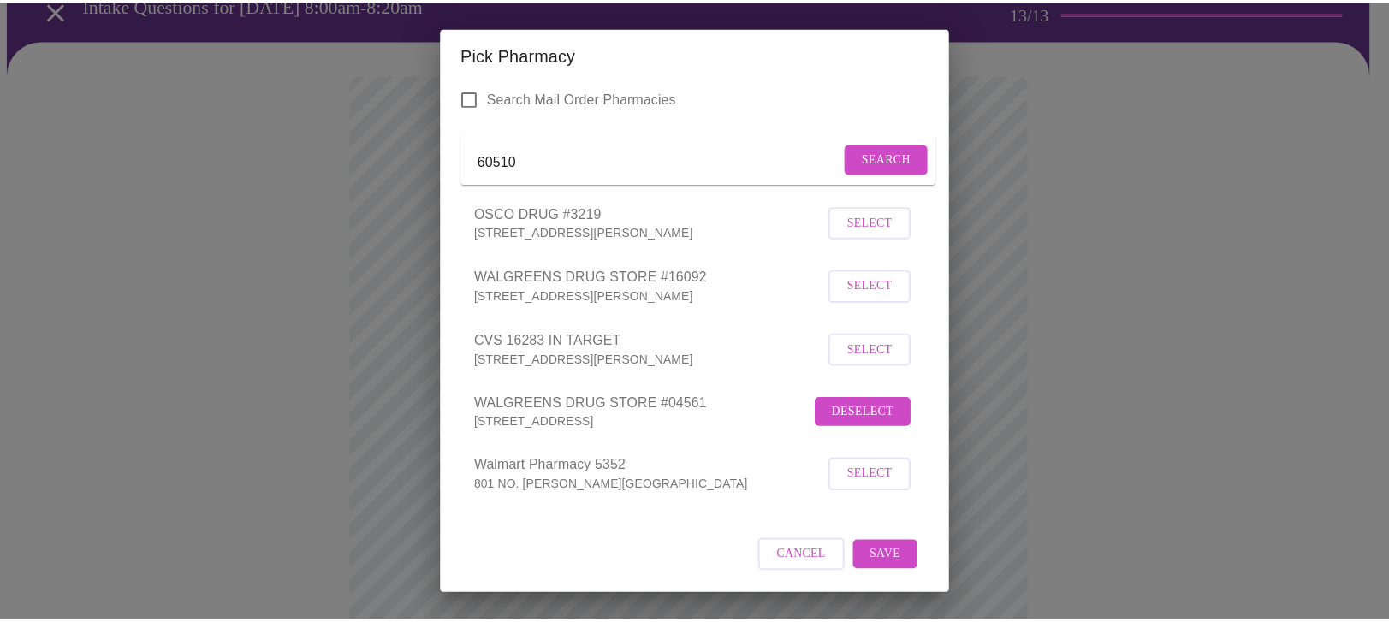
scroll to position [168, 0]
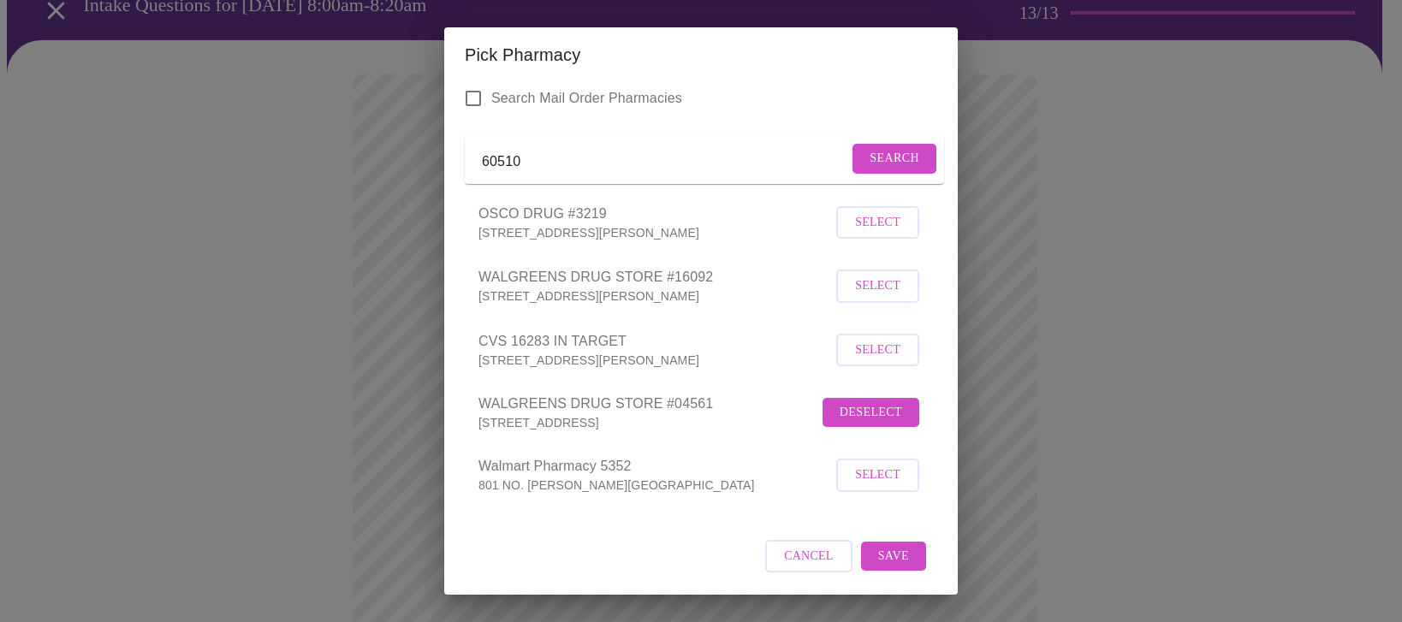
click at [878, 556] on span "Save" at bounding box center [893, 556] width 31 height 21
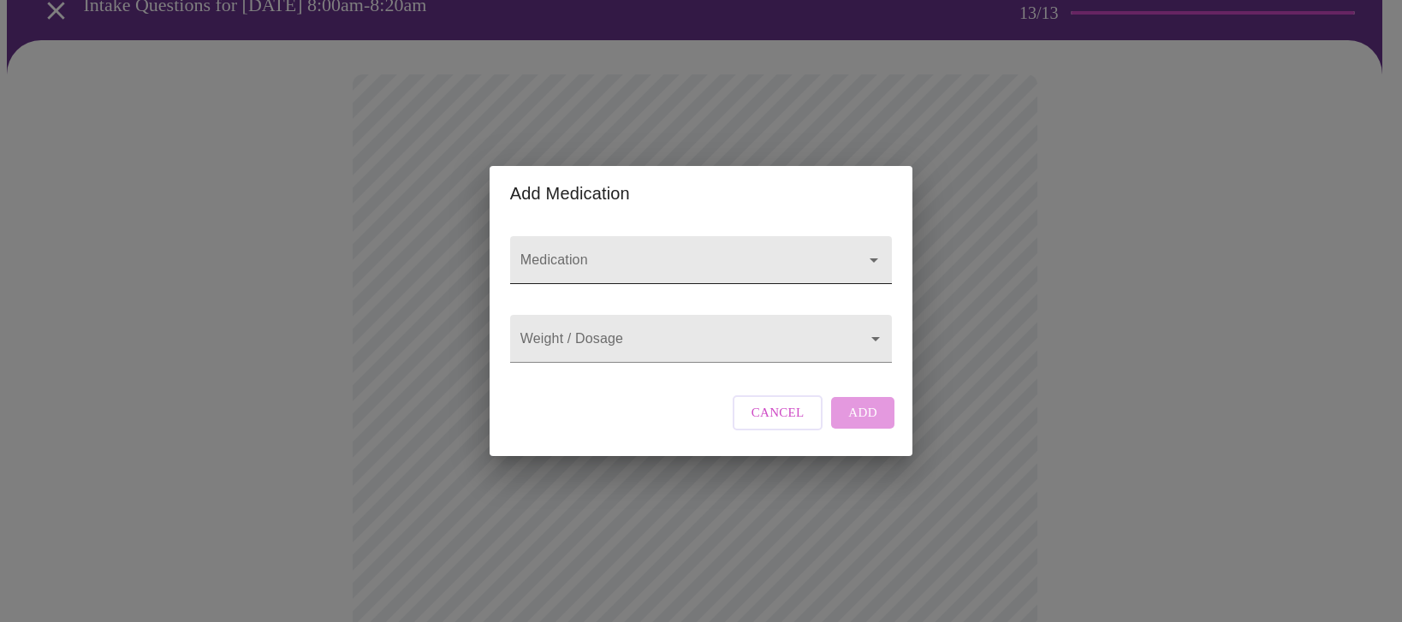
click at [556, 253] on input "Medication" at bounding box center [676, 269] width 319 height 32
type input "snythroid"
click at [651, 334] on body "MyMenopauseRx Appointments Messaging Labs Uploads Medications Community Refer a…" at bounding box center [701, 587] width 1388 height 1332
click at [634, 353] on div at bounding box center [701, 311] width 1402 height 622
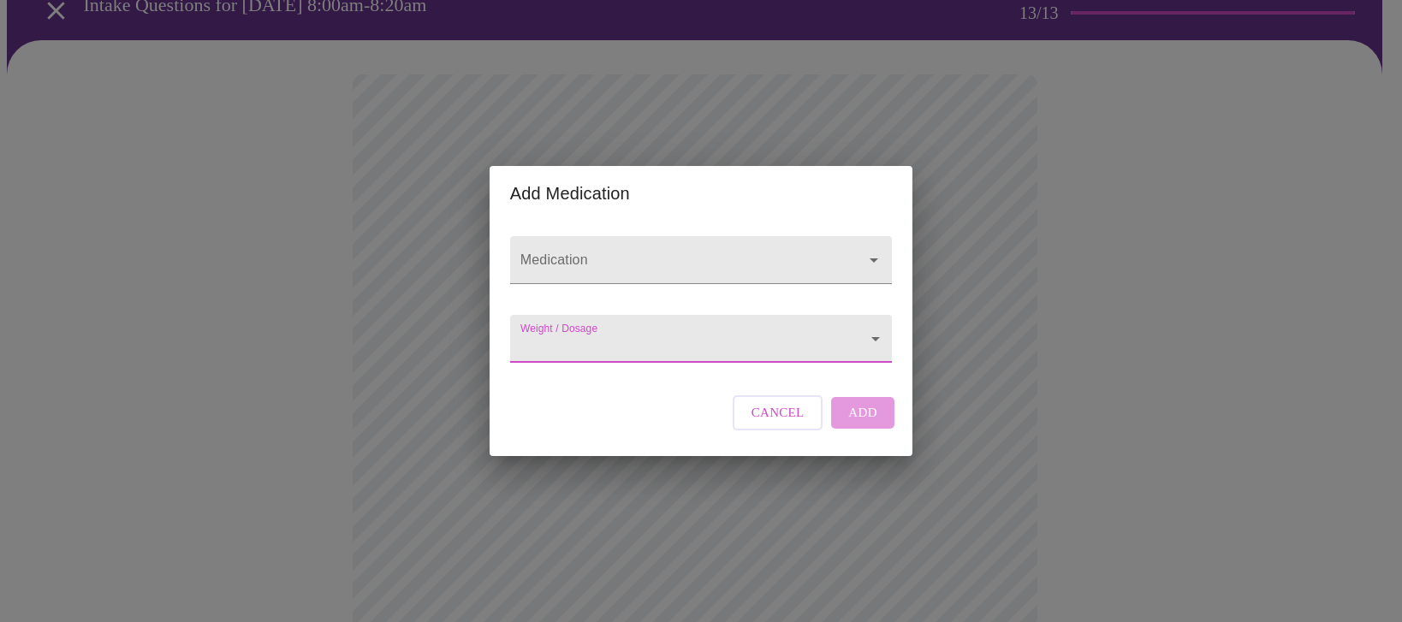
click at [638, 347] on body "MyMenopauseRx Appointments Messaging Labs Uploads Medications Community Refer a…" at bounding box center [701, 587] width 1388 height 1332
click at [638, 347] on div at bounding box center [701, 311] width 1402 height 622
click at [638, 347] on body "MyMenopauseRx Appointments Messaging Labs Uploads Medications Community Refer a…" at bounding box center [701, 587] width 1388 height 1332
click at [643, 246] on div at bounding box center [701, 311] width 1402 height 622
click at [722, 346] on body "MyMenopauseRx Appointments Messaging Labs Uploads Medications Community Refer a…" at bounding box center [701, 587] width 1388 height 1332
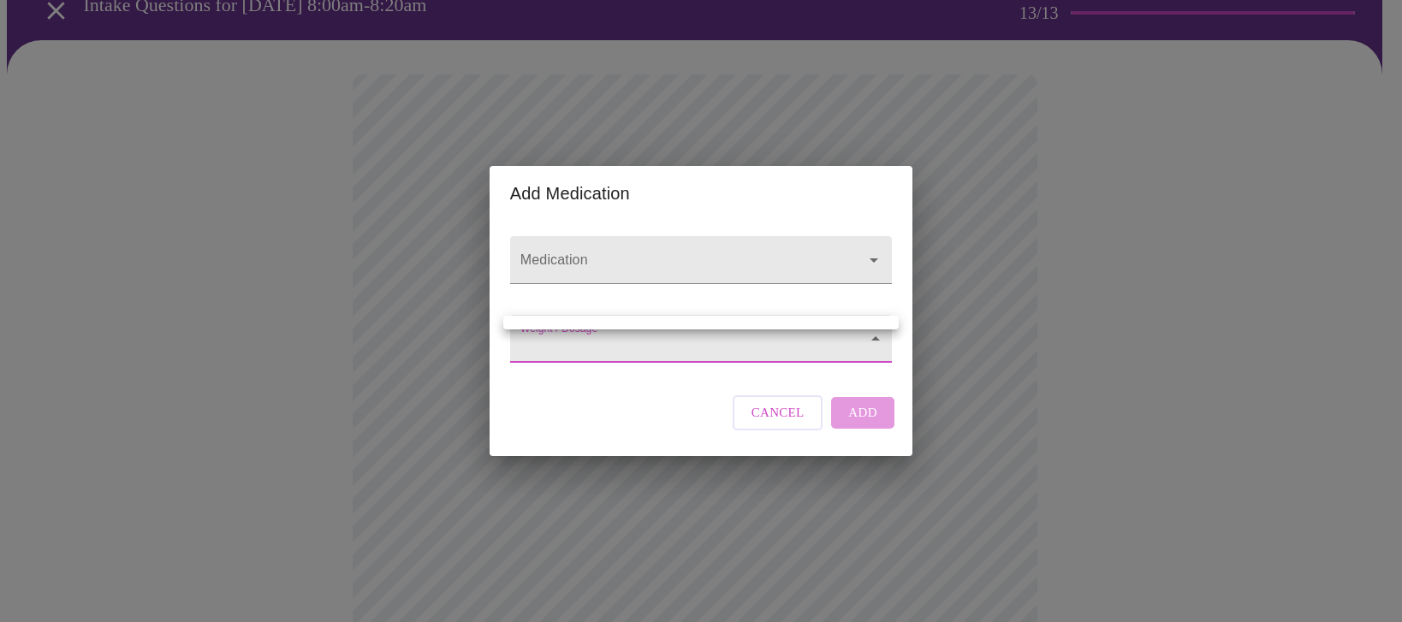
click at [837, 437] on div at bounding box center [701, 311] width 1402 height 622
click at [882, 342] on body "MyMenopauseRx Appointments Messaging Labs Uploads Medications Community Refer a…" at bounding box center [701, 587] width 1388 height 1332
click at [882, 342] on div at bounding box center [701, 311] width 1402 height 622
click at [781, 424] on span "Cancel" at bounding box center [778, 412] width 53 height 22
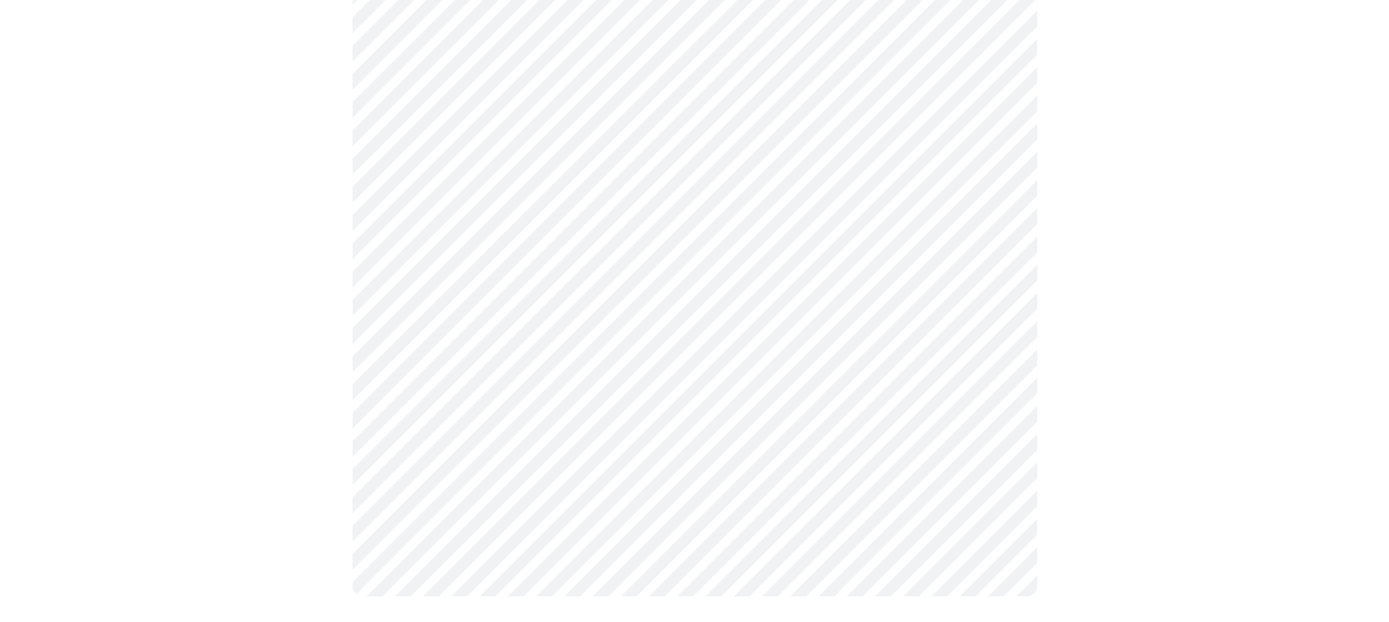
scroll to position [710, 0]
